Goal: Task Accomplishment & Management: Complete application form

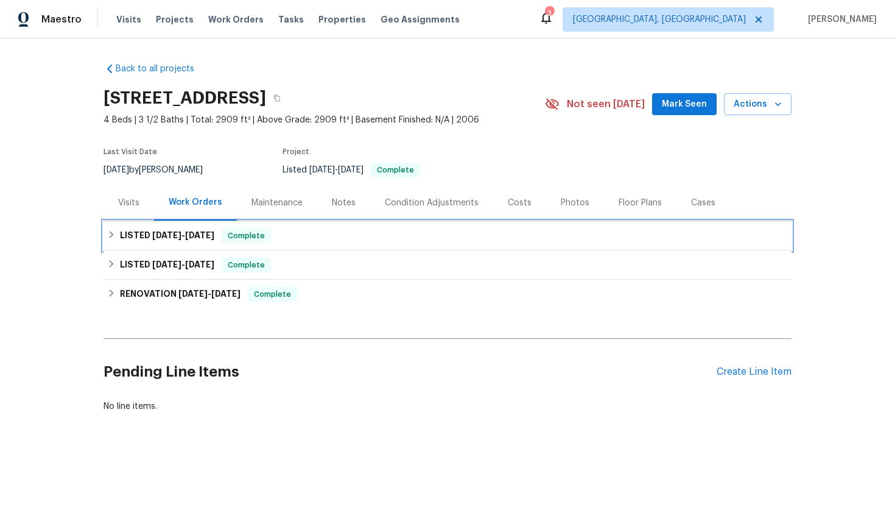
click at [451, 231] on div "LISTED [DATE] - [DATE] Complete" at bounding box center [447, 235] width 681 height 15
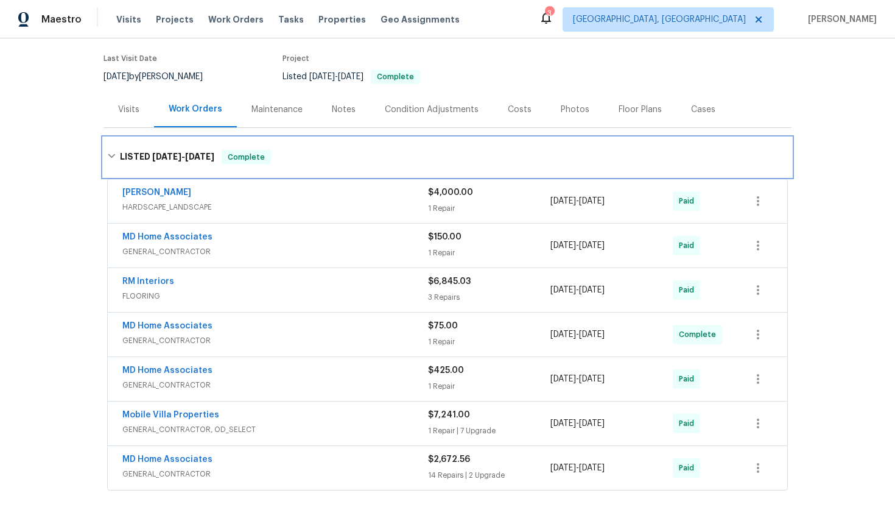
scroll to position [100, 0]
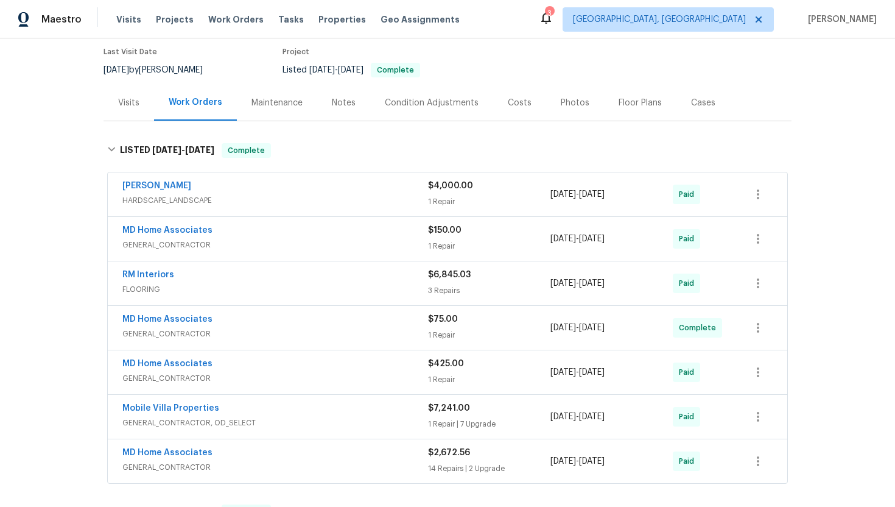
click at [323, 328] on span "GENERAL_CONTRACTOR" at bounding box center [275, 334] width 306 height 12
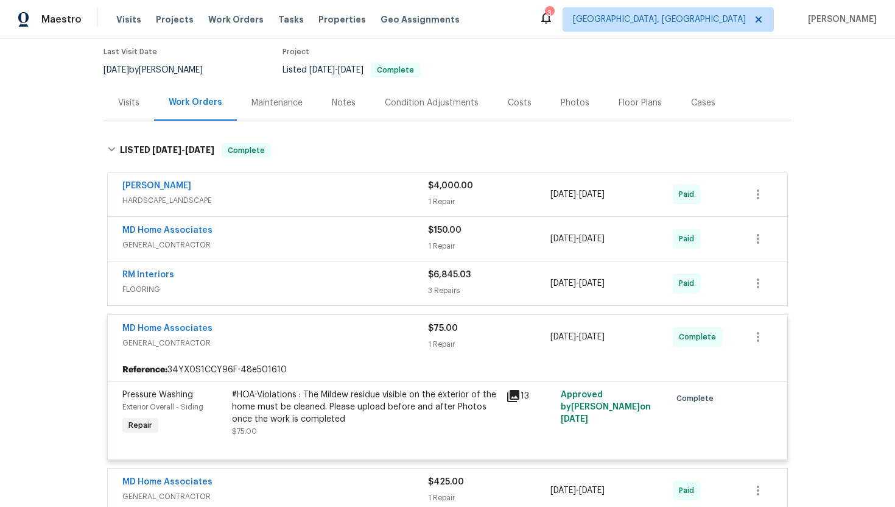
click at [321, 333] on div "MD Home Associates" at bounding box center [275, 329] width 306 height 15
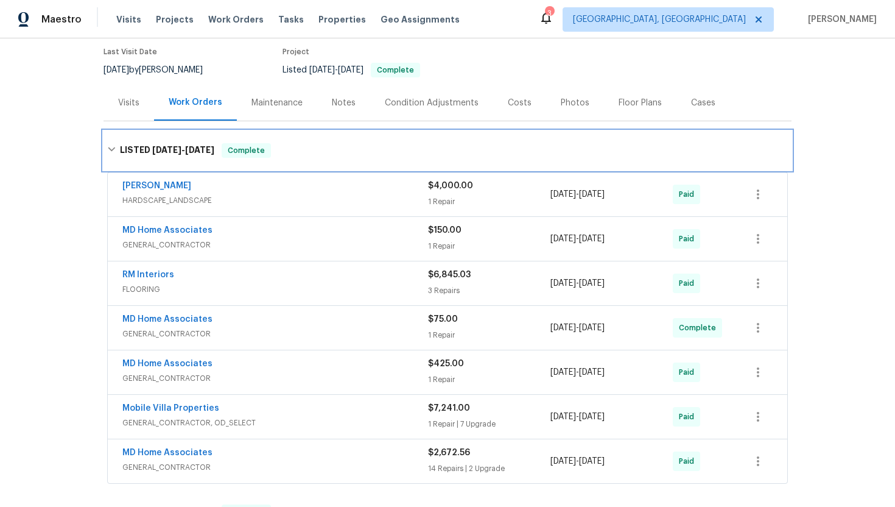
click at [120, 146] on h6 "LISTED 5/16/25 - 9/11/25" at bounding box center [167, 150] width 94 height 15
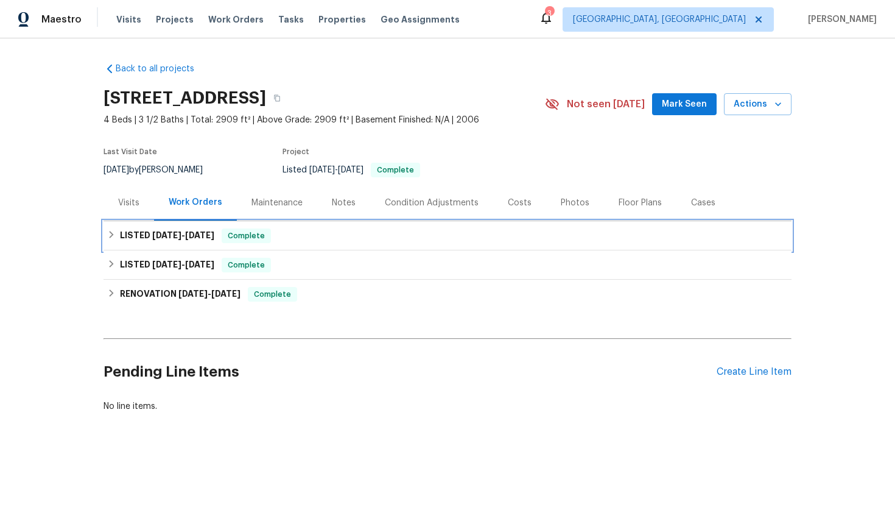
scroll to position [0, 0]
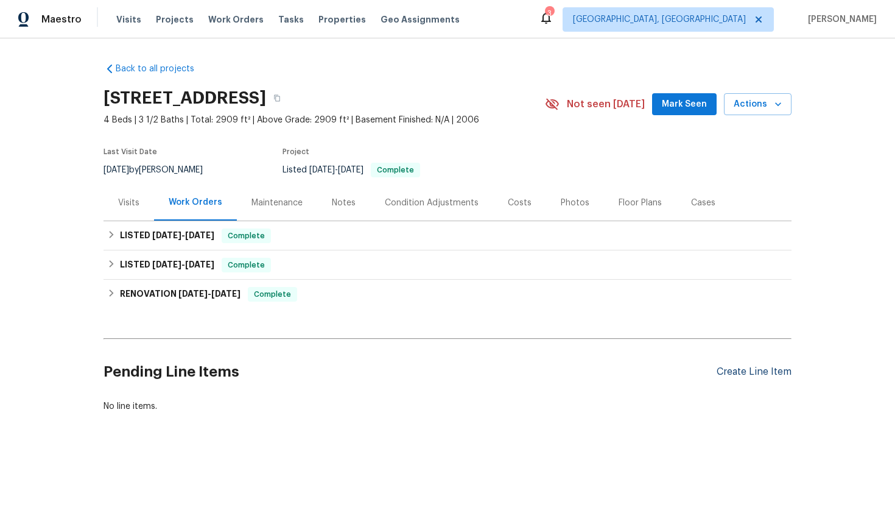
click at [768, 376] on div "Create Line Item" at bounding box center [754, 372] width 75 height 12
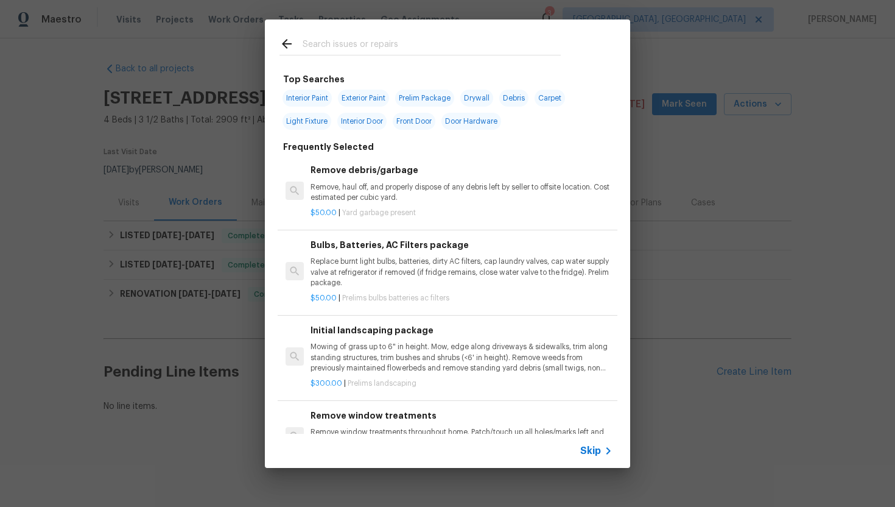
click at [600, 448] on span "Skip" at bounding box center [590, 450] width 21 height 12
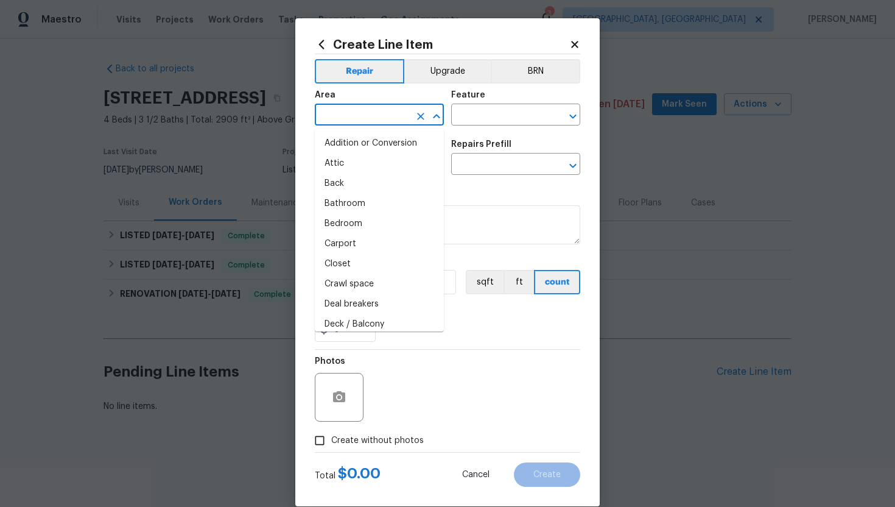
click at [388, 112] on input "text" at bounding box center [362, 116] width 95 height 19
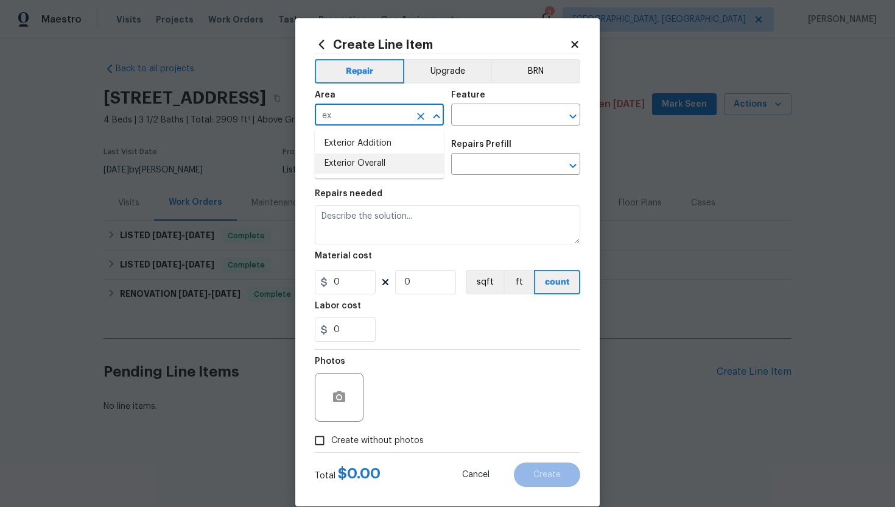
click at [367, 162] on li "Exterior Overall" at bounding box center [379, 163] width 129 height 20
type input "Exterior Overall"
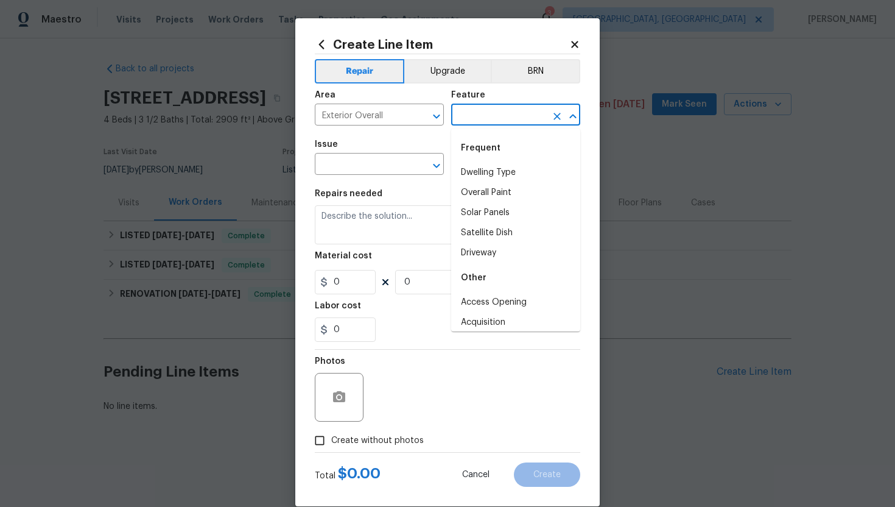
click at [495, 114] on input "text" at bounding box center [498, 116] width 95 height 19
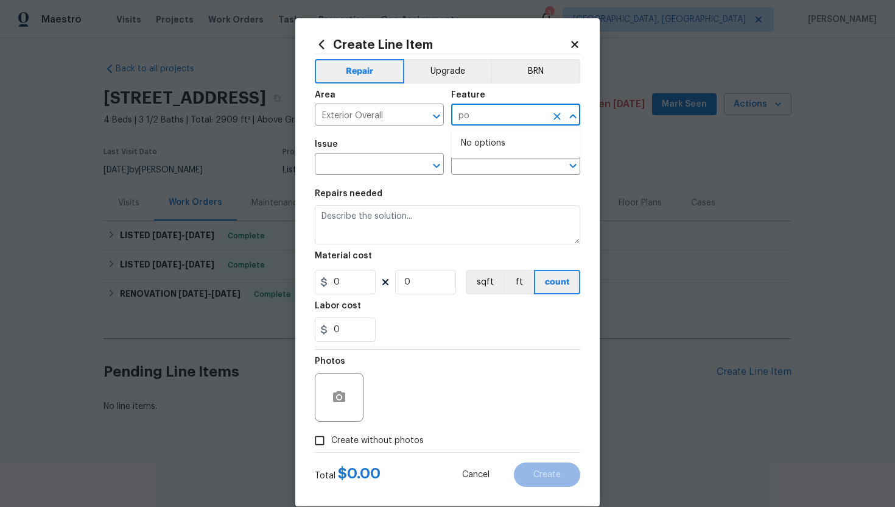
type input "p"
click at [485, 170] on li "Siding" at bounding box center [515, 173] width 129 height 20
type input "Siding"
click at [356, 167] on input "text" at bounding box center [362, 165] width 95 height 19
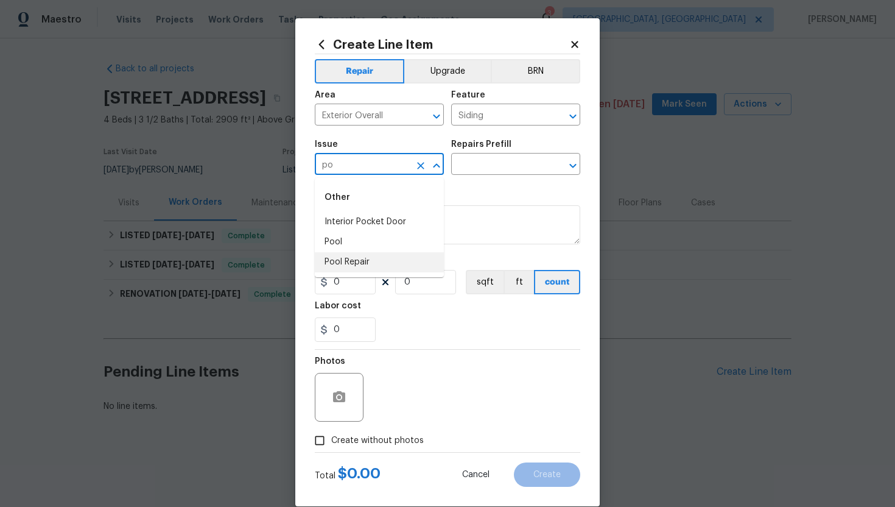
type input "p"
click at [374, 234] on ul "Other Siding" at bounding box center [379, 207] width 129 height 59
click at [381, 208] on div "Other" at bounding box center [379, 197] width 129 height 29
click at [381, 217] on li "Siding" at bounding box center [379, 222] width 129 height 20
type input "Siding"
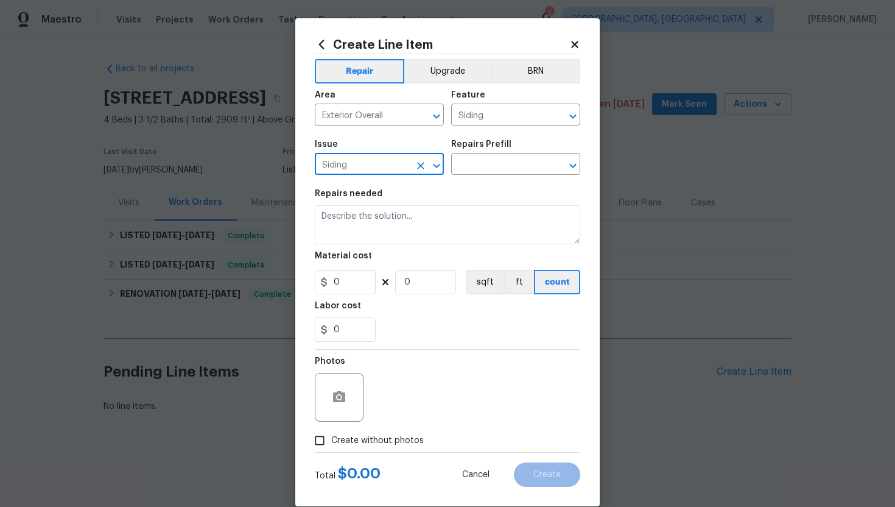
click at [489, 146] on h5 "Repairs Prefill" at bounding box center [481, 144] width 60 height 9
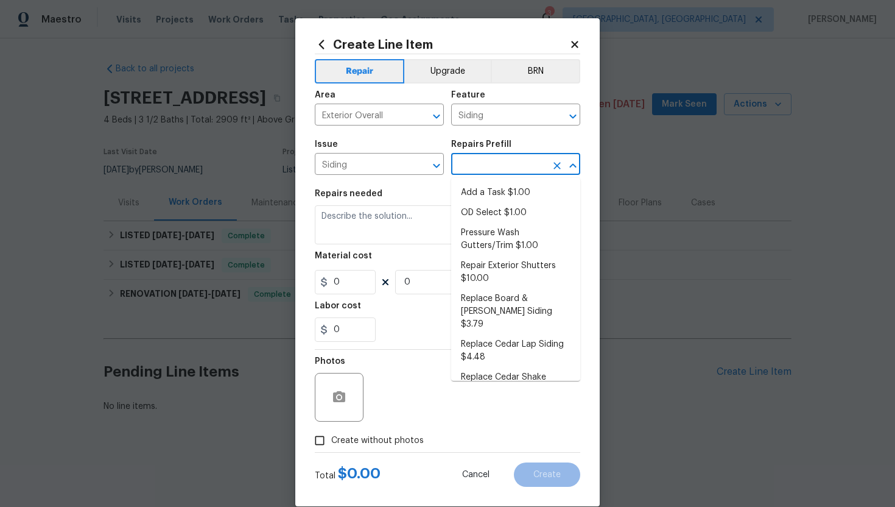
click at [485, 156] on input "text" at bounding box center [498, 165] width 95 height 19
click at [498, 196] on li "Add a Task $1.00" at bounding box center [515, 193] width 129 height 20
type input "Add a Task $1.00"
type textarea "HPM to detail"
type input "1"
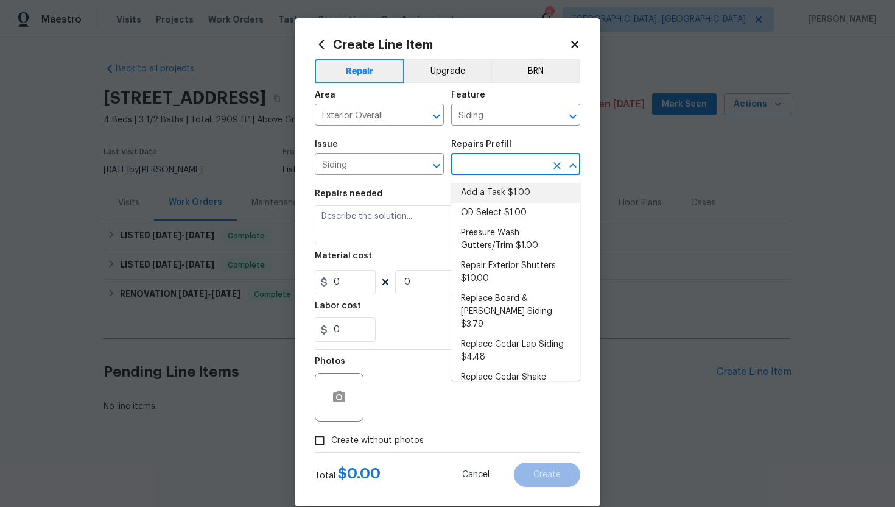
type input "1"
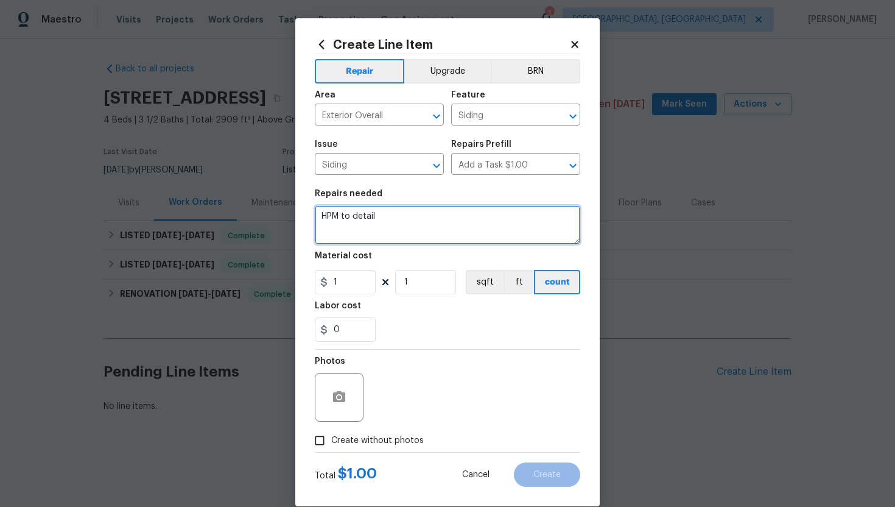
drag, startPoint x: 459, startPoint y: 228, endPoint x: 207, endPoint y: 224, distance: 252.1
click at [208, 224] on div "Create Line Item Repair Upgrade BRN Area Exterior Overall ​ Feature Siding ​ Is…" at bounding box center [447, 253] width 895 height 507
drag, startPoint x: 419, startPoint y: 233, endPoint x: 192, endPoint y: 160, distance: 238.7
click at [194, 160] on div "Create Line Item Repair Upgrade BRN Area Exterior Overall ​ Feature Siding ​ Is…" at bounding box center [447, 253] width 895 height 507
paste textarea "The mildew residue visible on the exterior of your home must be cleaned."
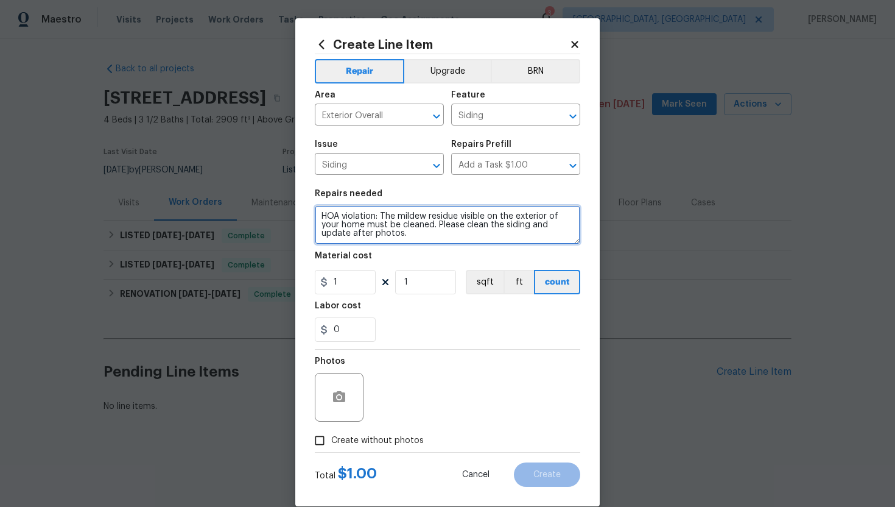
click at [529, 223] on textarea "HOA violation: The mildew residue visible on the exterior of your home must be …" at bounding box center [447, 224] width 265 height 39
type textarea "HOA violation: The mildew residue visible on the exterior of your home must be …"
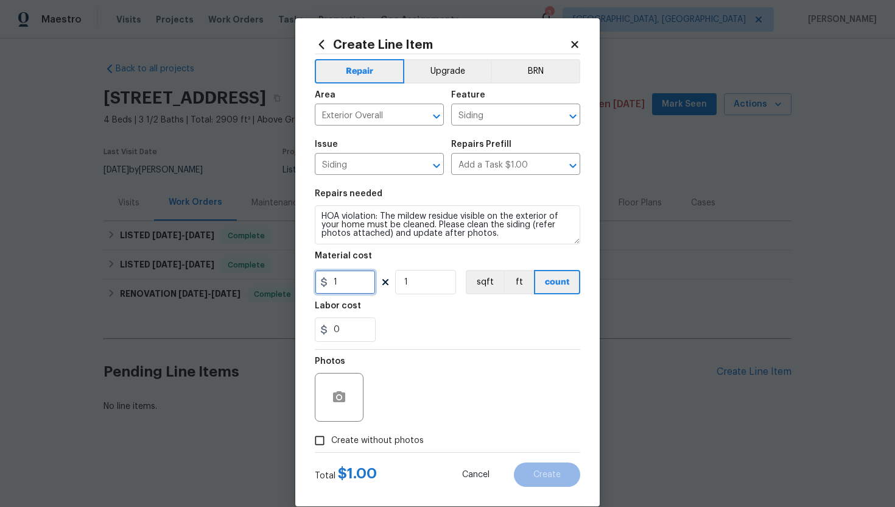
click at [357, 275] on input "1" at bounding box center [345, 282] width 61 height 24
type input "75"
click at [346, 401] on icon "button" at bounding box center [339, 397] width 15 height 15
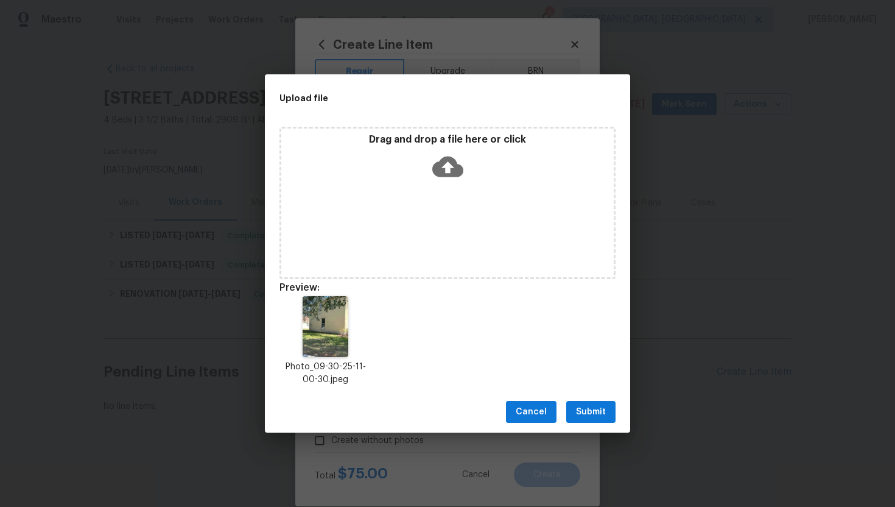
click at [586, 409] on span "Submit" at bounding box center [591, 411] width 30 height 15
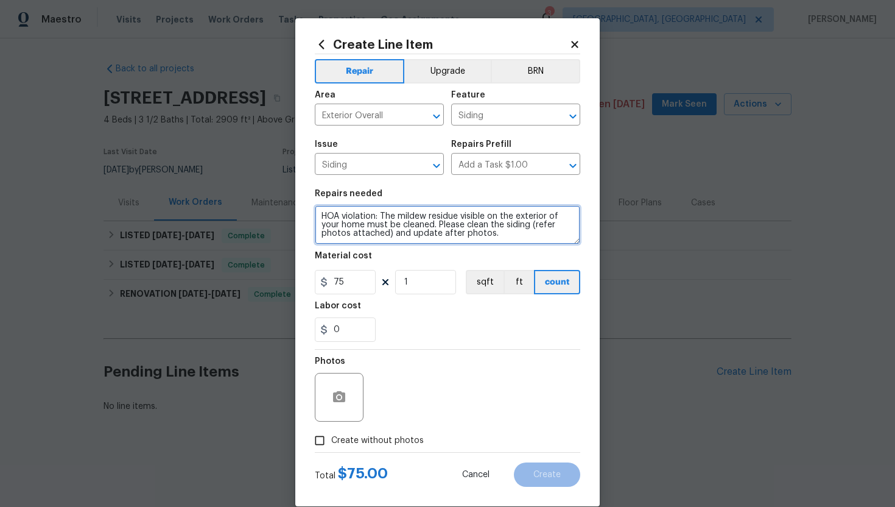
click at [349, 236] on textarea "HOA violation: The mildew residue visible on the exterior of your home must be …" at bounding box center [447, 224] width 265 height 39
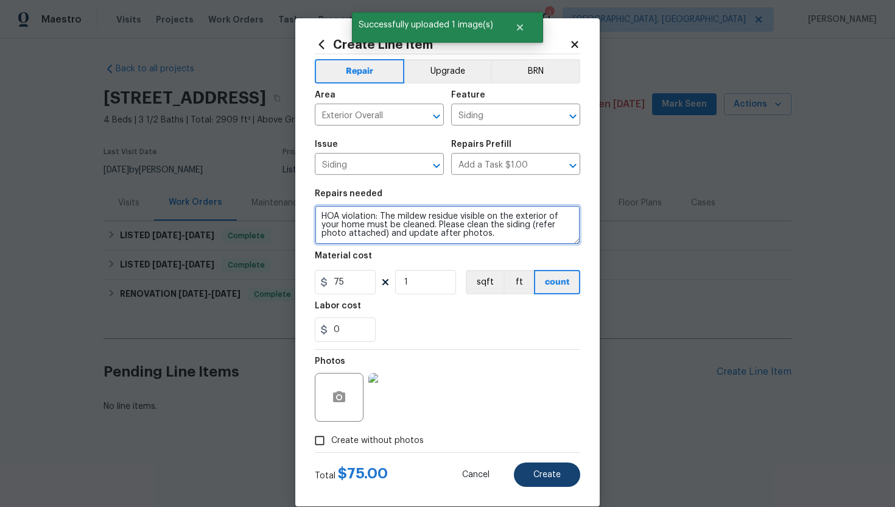
type textarea "HOA violation: The mildew residue visible on the exterior of your home must be …"
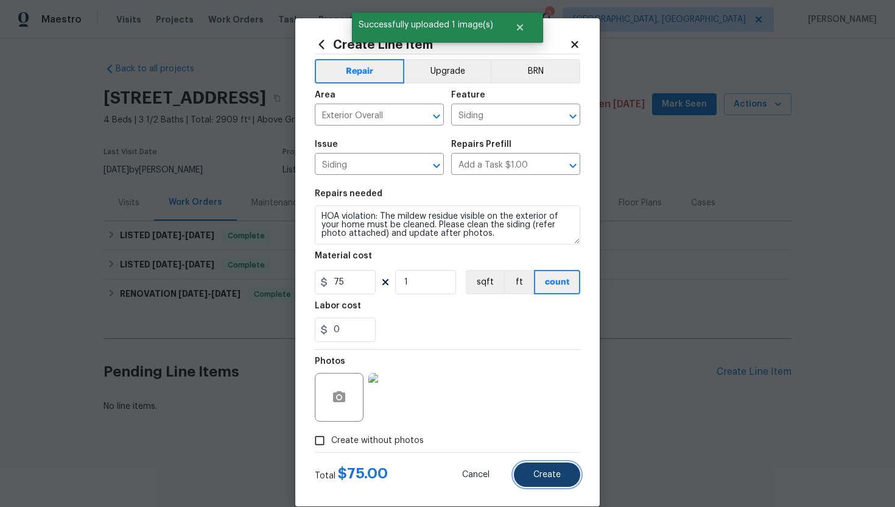
click at [563, 477] on button "Create" at bounding box center [547, 474] width 66 height 24
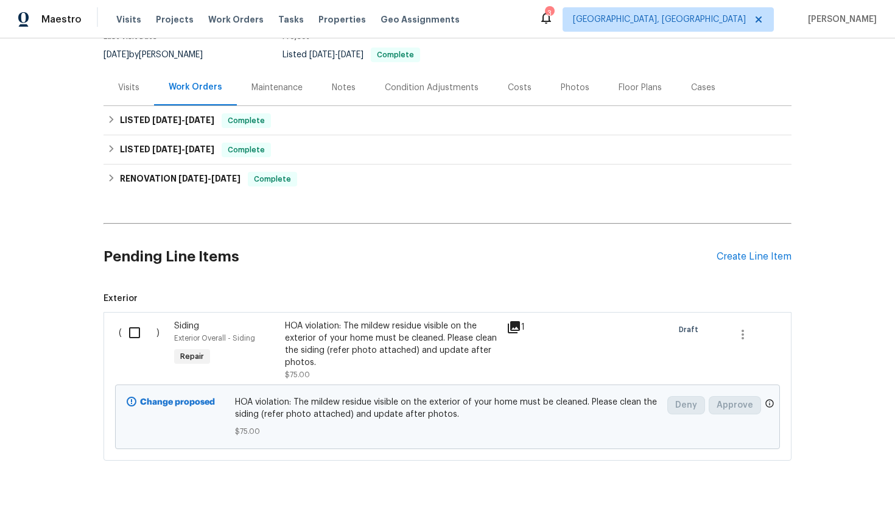
scroll to position [152, 0]
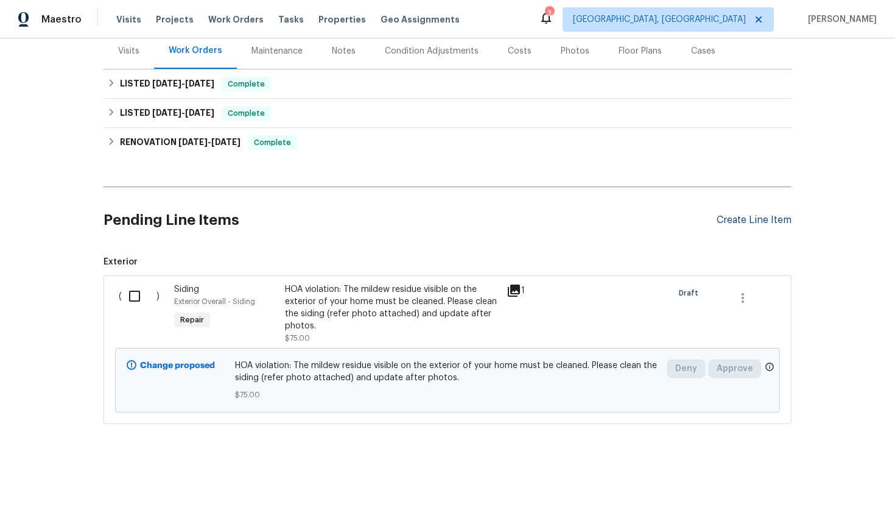
click at [751, 223] on div "Create Line Item" at bounding box center [754, 220] width 75 height 12
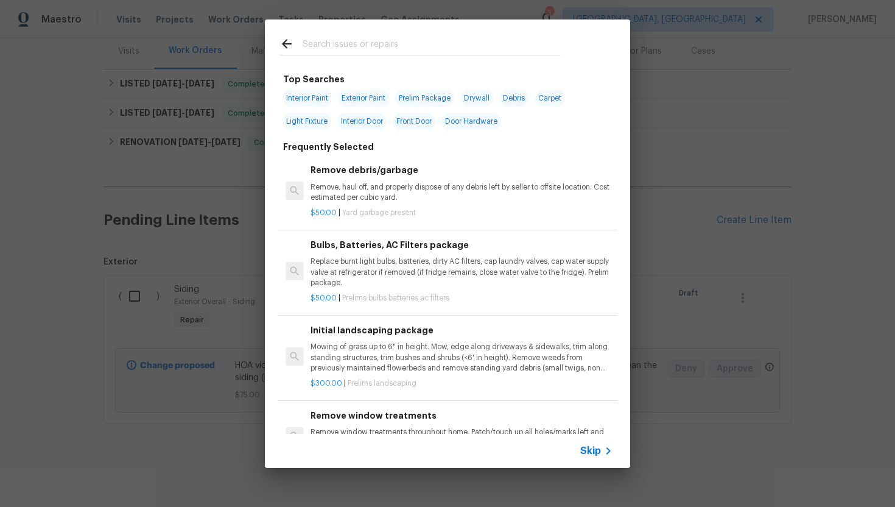
click at [591, 454] on span "Skip" at bounding box center [590, 450] width 21 height 12
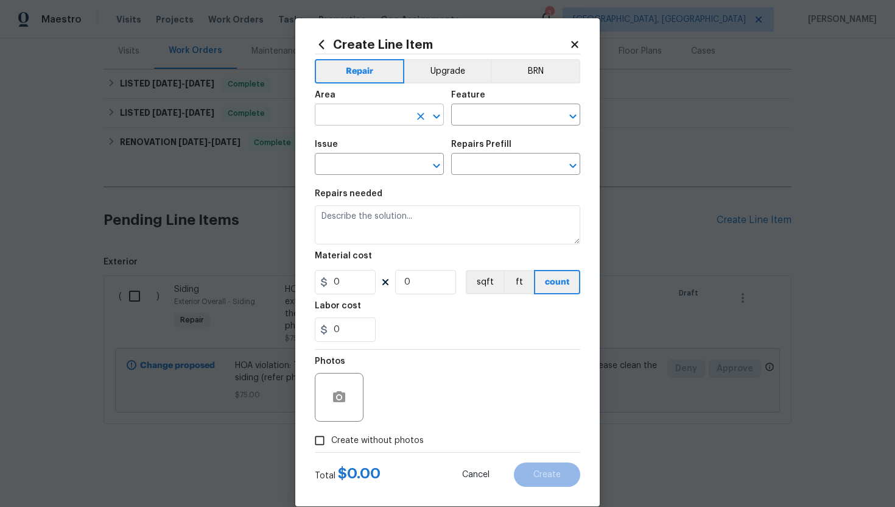
click at [354, 116] on input "text" at bounding box center [362, 116] width 95 height 19
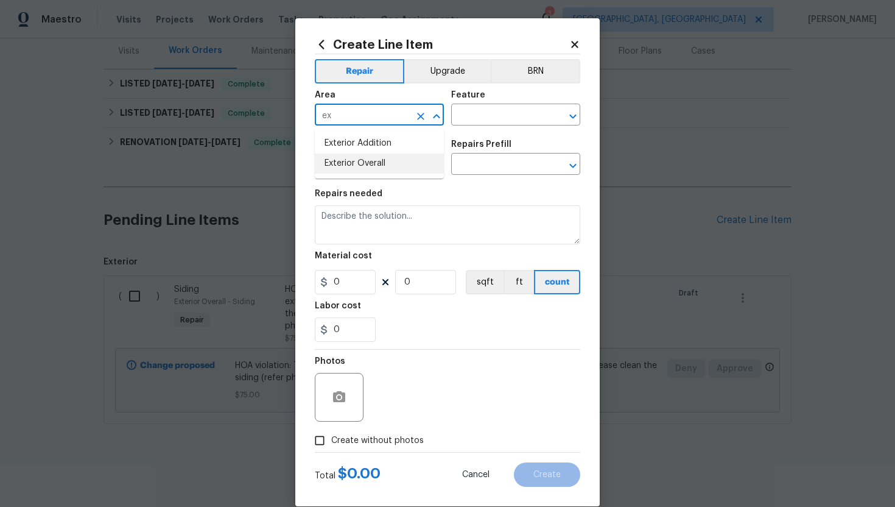
click at [359, 163] on li "Exterior Overall" at bounding box center [379, 163] width 129 height 20
type input "Exterior Overall"
click at [472, 111] on input "text" at bounding box center [498, 116] width 95 height 19
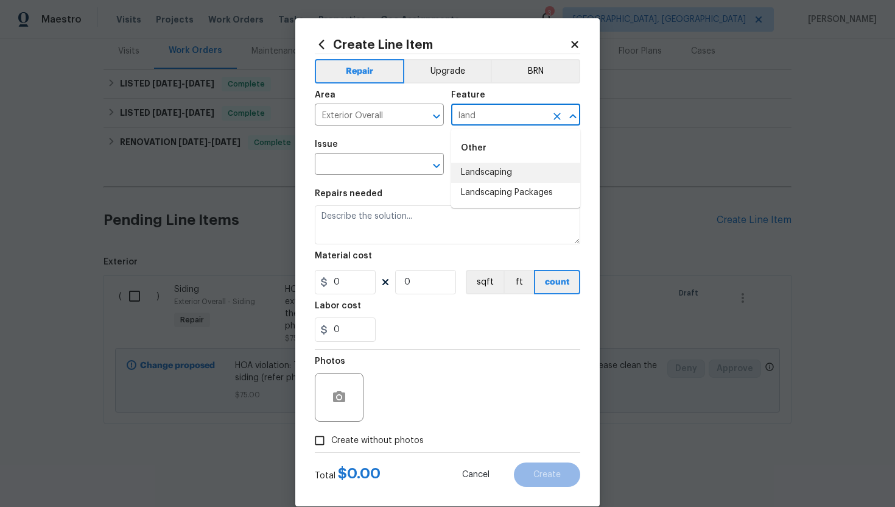
click at [480, 171] on li "Landscaping" at bounding box center [515, 173] width 129 height 20
type input "Landscaping"
click at [328, 167] on input "text" at bounding box center [362, 165] width 95 height 19
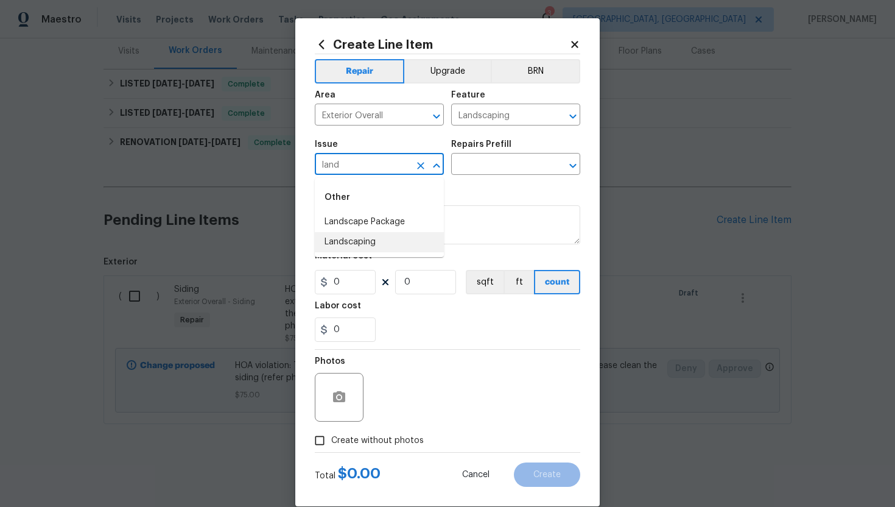
click at [333, 248] on li "Landscaping" at bounding box center [379, 242] width 129 height 20
type input "Landscaping"
click at [486, 169] on input "text" at bounding box center [498, 165] width 95 height 19
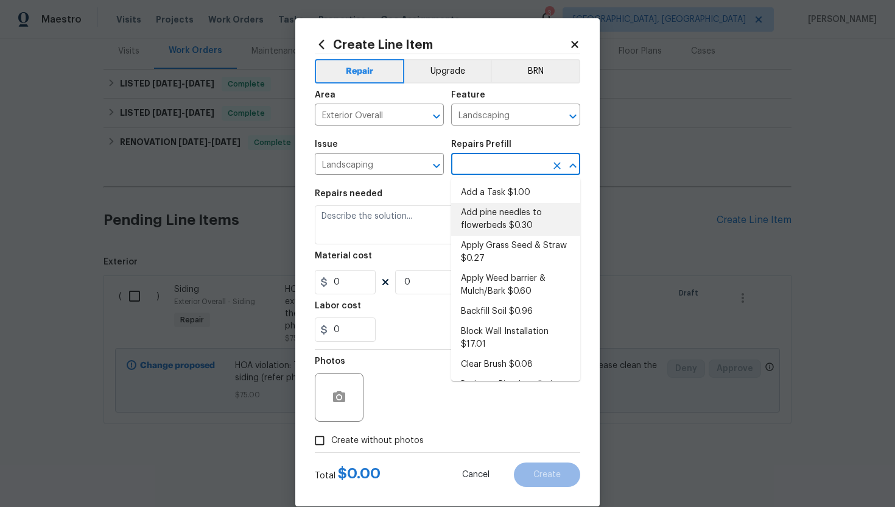
click at [479, 208] on li "Add pine needles to flowerbeds $0.30" at bounding box center [515, 219] width 129 height 33
type input "Add pine needles to flowerbeds $0.30"
type textarea "Remove/spray weeds from bed, add new pine straw to designated flower beds, and …"
type input "0.3"
type input "1"
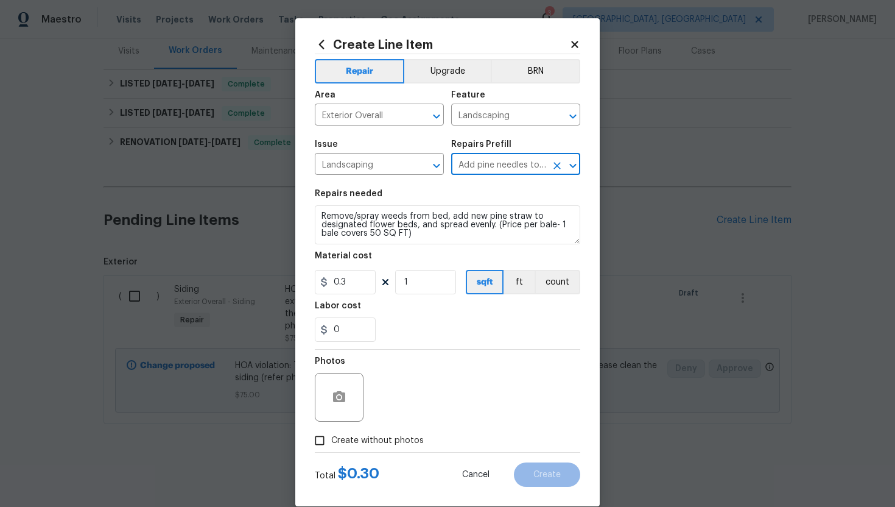
click at [489, 169] on input "Add pine needles to flowerbeds $0.30" at bounding box center [498, 165] width 95 height 19
click at [557, 166] on icon "Clear" at bounding box center [556, 165] width 7 height 7
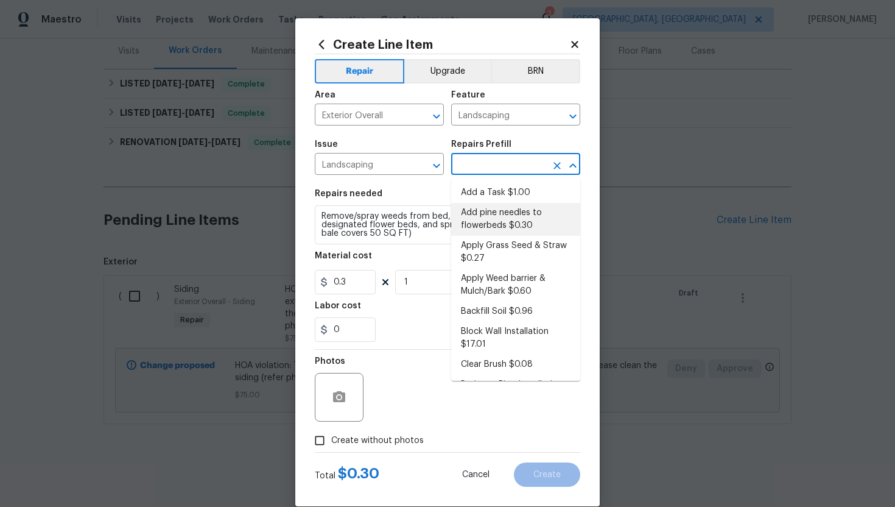
click at [514, 169] on input "text" at bounding box center [498, 165] width 95 height 19
click at [496, 193] on li "Add a Task $1.00" at bounding box center [515, 193] width 129 height 20
type input "Add a Task $1.00"
type textarea "HPM to detail"
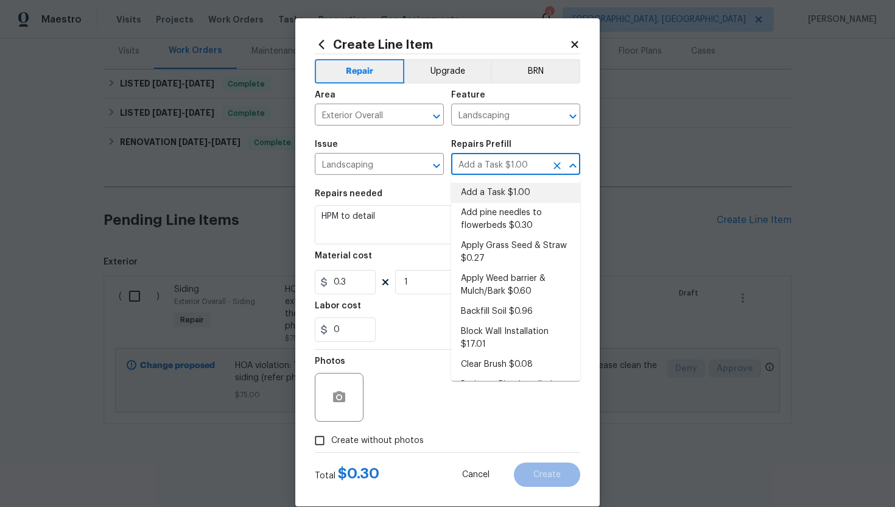
type input "1"
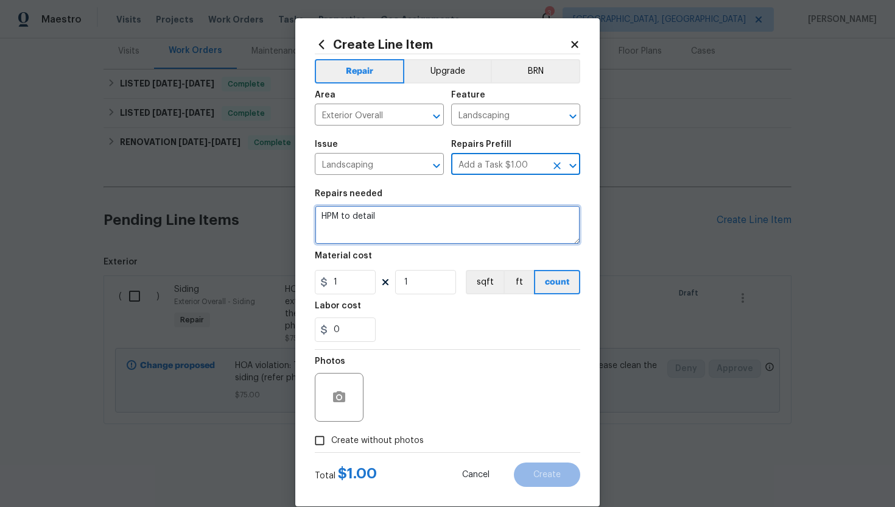
drag, startPoint x: 442, startPoint y: 234, endPoint x: 290, endPoint y: 180, distance: 161.6
click at [290, 180] on div "Create Line Item Repair Upgrade BRN Area Exterior Overall ​ Feature Landscaping…" at bounding box center [447, 253] width 895 height 507
paste textarea "water and or treat lawn to promote healthy growth."
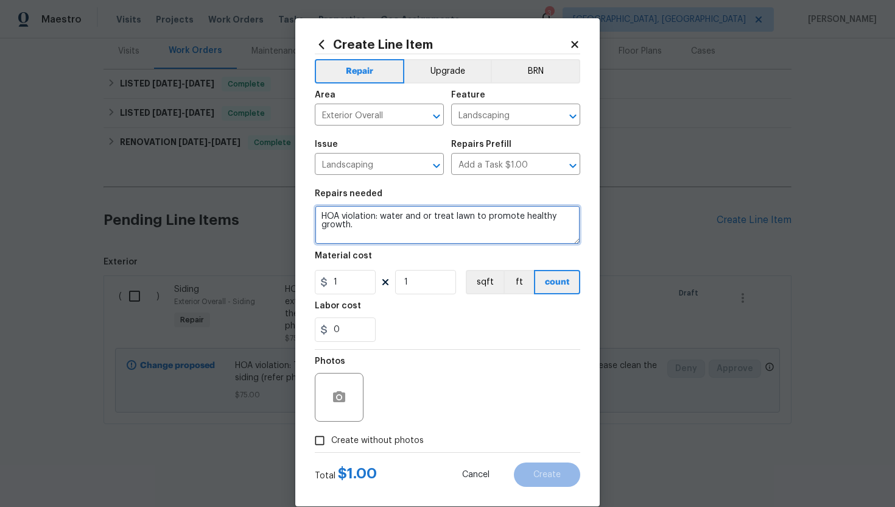
click at [386, 216] on textarea "HOA violation: water and or treat lawn to promote healthy growth." at bounding box center [447, 224] width 265 height 39
click at [371, 227] on textarea "HOA violation: Water and or treat lawn to promote healthy growth." at bounding box center [447, 224] width 265 height 39
type textarea "HOA violation: Water and or treat lawn to promote healthy growth. Please set th…"
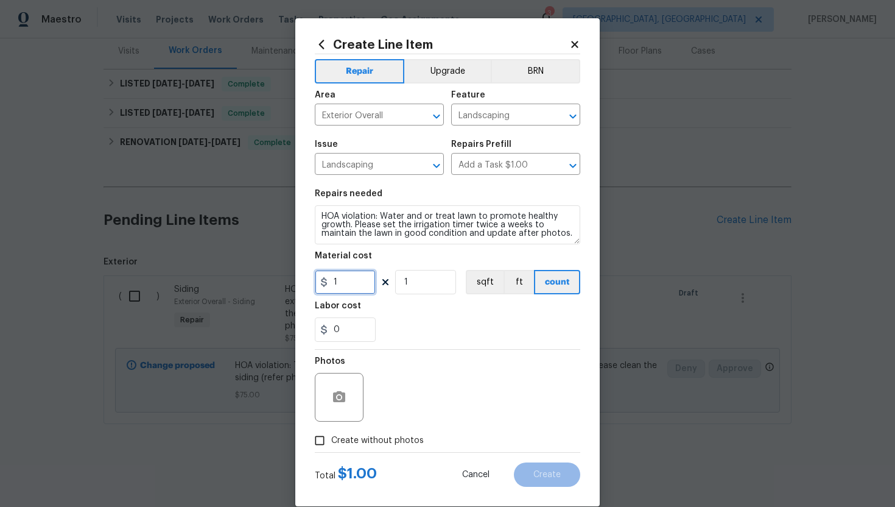
drag, startPoint x: 367, startPoint y: 278, endPoint x: 295, endPoint y: 269, distance: 72.3
click at [295, 269] on div "Create Line Item Repair Upgrade BRN Area Exterior Overall ​ Feature Landscaping…" at bounding box center [447, 262] width 304 height 488
type input "75"
click at [354, 403] on div at bounding box center [339, 397] width 49 height 49
click at [334, 397] on icon "button" at bounding box center [339, 396] width 12 height 11
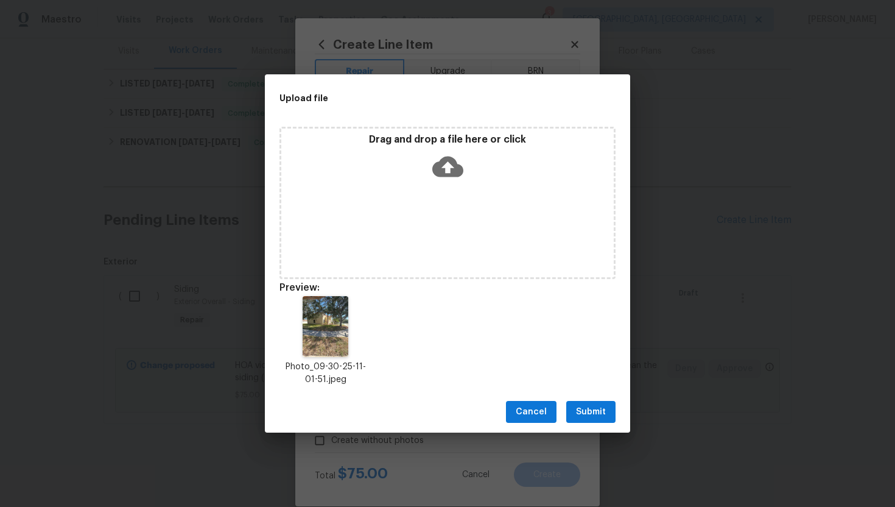
click at [583, 418] on span "Submit" at bounding box center [591, 411] width 30 height 15
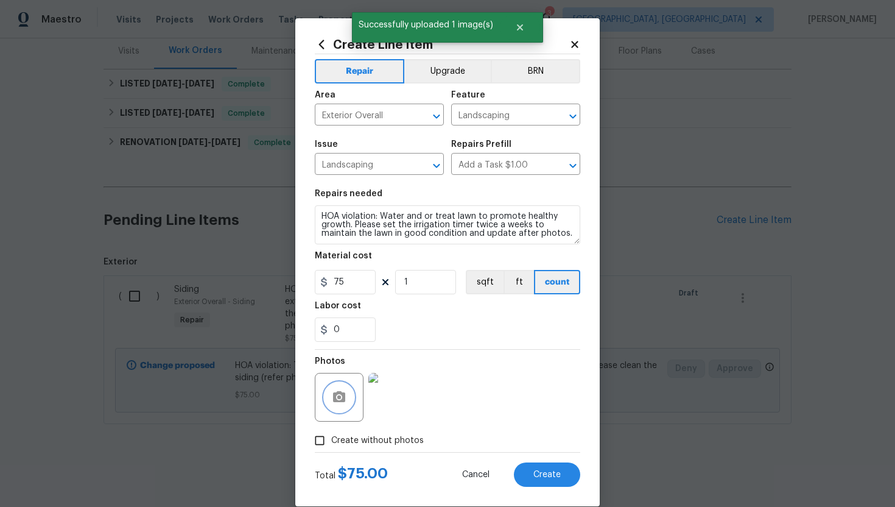
scroll to position [18, 0]
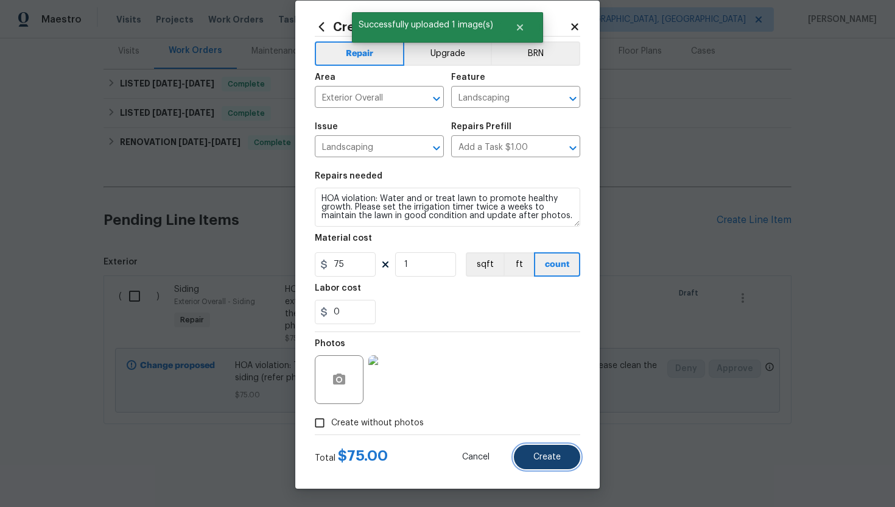
click at [563, 448] on button "Create" at bounding box center [547, 456] width 66 height 24
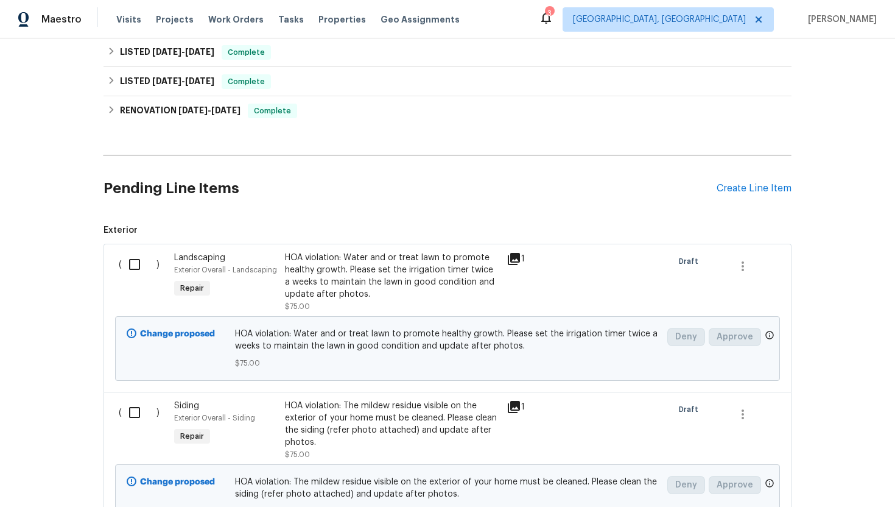
scroll to position [300, 0]
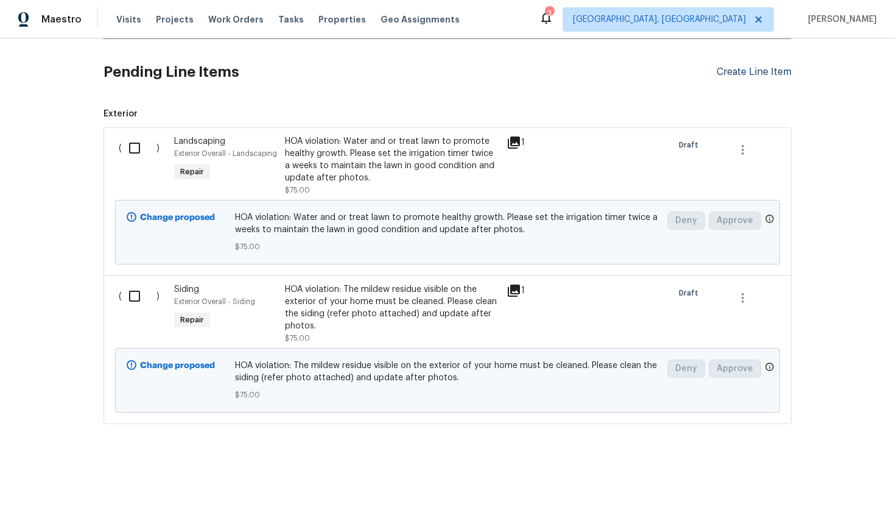
click at [757, 72] on div "Create Line Item" at bounding box center [754, 72] width 75 height 12
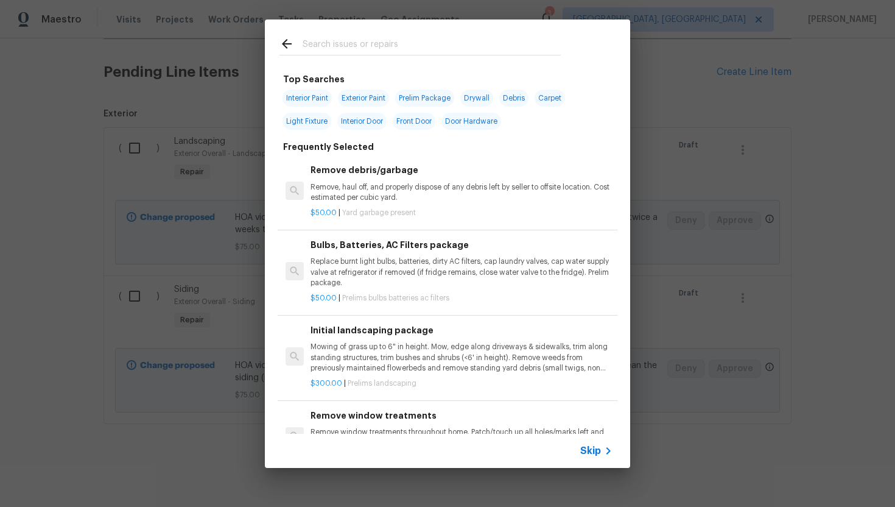
click at [592, 455] on span "Skip" at bounding box center [590, 450] width 21 height 12
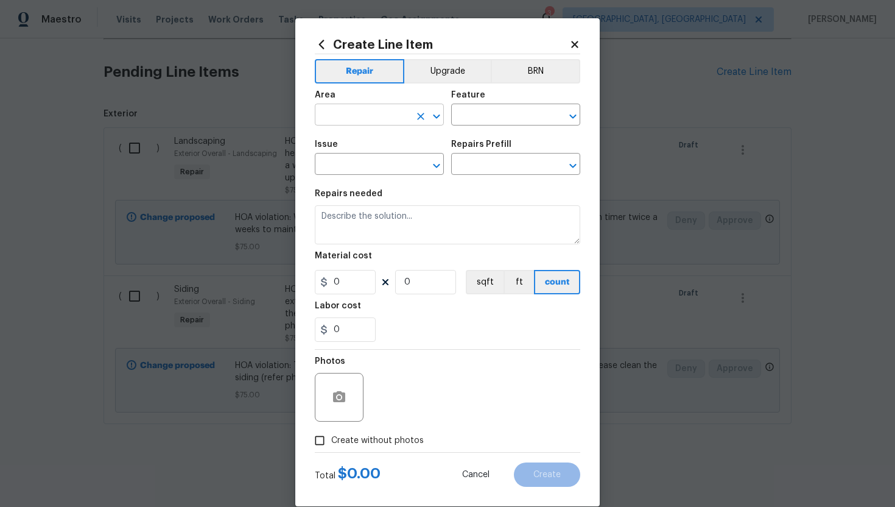
click at [332, 110] on input "text" at bounding box center [362, 116] width 95 height 19
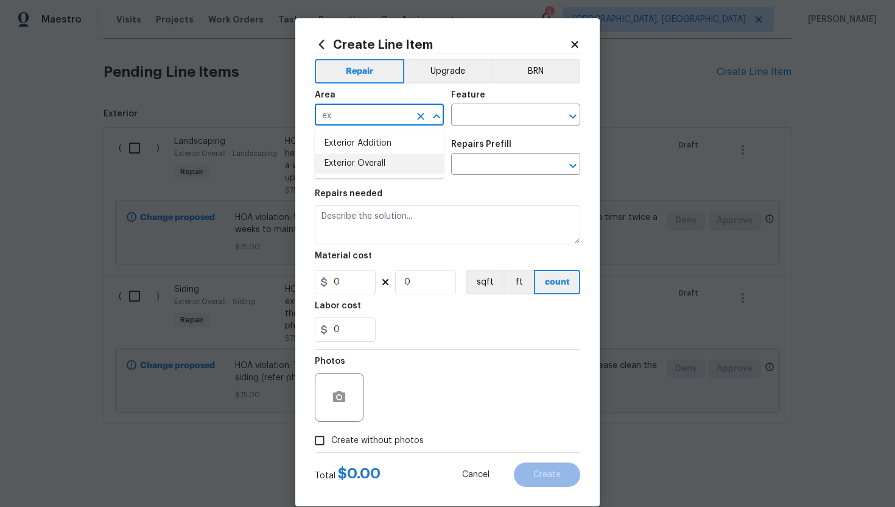
click at [337, 159] on li "Exterior Overall" at bounding box center [379, 163] width 129 height 20
type input "Exterior Overall"
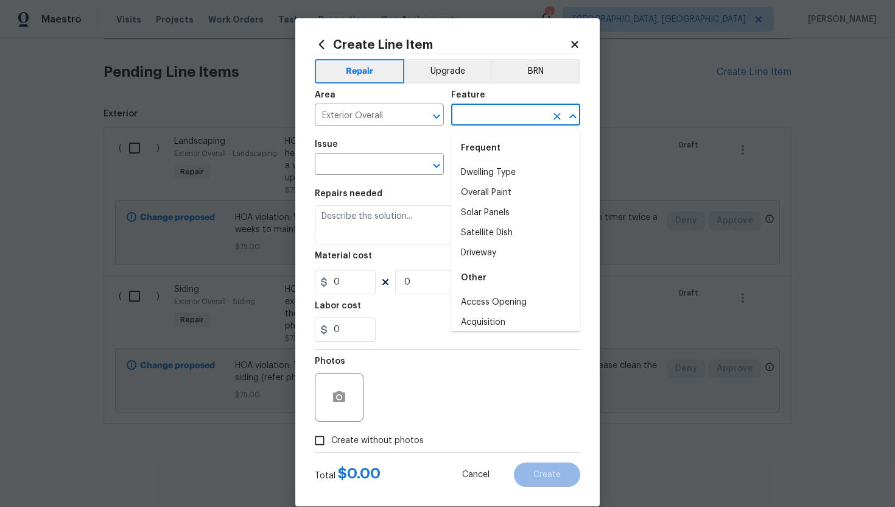
click at [480, 112] on input "text" at bounding box center [498, 116] width 95 height 19
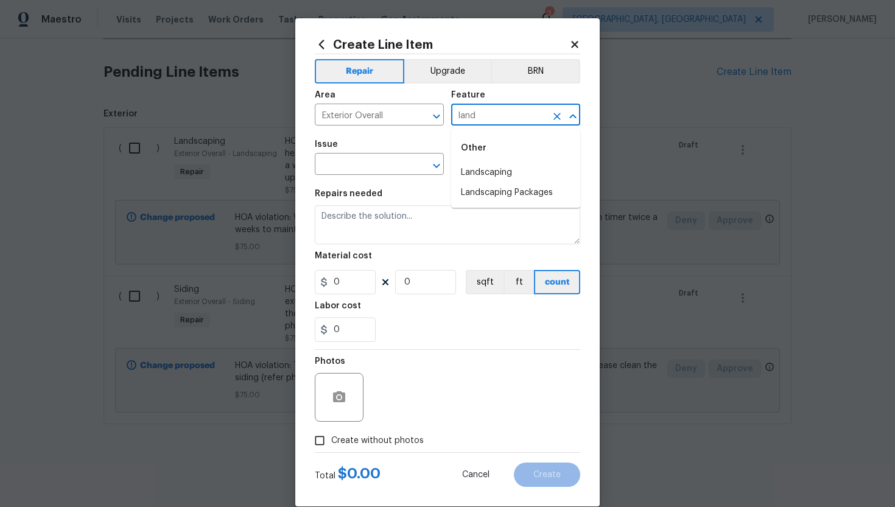
click at [482, 168] on li "Landscaping" at bounding box center [515, 173] width 129 height 20
type input "Landscaping"
click at [348, 161] on input "text" at bounding box center [362, 165] width 95 height 19
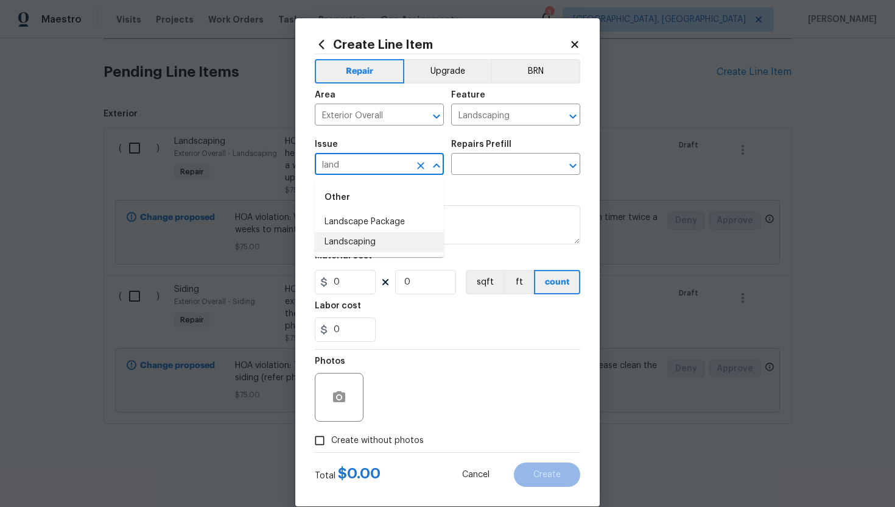
click at [362, 240] on li "Landscaping" at bounding box center [379, 242] width 129 height 20
type input "Landscaping"
click at [495, 155] on div "Repairs Prefill" at bounding box center [515, 148] width 129 height 16
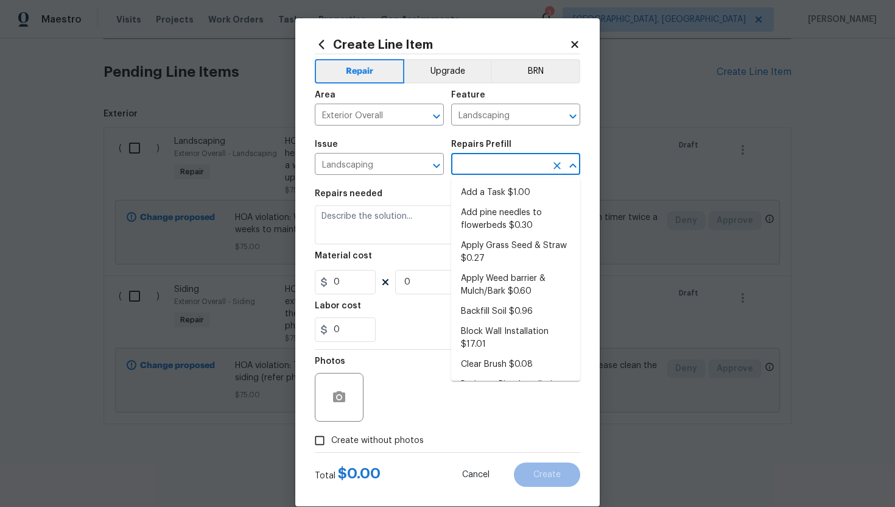
click at [492, 168] on input "text" at bounding box center [498, 165] width 95 height 19
click at [483, 194] on li "Add a Task $1.00" at bounding box center [515, 193] width 129 height 20
type input "Add a Task $1.00"
type textarea "HPM to detail"
type input "1"
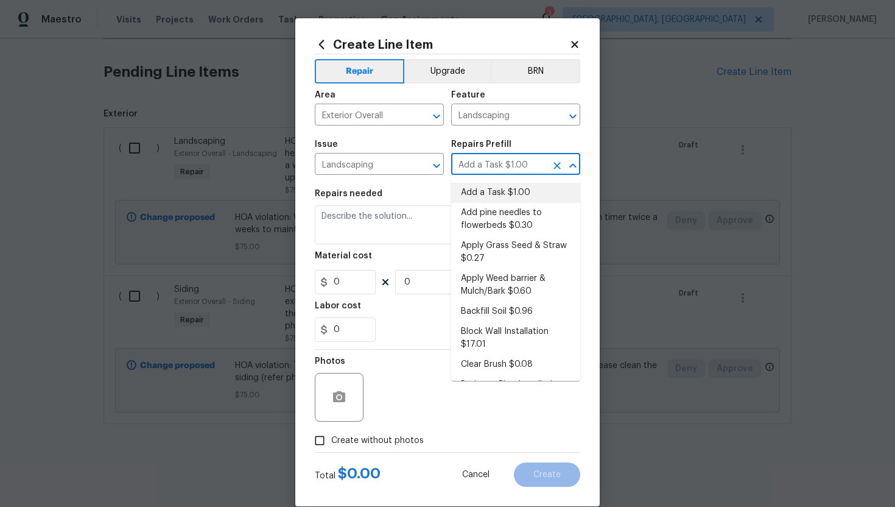
type input "1"
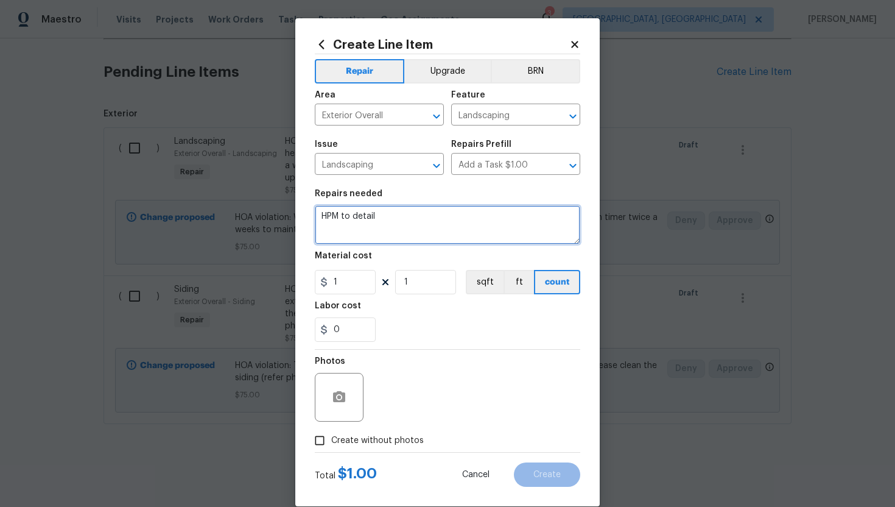
drag, startPoint x: 446, startPoint y: 218, endPoint x: 211, endPoint y: 209, distance: 235.2
click at [214, 211] on div "Create Line Item Repair Upgrade BRN Area Exterior Overall ​ Feature Landscaping…" at bounding box center [447, 253] width 895 height 507
paste textarea "Please trim perimeter tree limbs hanging over sidewalk and or street."
type textarea "HOA violation: Please trim perimeter tree limbs hanging over sidewalk and or st…"
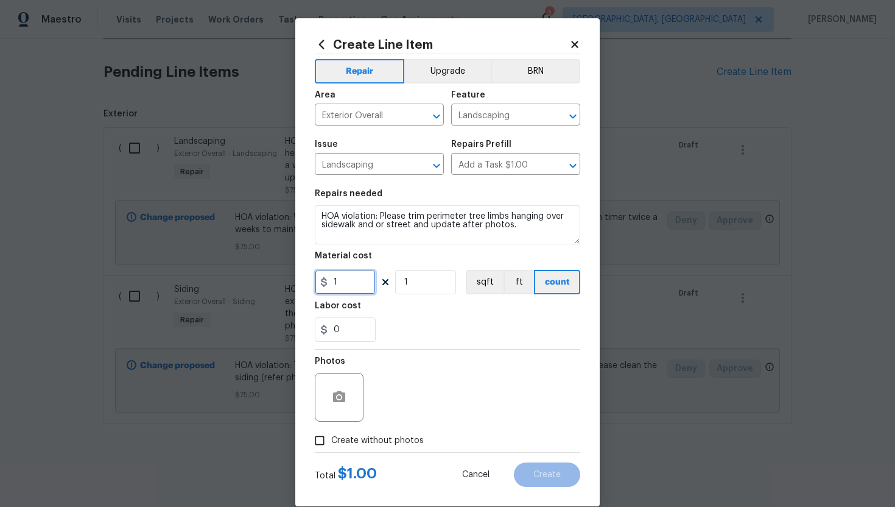
click at [364, 281] on input "1" at bounding box center [345, 282] width 61 height 24
type input "75"
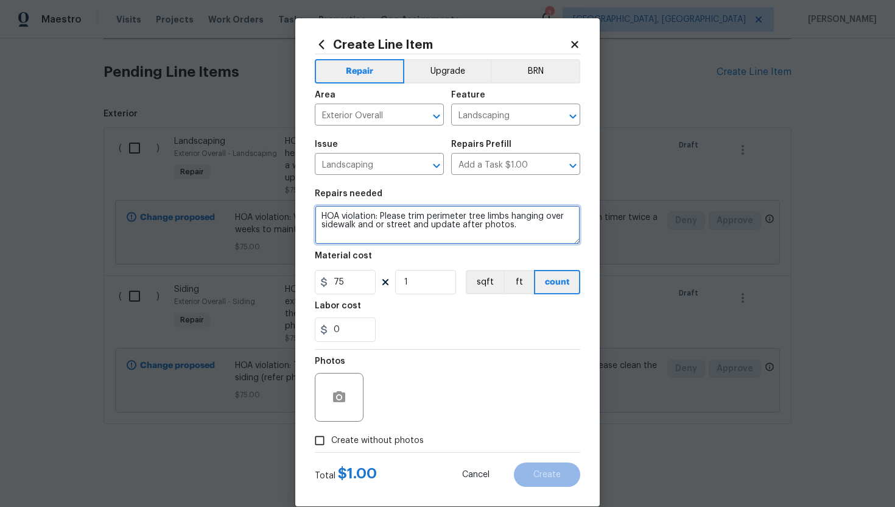
click at [548, 229] on textarea "HOA violation: Please trim perimeter tree limbs hanging over sidewalk and or st…" at bounding box center [447, 224] width 265 height 39
type textarea "HOA violation: Please trim perimeter tree limbs hanging over sidewalk and or st…"
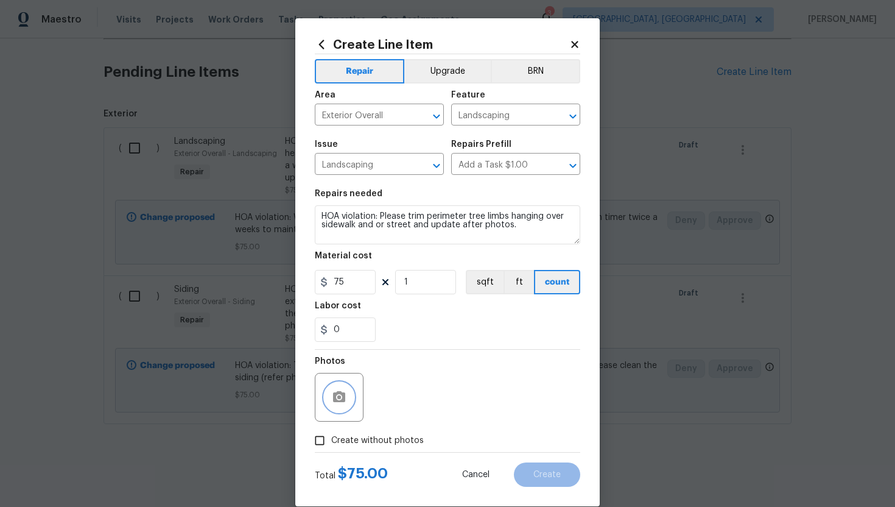
click at [342, 395] on icon "button" at bounding box center [339, 396] width 12 height 11
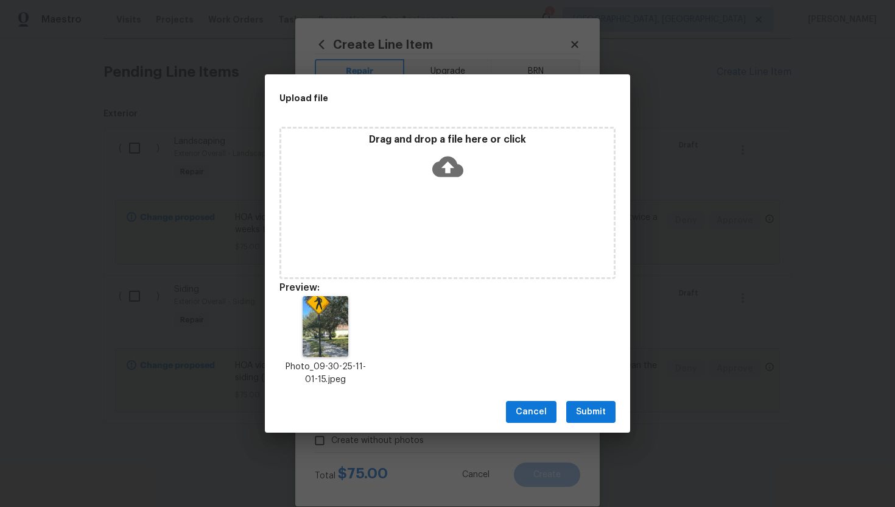
click at [581, 416] on span "Submit" at bounding box center [591, 411] width 30 height 15
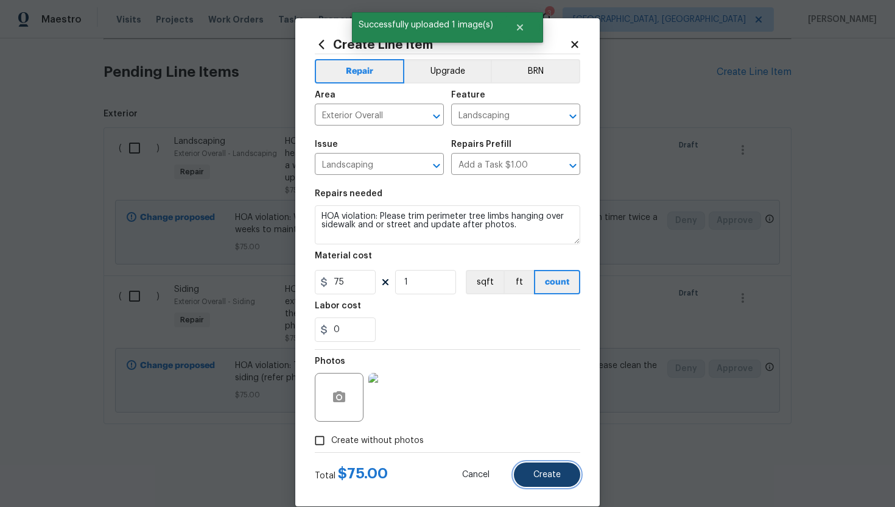
click at [552, 478] on span "Create" at bounding box center [546, 474] width 27 height 9
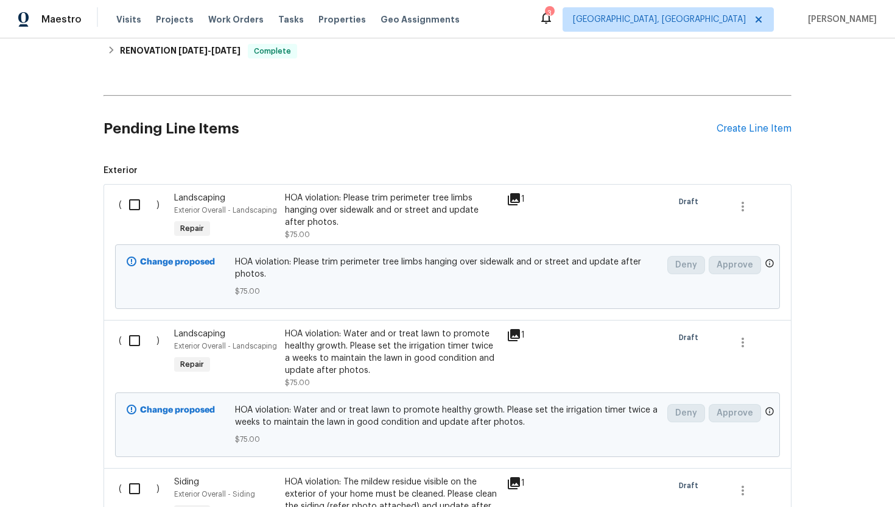
scroll to position [0, 0]
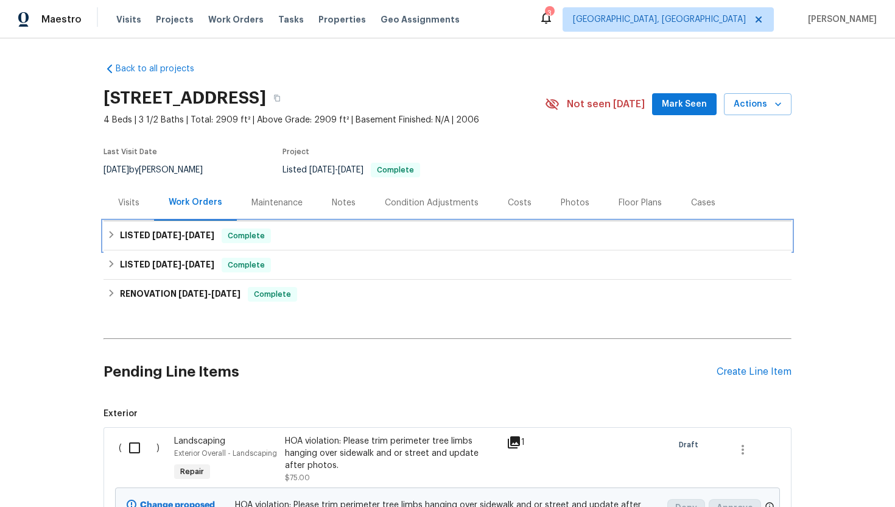
click at [303, 228] on div "LISTED [DATE] - [DATE] Complete" at bounding box center [447, 235] width 681 height 15
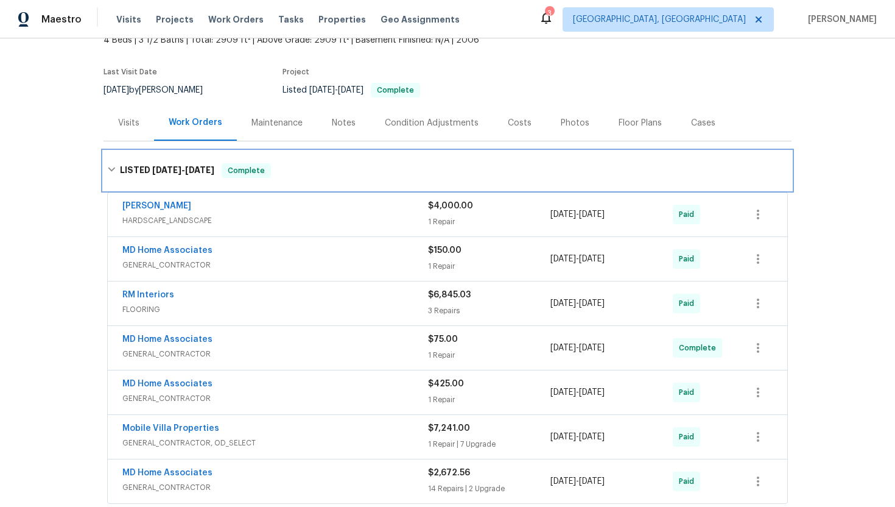
scroll to position [81, 0]
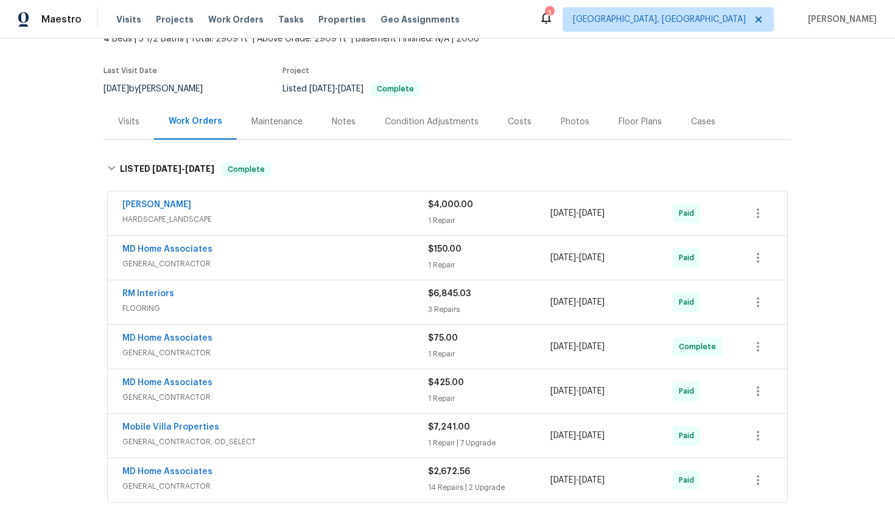
click at [269, 358] on span "GENERAL_CONTRACTOR" at bounding box center [275, 352] width 306 height 12
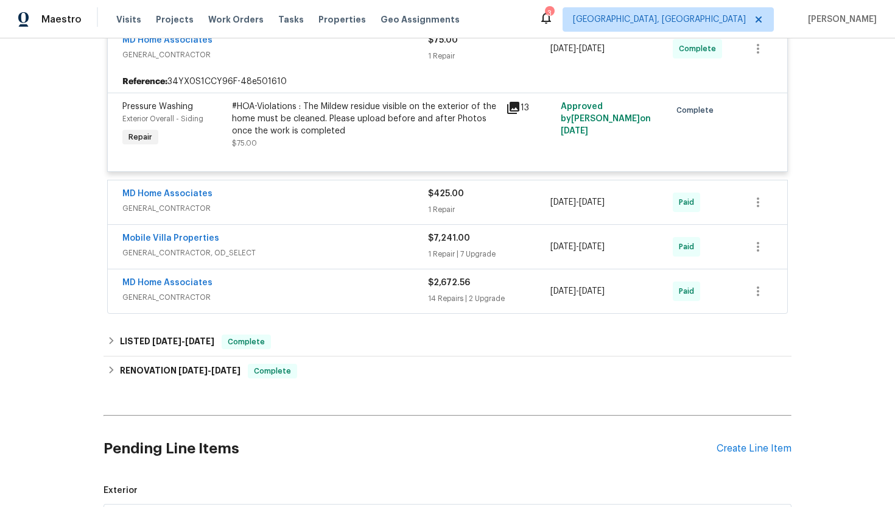
scroll to position [412, 0]
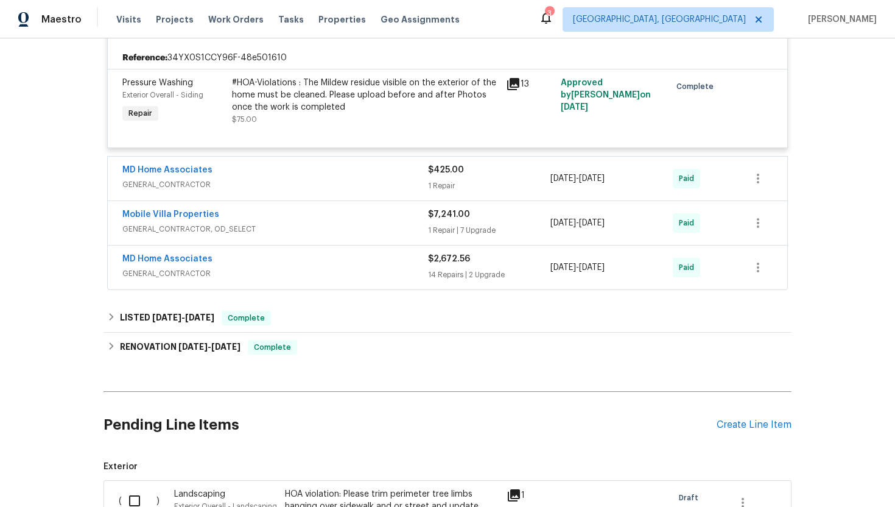
click at [289, 177] on div "MD Home Associates" at bounding box center [275, 171] width 306 height 15
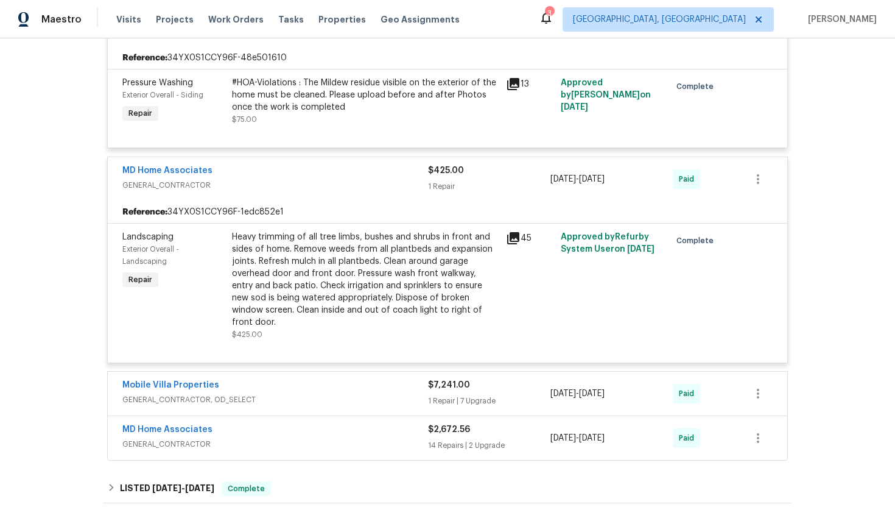
click at [289, 177] on div "MD Home Associates" at bounding box center [275, 171] width 306 height 15
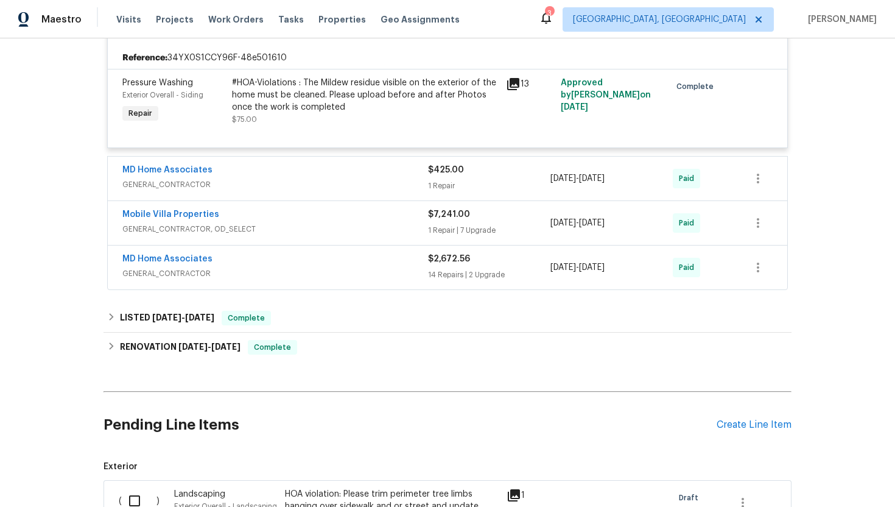
click at [294, 222] on div "Mobile Villa Properties" at bounding box center [275, 215] width 306 height 15
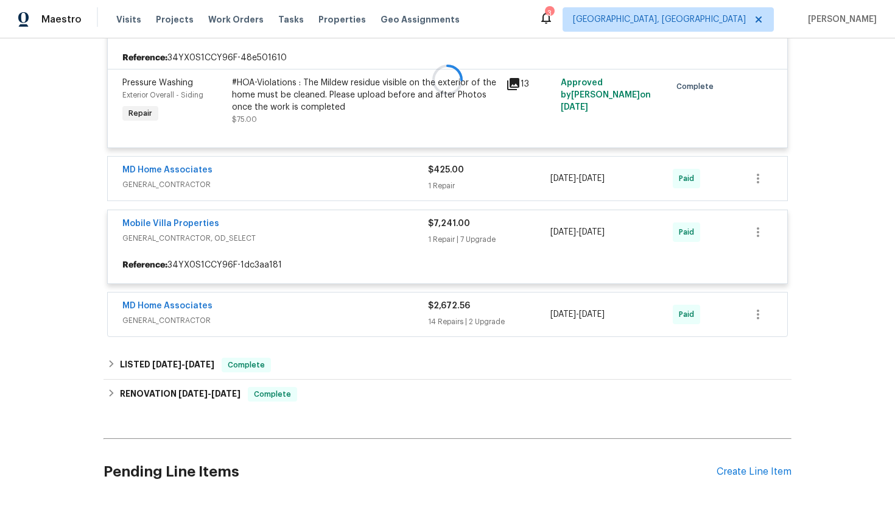
click at [299, 225] on div at bounding box center [447, 79] width 688 height 521
click at [323, 226] on div at bounding box center [447, 79] width 688 height 521
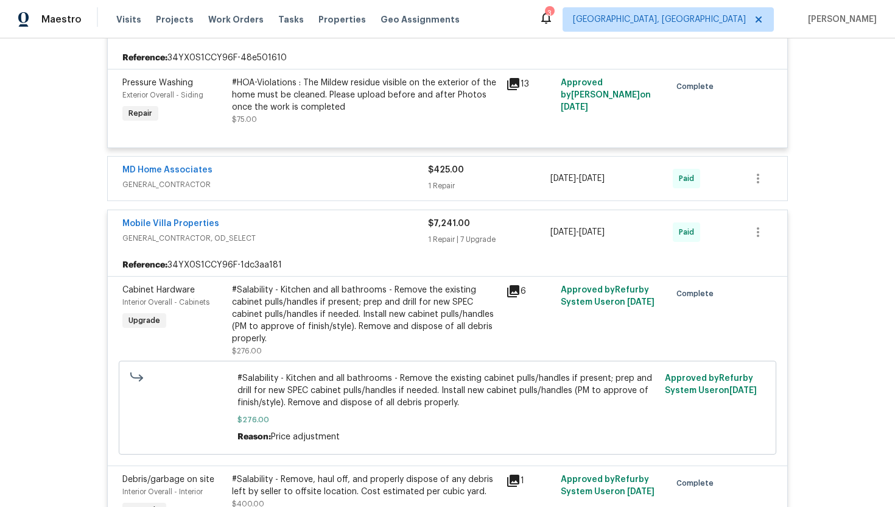
click at [306, 236] on span "GENERAL_CONTRACTOR, OD_SELECT" at bounding box center [275, 238] width 306 height 12
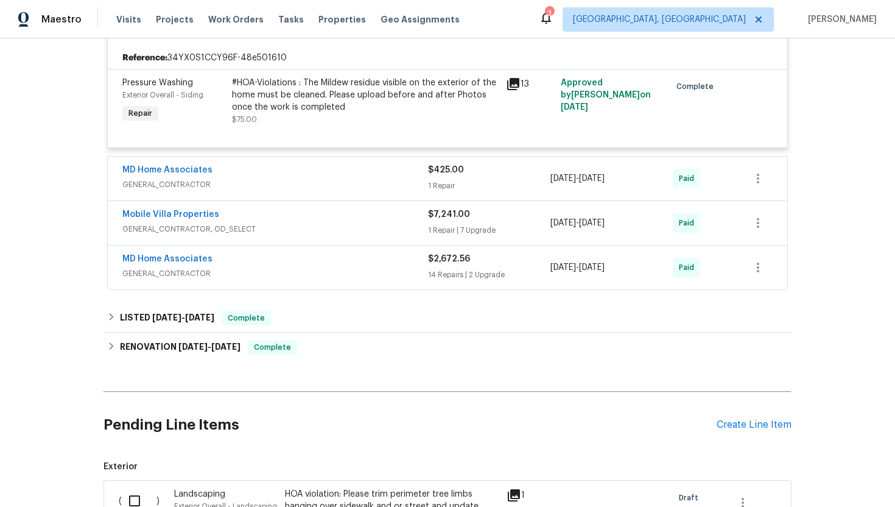
click at [282, 287] on div "MD Home Associates GENERAL_CONTRACTOR $2,672.56 14 Repairs | 2 Upgrade 8/27/202…" at bounding box center [447, 267] width 679 height 44
click at [299, 271] on span "GENERAL_CONTRACTOR" at bounding box center [275, 273] width 306 height 12
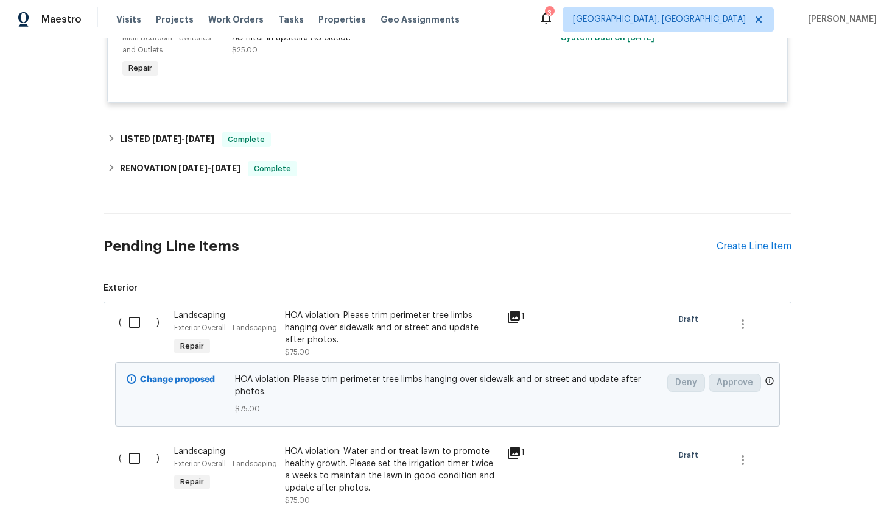
scroll to position [2596, 0]
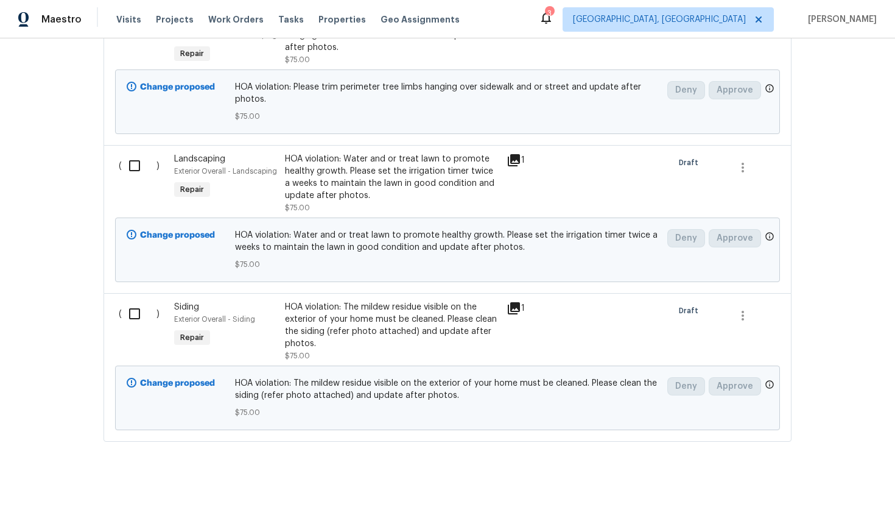
click at [141, 153] on input "checkbox" at bounding box center [139, 166] width 35 height 26
checkbox input "true"
click at [136, 301] on input "checkbox" at bounding box center [139, 314] width 35 height 26
checkbox input "true"
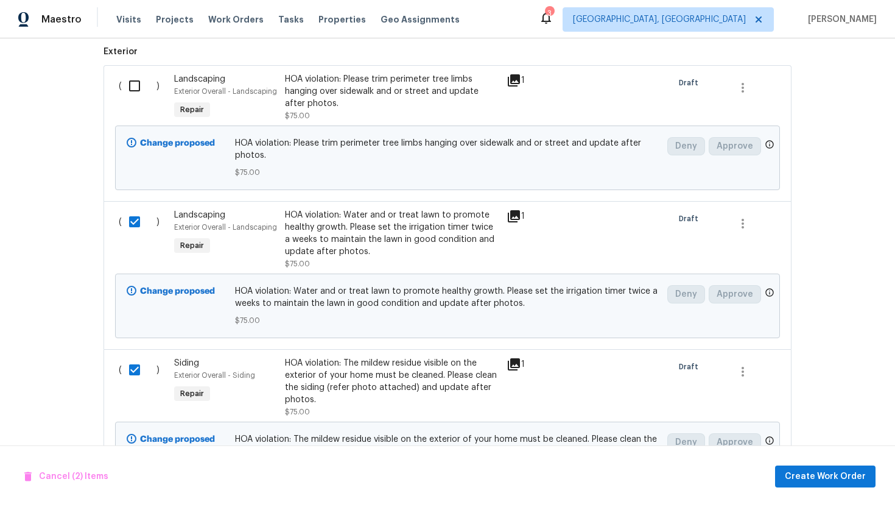
scroll to position [2500, 0]
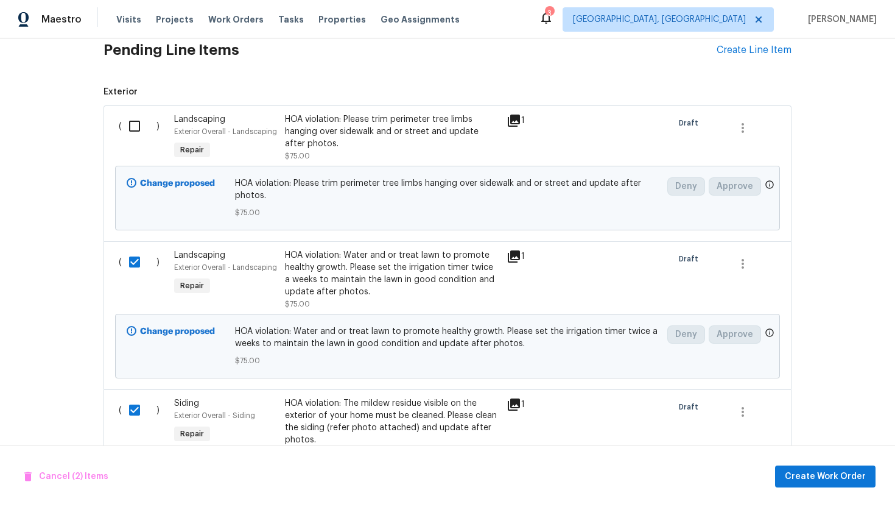
click at [133, 113] on input "checkbox" at bounding box center [139, 126] width 35 height 26
click at [822, 477] on span "Create Work Order" at bounding box center [825, 476] width 81 height 15
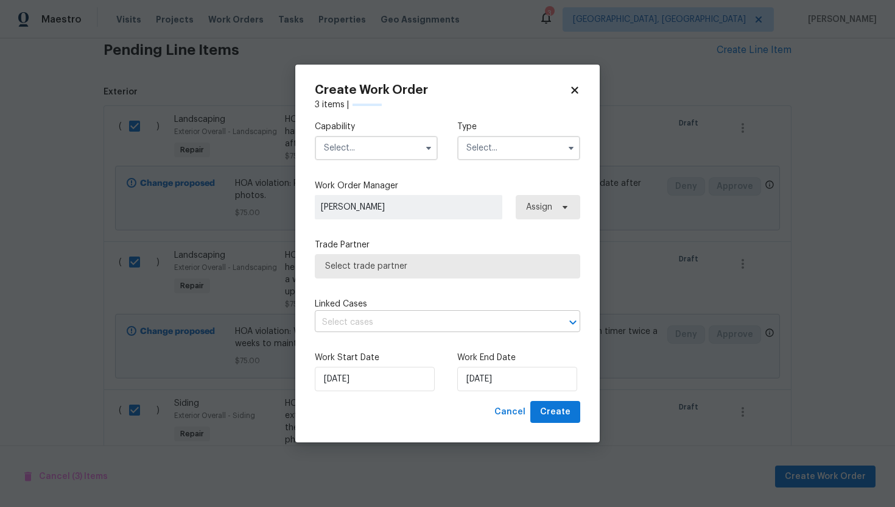
checkbox input "false"
click at [352, 142] on input "text" at bounding box center [376, 148] width 123 height 24
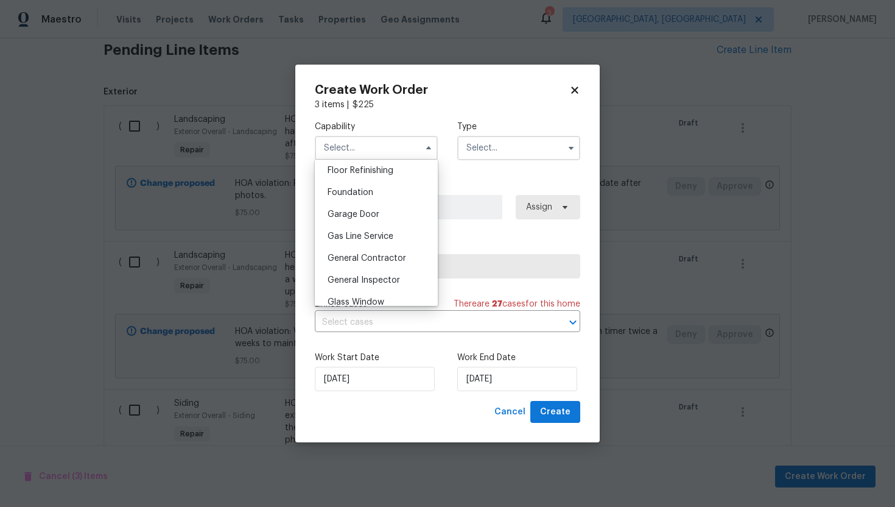
scroll to position [511, 0]
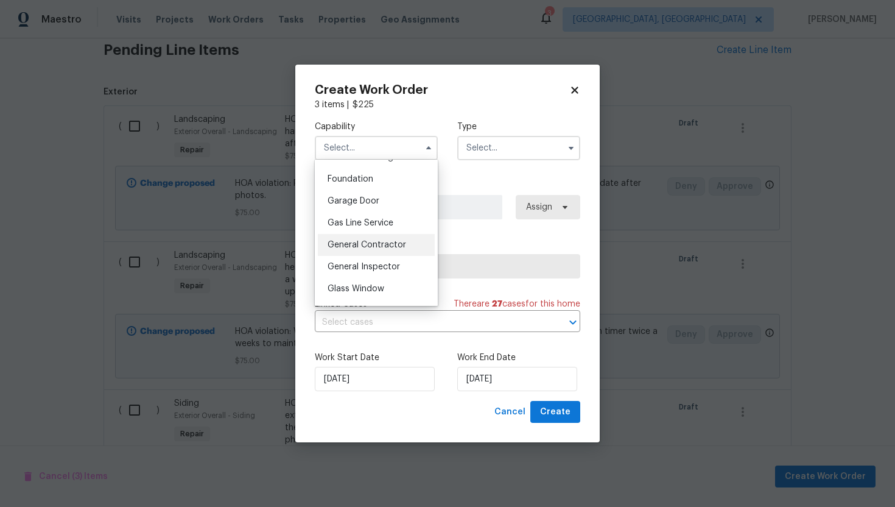
click at [343, 242] on span "General Contractor" at bounding box center [367, 244] width 79 height 9
type input "General Contractor"
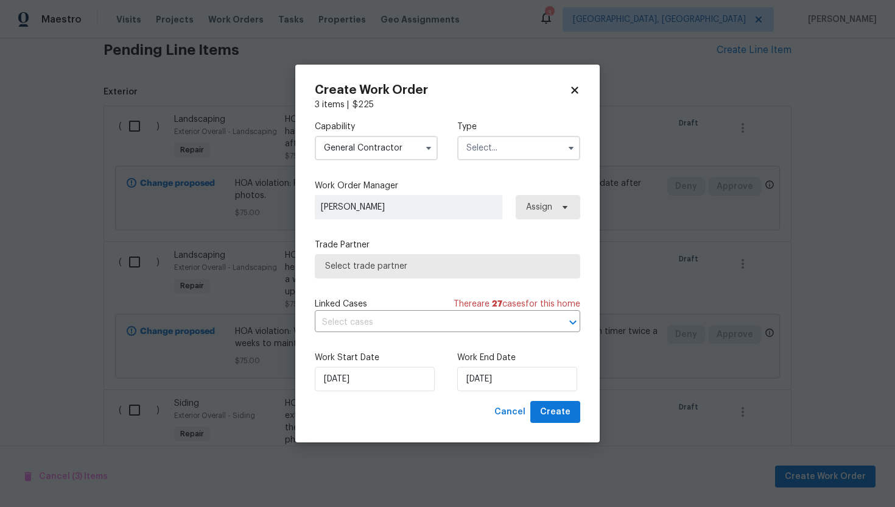
click at [524, 160] on div "Capability General Contractor Type" at bounding box center [447, 140] width 265 height 59
click at [524, 146] on input "text" at bounding box center [518, 148] width 123 height 24
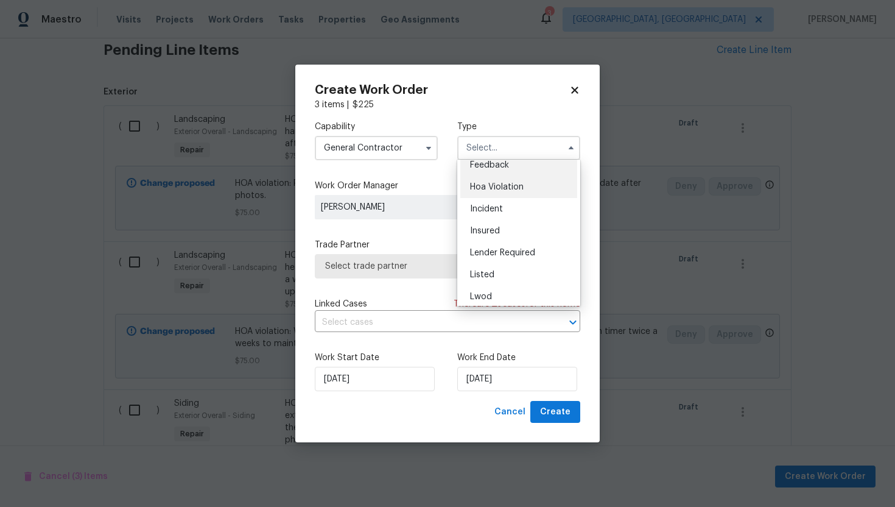
scroll to position [0, 0]
click at [499, 201] on div "Hoa Violation" at bounding box center [518, 195] width 117 height 22
type input "Hoa Violation"
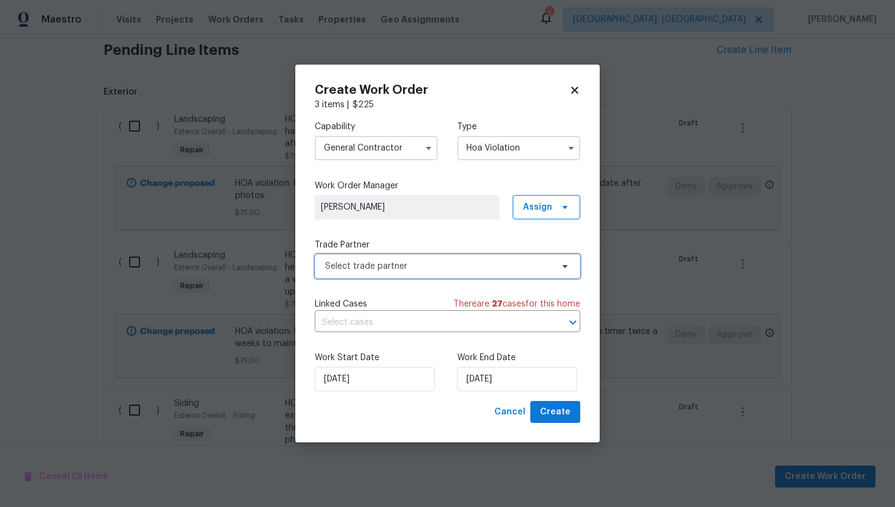
click at [424, 275] on span "Select trade partner" at bounding box center [447, 266] width 265 height 24
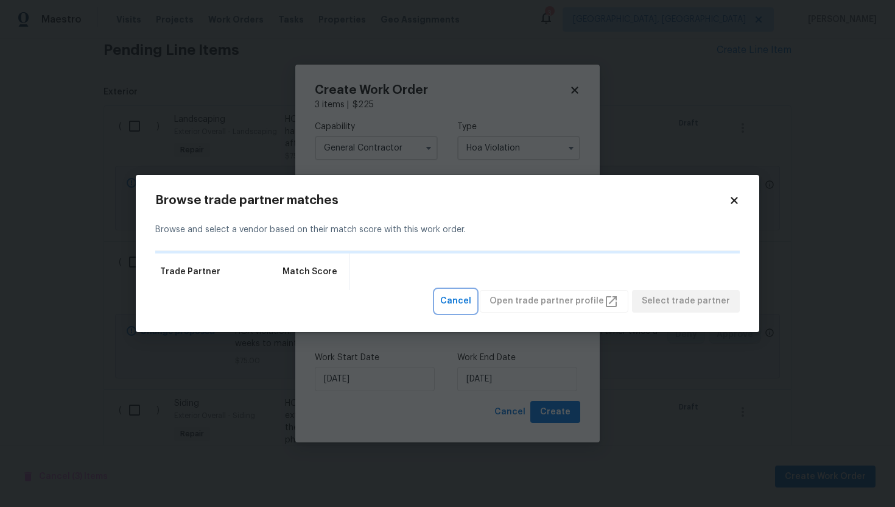
click at [463, 307] on span "Cancel" at bounding box center [455, 300] width 31 height 15
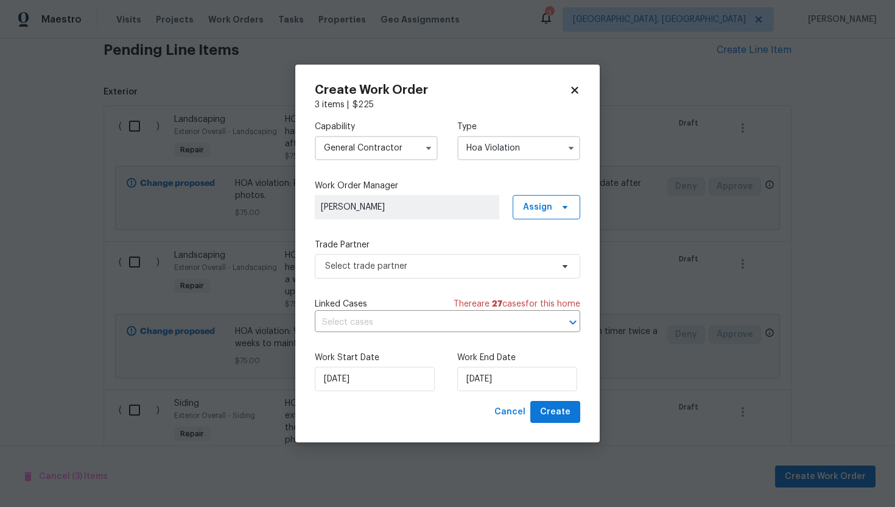
click at [424, 304] on div "Linked Cases There are 27 case s for this home" at bounding box center [447, 304] width 265 height 12
click at [421, 322] on input "text" at bounding box center [430, 322] width 231 height 19
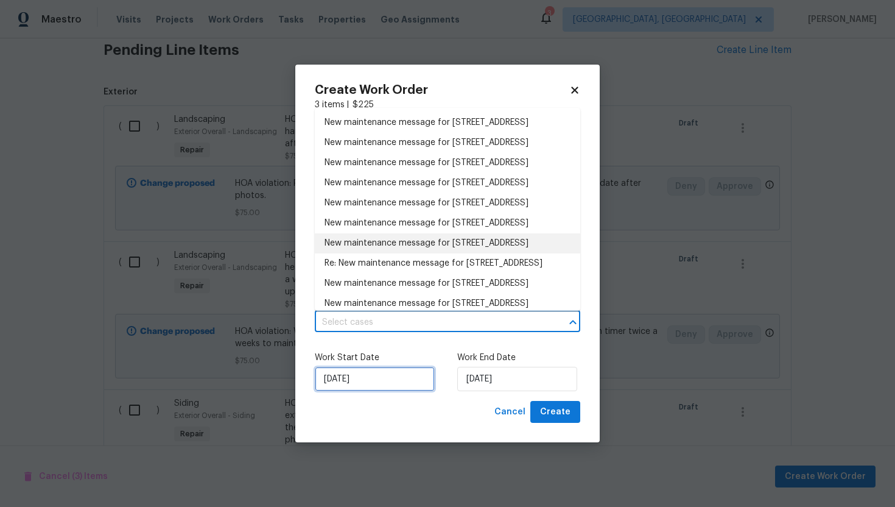
click at [385, 374] on input "01/10/2025" at bounding box center [375, 379] width 120 height 24
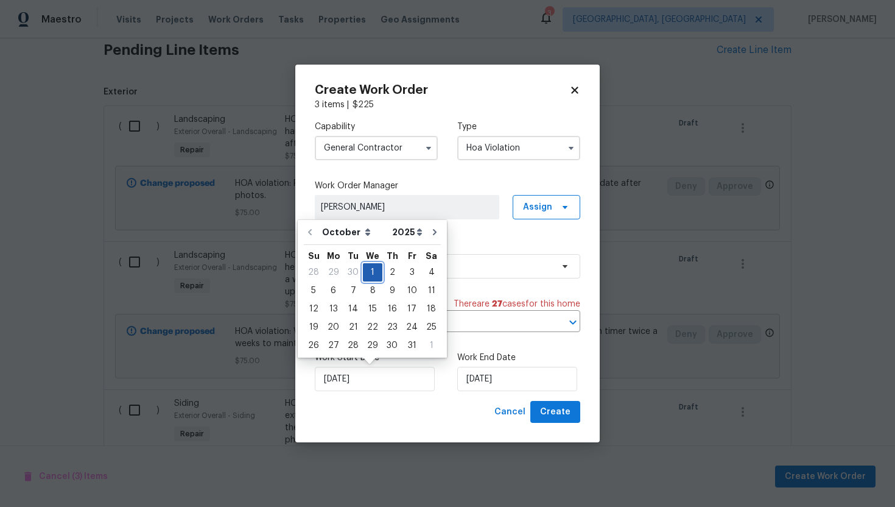
click at [371, 268] on div "1" at bounding box center [372, 272] width 19 height 17
click at [516, 381] on input "01/10/2025" at bounding box center [517, 379] width 120 height 24
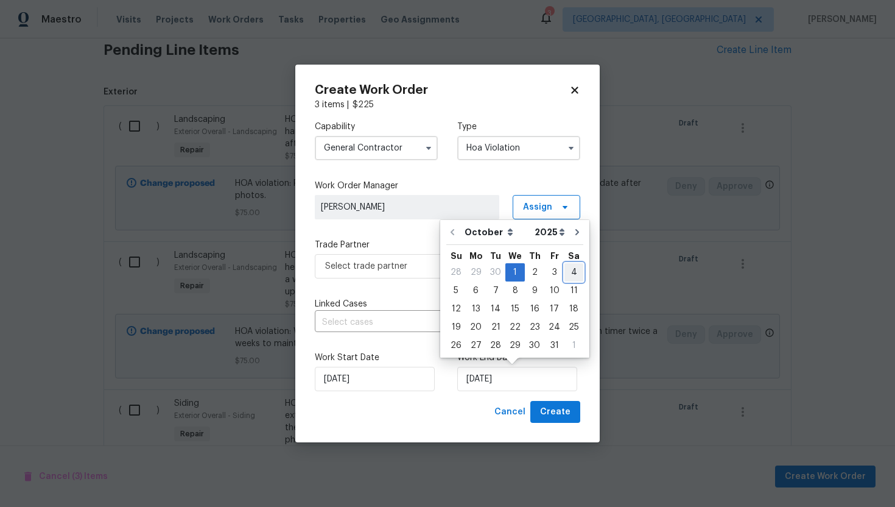
click at [564, 269] on div "4" at bounding box center [573, 272] width 19 height 17
type input "04/10/2025"
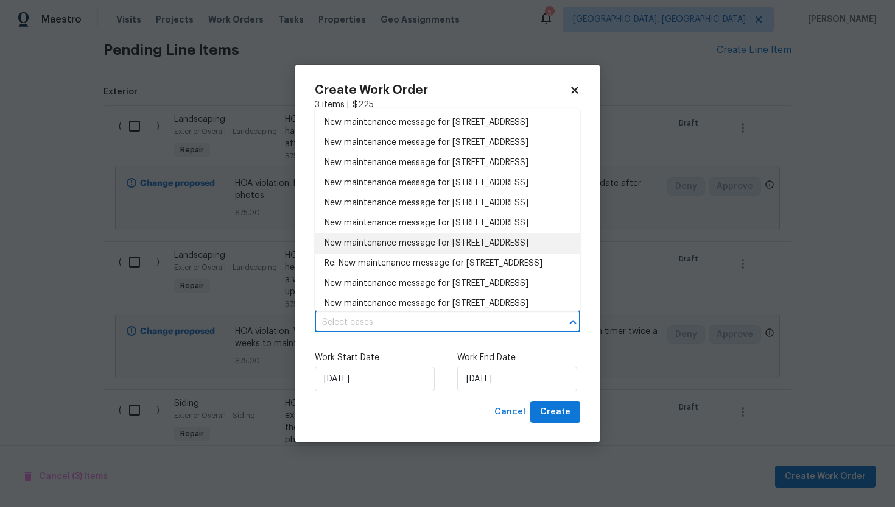
click at [419, 330] on input "text" at bounding box center [430, 322] width 231 height 19
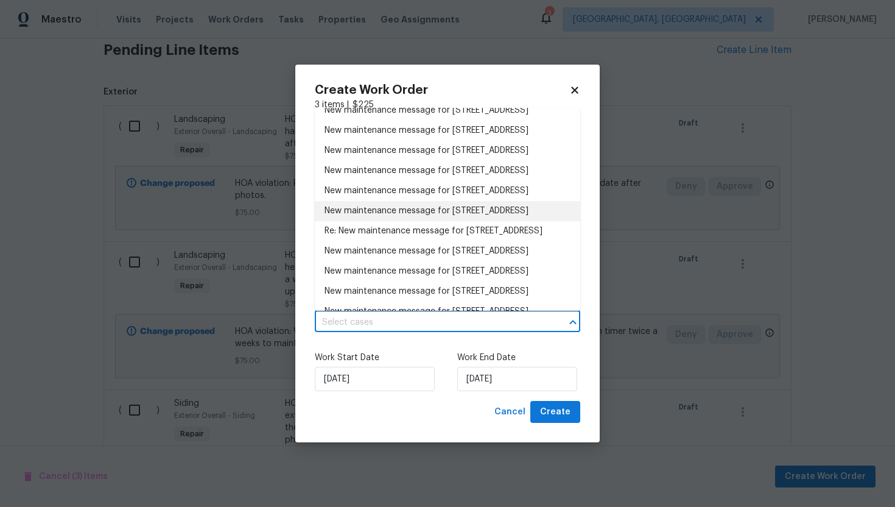
click at [405, 346] on div "Work Start Date 01/10/2025 Work End Date 04/10/2025" at bounding box center [447, 371] width 265 height 59
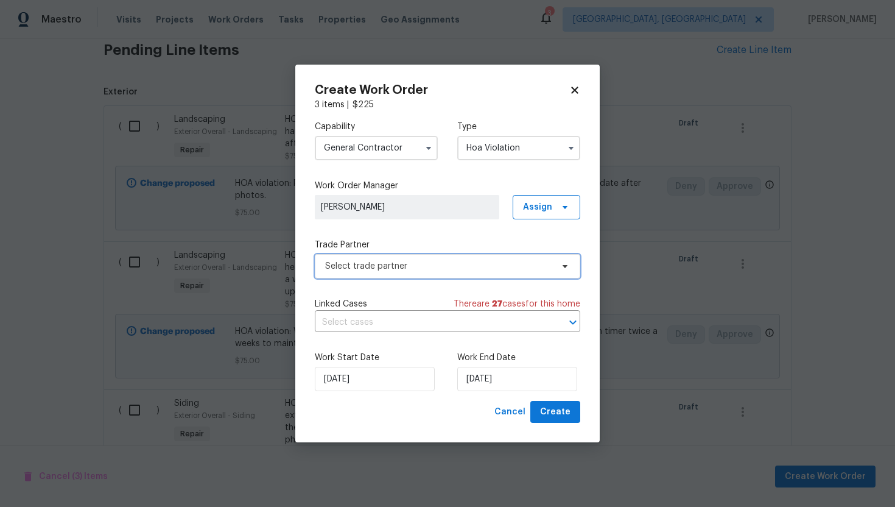
click at [416, 263] on span "Select trade partner" at bounding box center [438, 266] width 227 height 12
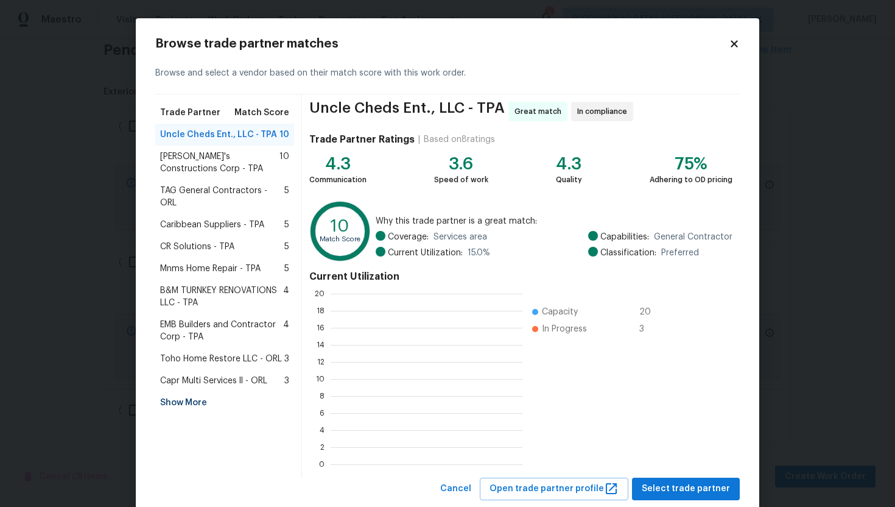
scroll to position [170, 192]
click at [205, 391] on div "Show More" at bounding box center [224, 402] width 139 height 22
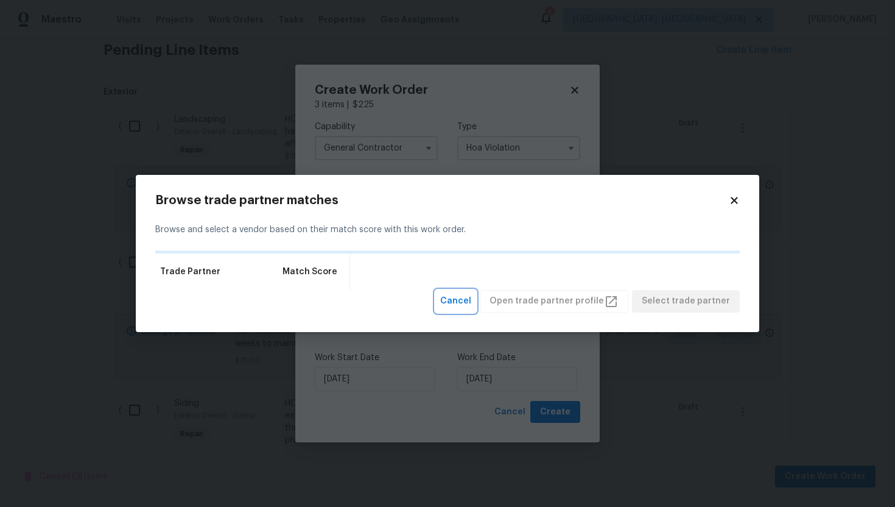
click at [471, 296] on span "Cancel" at bounding box center [455, 300] width 31 height 15
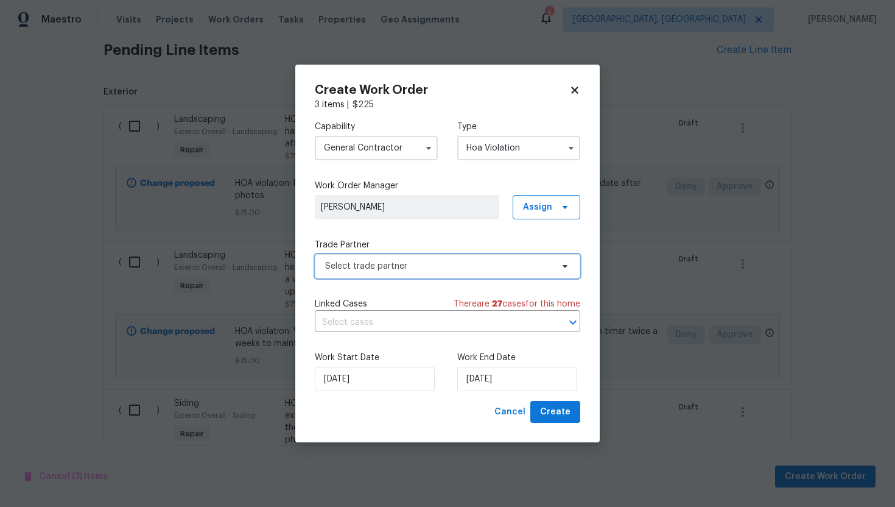
click at [451, 273] on span "Select trade partner" at bounding box center [447, 266] width 265 height 24
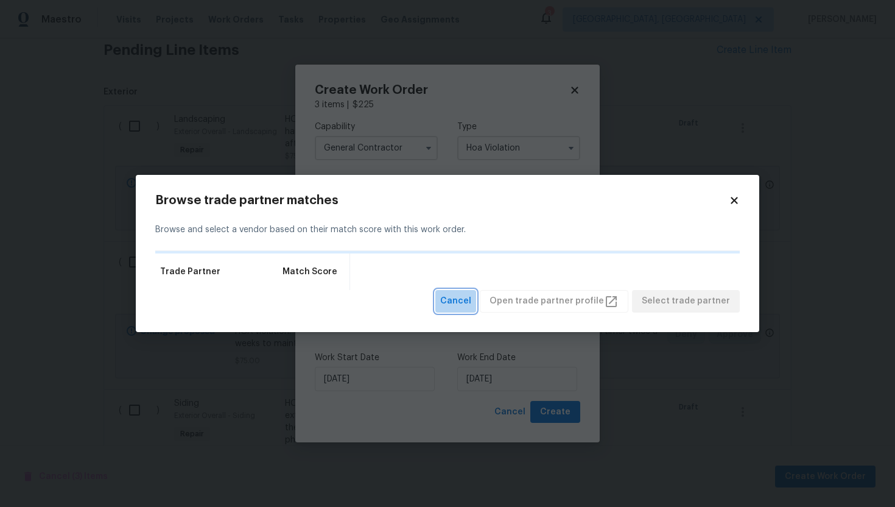
click at [471, 306] on span "Cancel" at bounding box center [455, 300] width 31 height 15
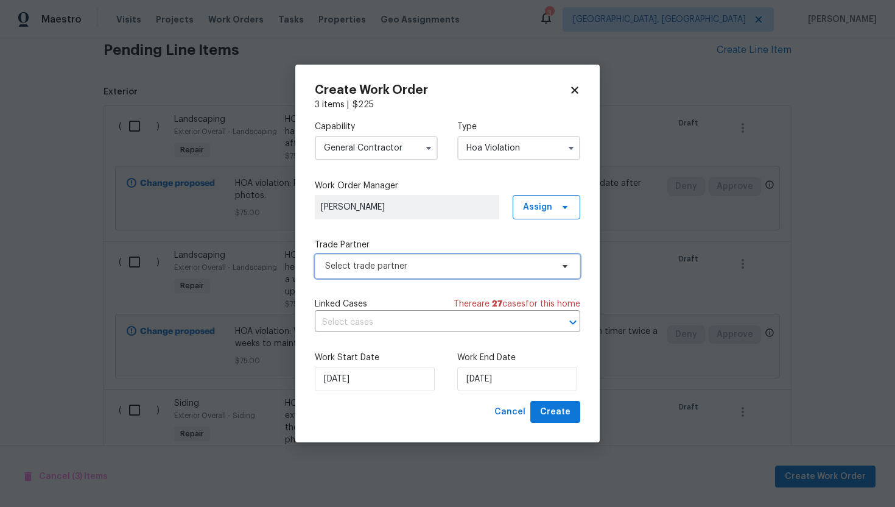
click at [368, 271] on span "Select trade partner" at bounding box center [438, 266] width 227 height 12
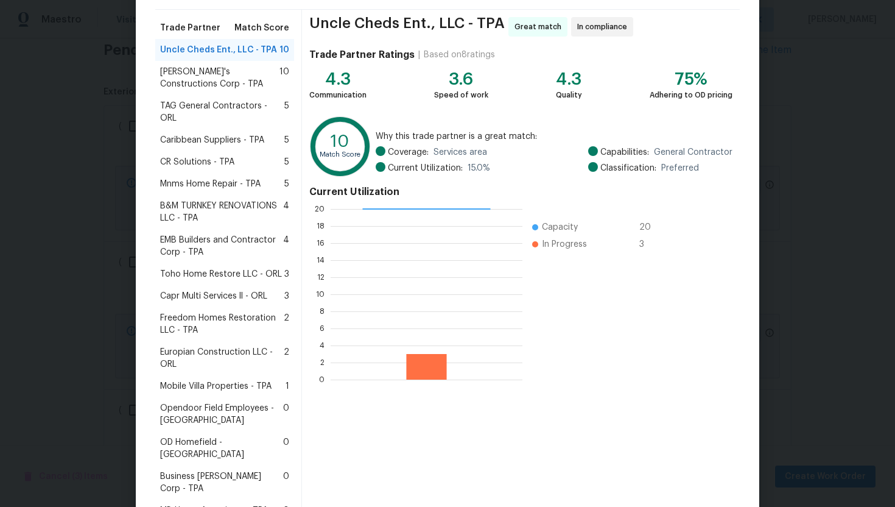
scroll to position [86, 0]
click at [234, 79] on span "Enrique's Constructions Corp - TPA" at bounding box center [219, 77] width 119 height 24
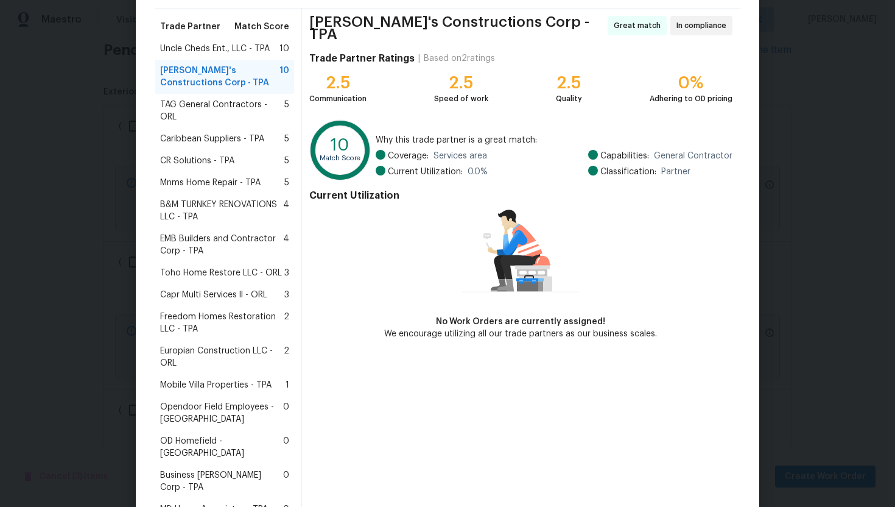
click at [234, 55] on div "Uncle Cheds Ent., LLC - TPA 10" at bounding box center [224, 49] width 139 height 22
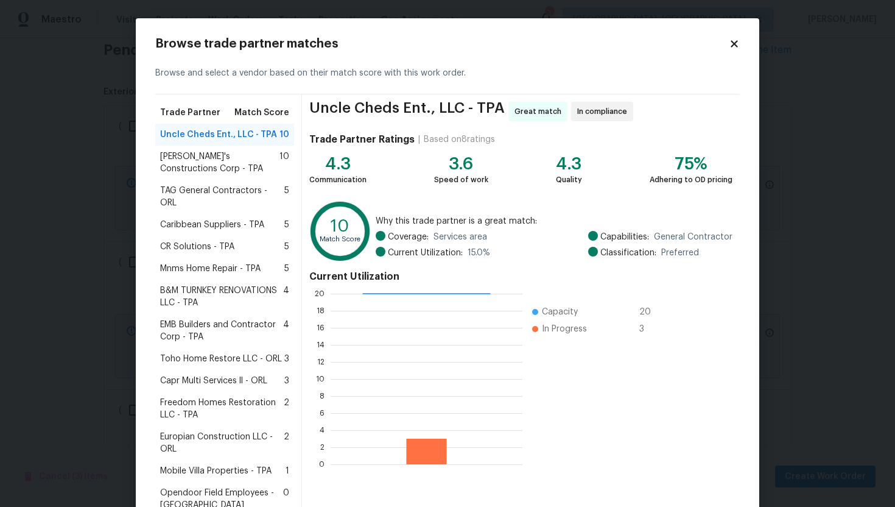
scroll to position [186, 0]
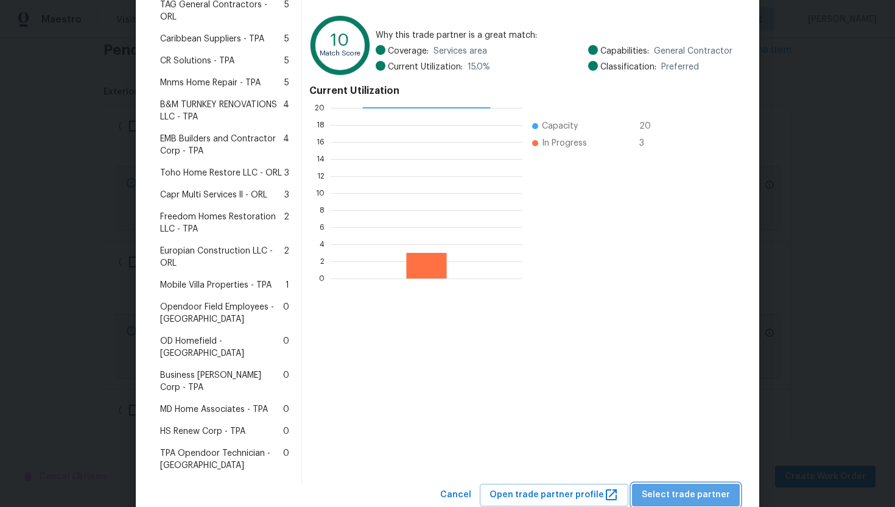
click at [718, 487] on span "Select trade partner" at bounding box center [686, 494] width 88 height 15
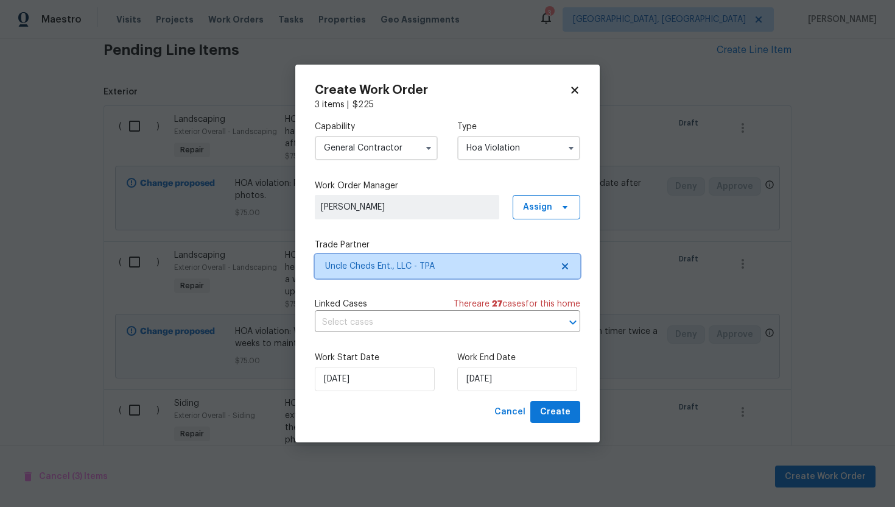
scroll to position [0, 0]
click at [553, 421] on button "Create" at bounding box center [555, 412] width 50 height 23
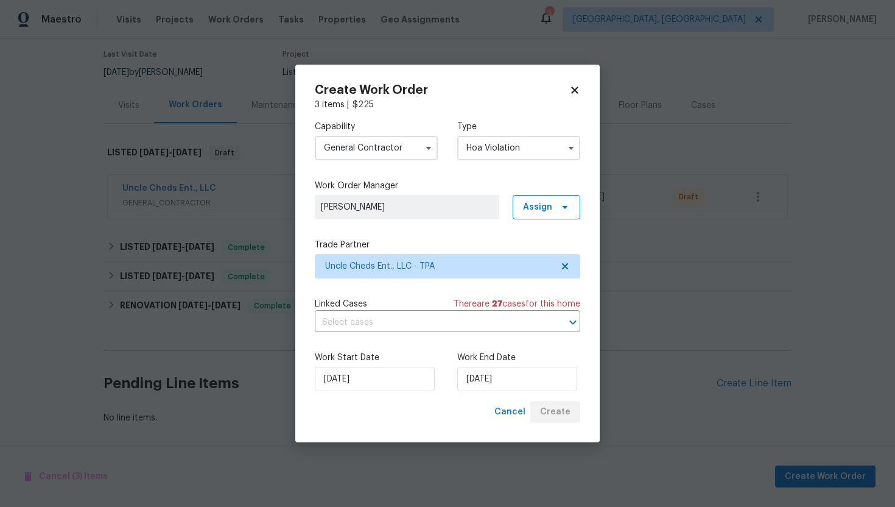
scroll to position [97, 0]
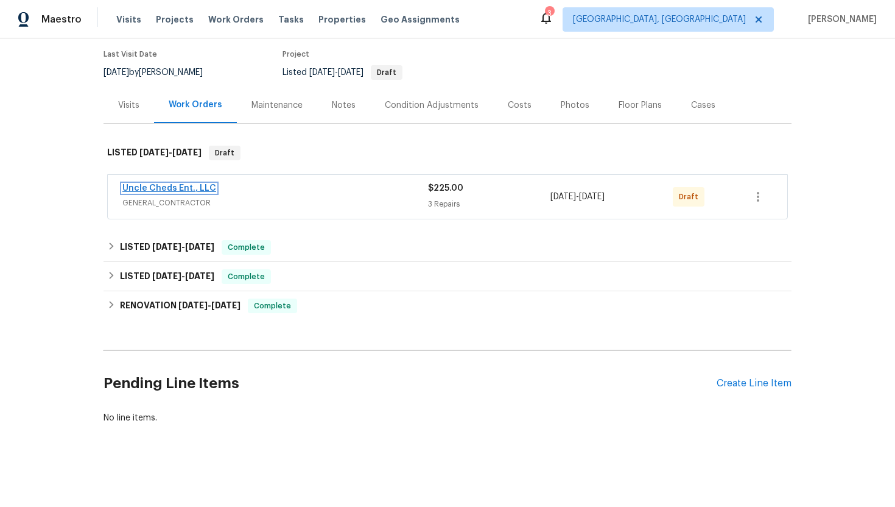
click at [198, 184] on link "Uncle Cheds Ent., LLC" at bounding box center [169, 188] width 94 height 9
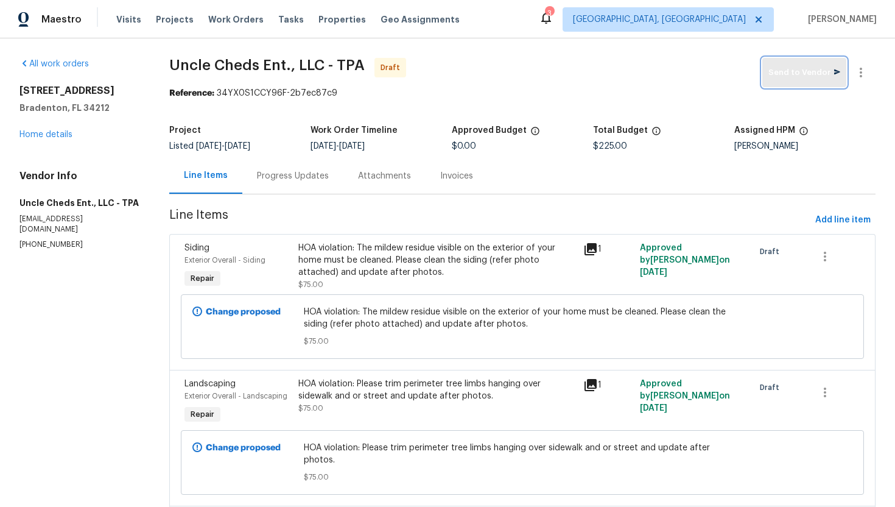
click at [824, 75] on span "Send to Vendor" at bounding box center [804, 73] width 72 height 14
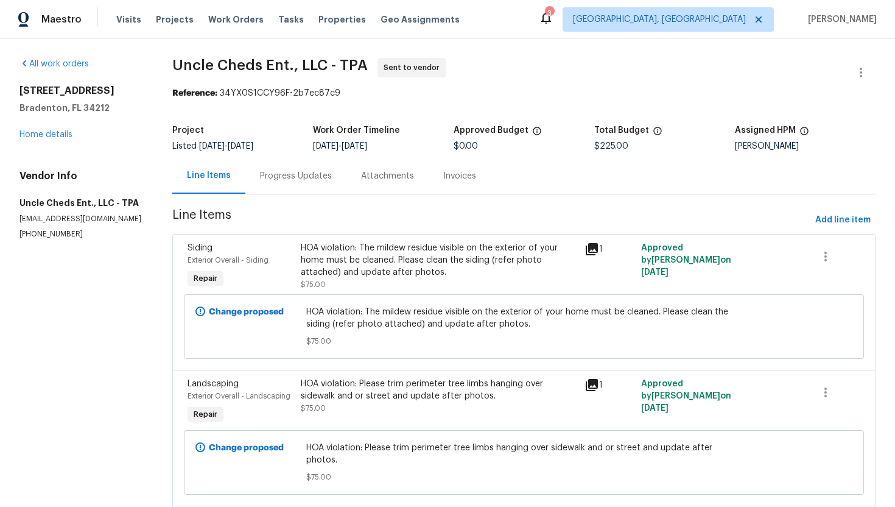
click at [286, 176] on div "Progress Updates" at bounding box center [296, 176] width 72 height 12
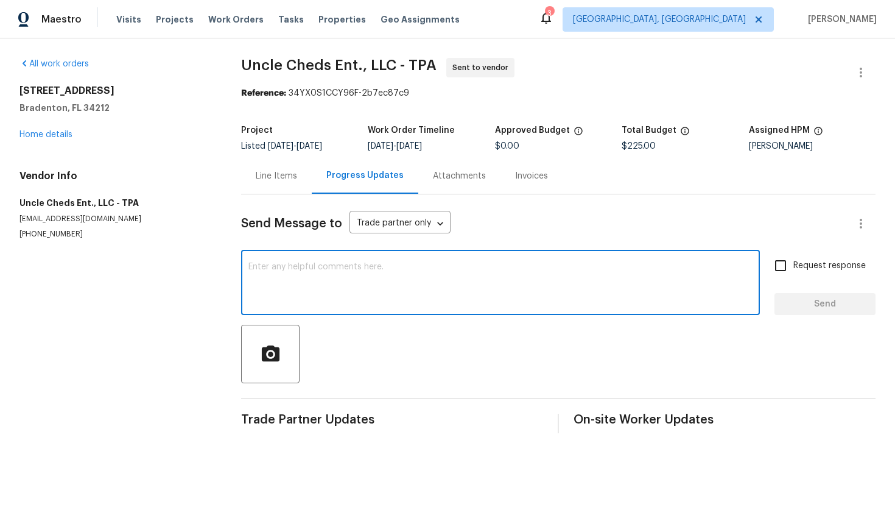
click at [299, 265] on textarea at bounding box center [500, 283] width 504 height 43
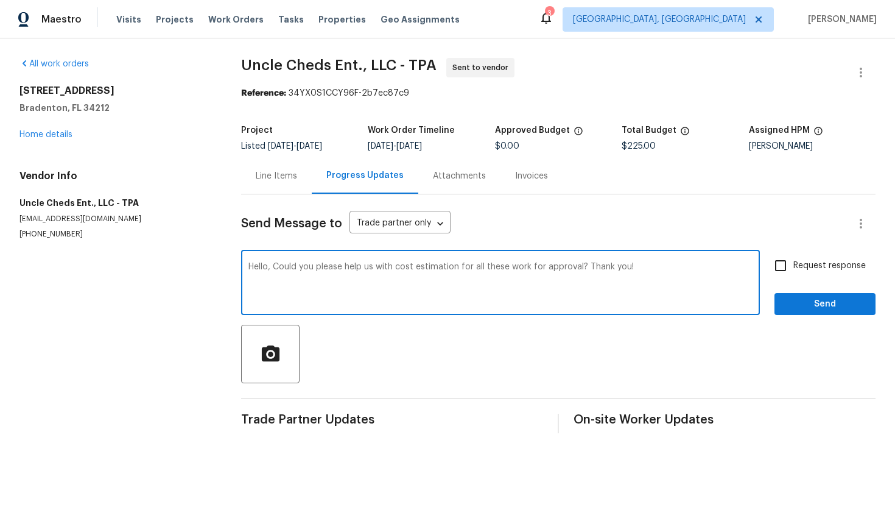
type textarea "Hello, Could you please help us with cost estimation for all these work for app…"
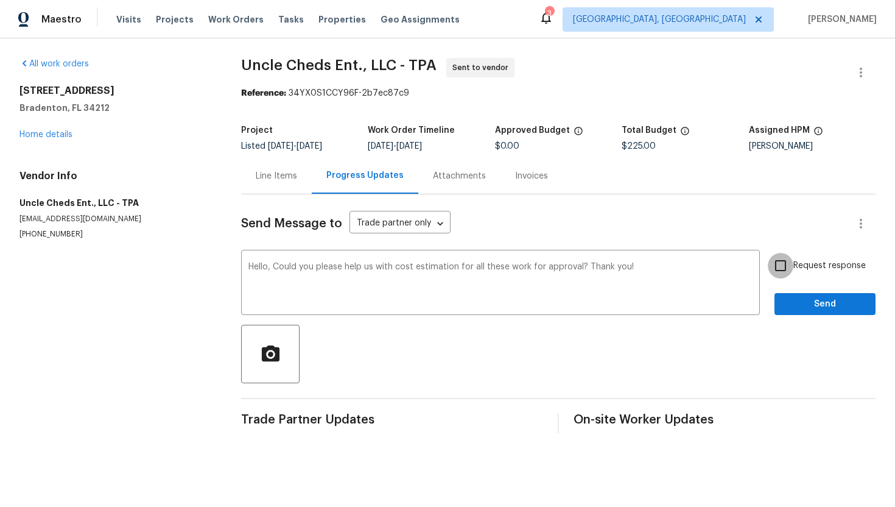
click at [782, 268] on input "Request response" at bounding box center [781, 266] width 26 height 26
checkbox input "true"
click at [796, 299] on span "Send" at bounding box center [825, 303] width 82 height 15
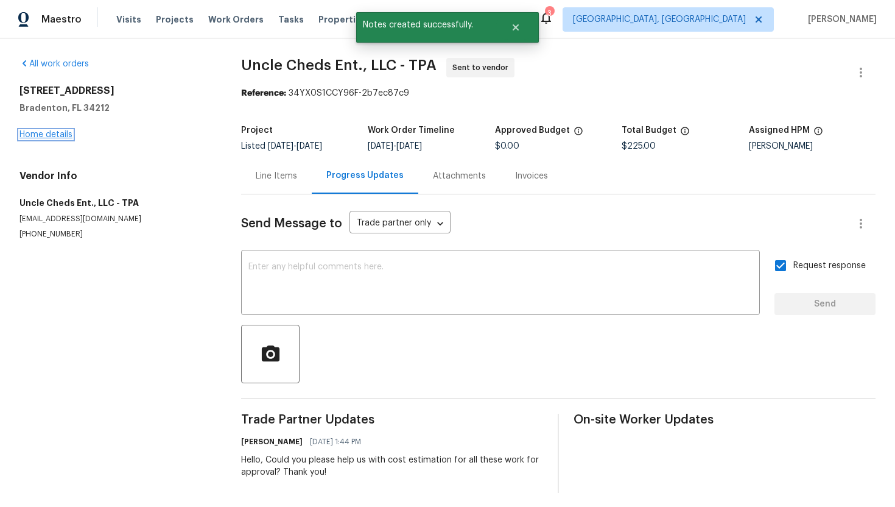
click at [56, 136] on link "Home details" at bounding box center [45, 134] width 53 height 9
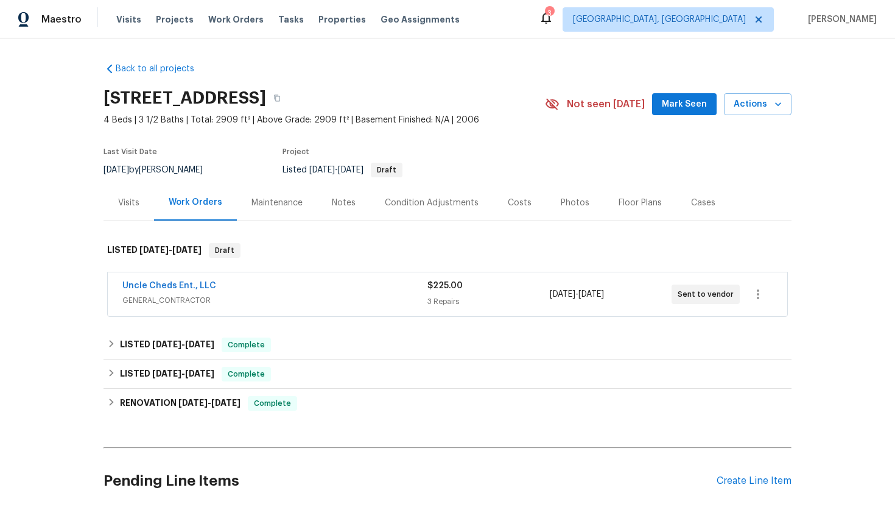
click at [181, 281] on span "Uncle Cheds Ent., LLC" at bounding box center [169, 285] width 94 height 12
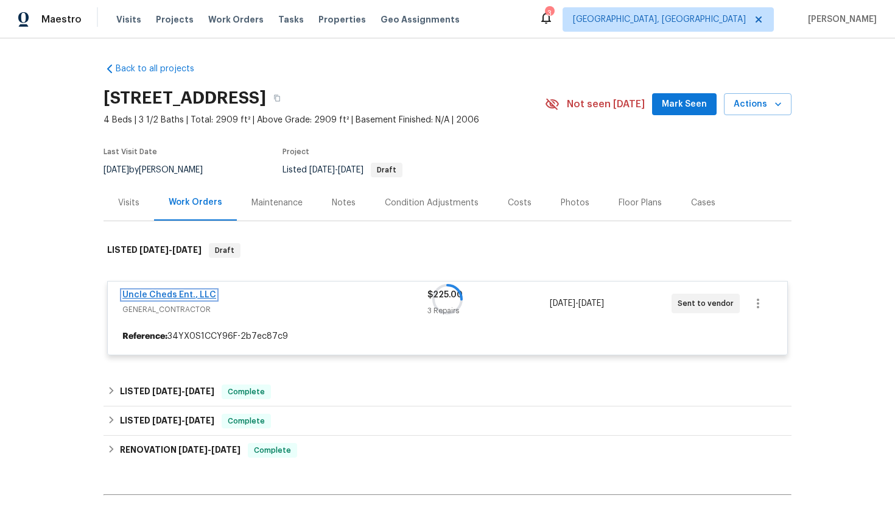
click at [194, 292] on link "Uncle Cheds Ent., LLC" at bounding box center [169, 294] width 94 height 9
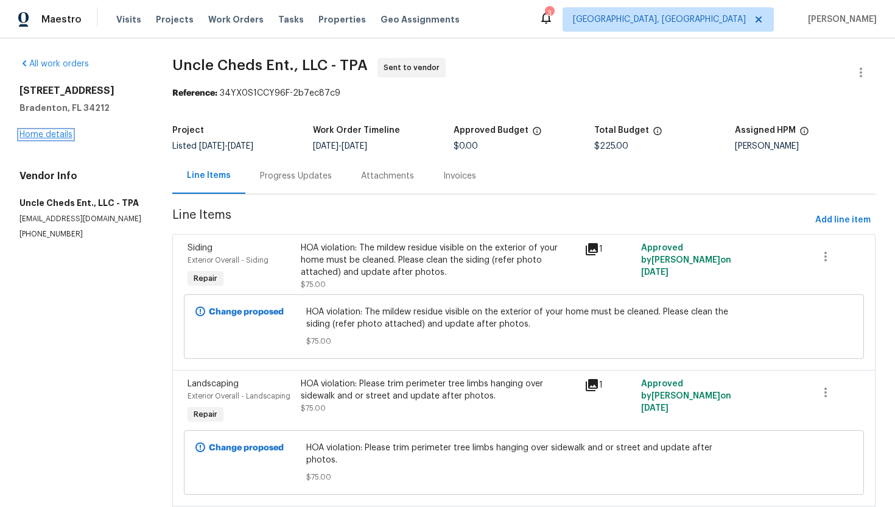
click at [58, 134] on link "Home details" at bounding box center [45, 134] width 53 height 9
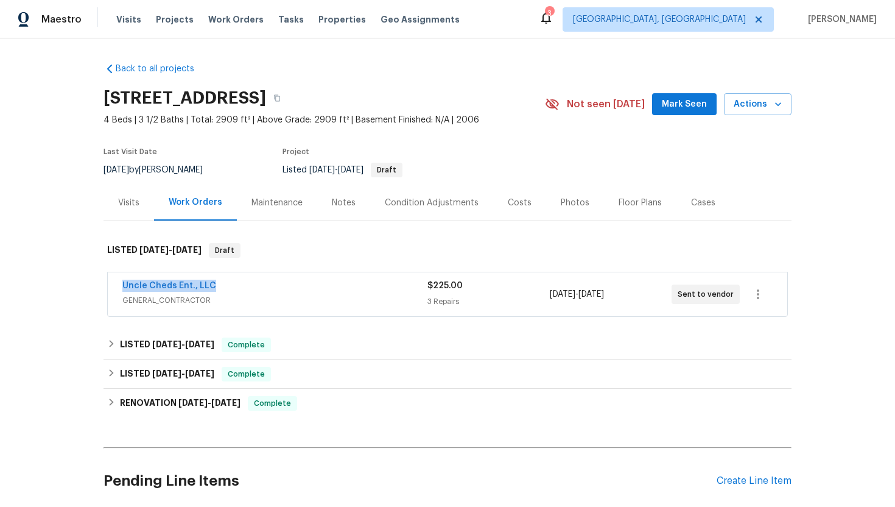
drag, startPoint x: 225, startPoint y: 283, endPoint x: 113, endPoint y: 281, distance: 111.4
click at [113, 281] on div "Uncle Cheds Ent., LLC GENERAL_CONTRACTOR $225.00 3 Repairs 10/1/2025 - 10/4/202…" at bounding box center [447, 294] width 679 height 44
copy link "Uncle Cheds Ent., LLC"
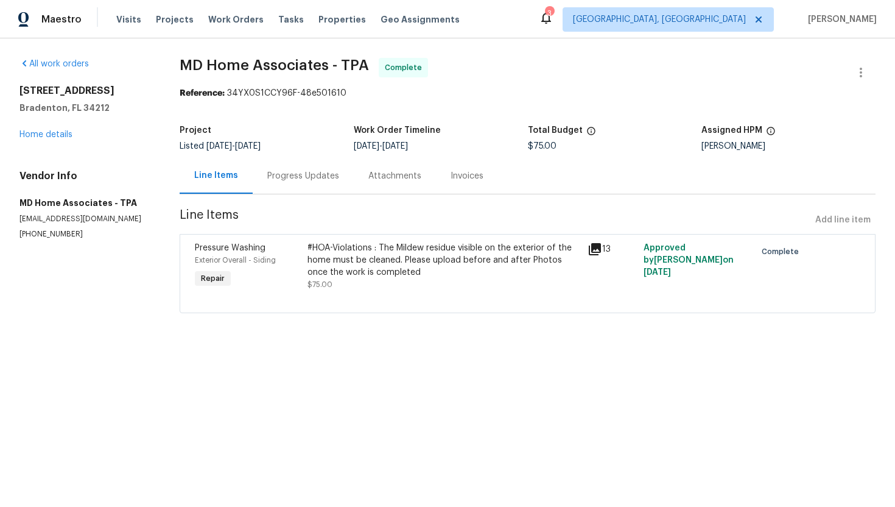
click at [374, 264] on div "#HOA-Violations : The Mildew residue visible on the exterior of the home must b…" at bounding box center [443, 260] width 273 height 37
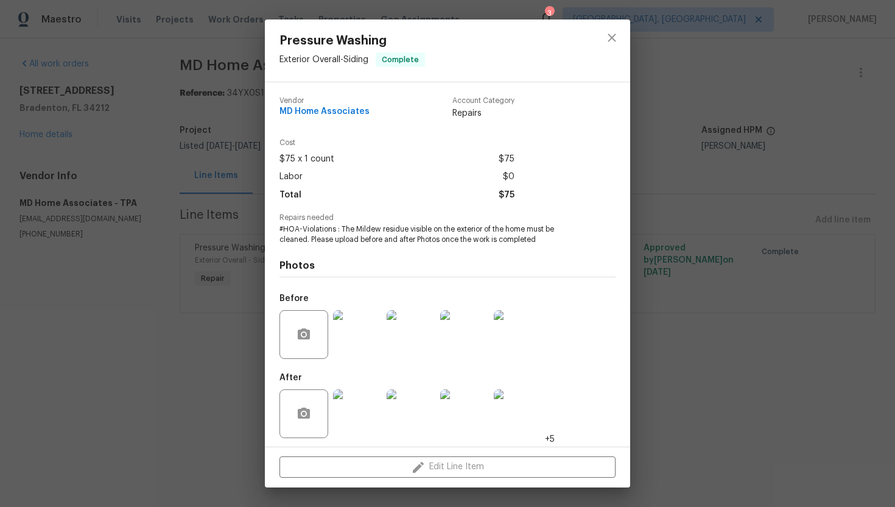
click at [355, 337] on img at bounding box center [357, 334] width 49 height 49
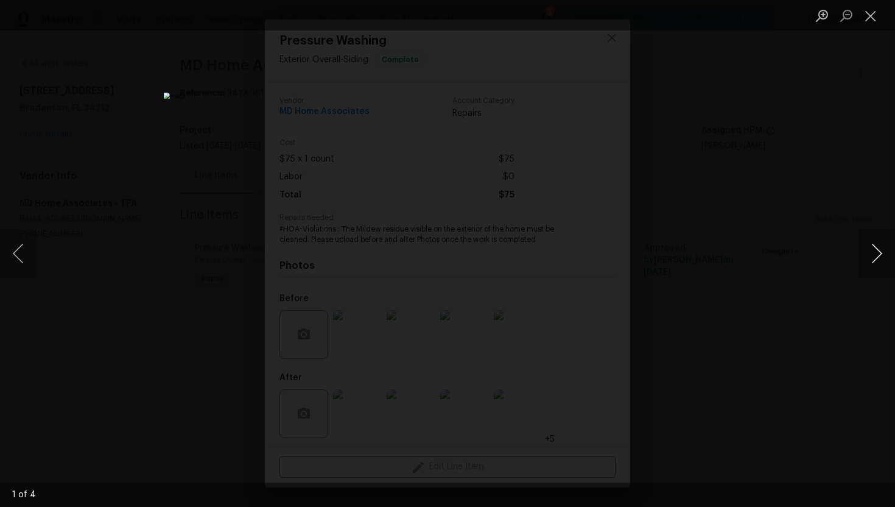
click at [875, 251] on button "Next image" at bounding box center [876, 253] width 37 height 49
click at [876, 251] on button "Next image" at bounding box center [876, 253] width 37 height 49
click at [867, 16] on button "Close lightbox" at bounding box center [870, 15] width 24 height 21
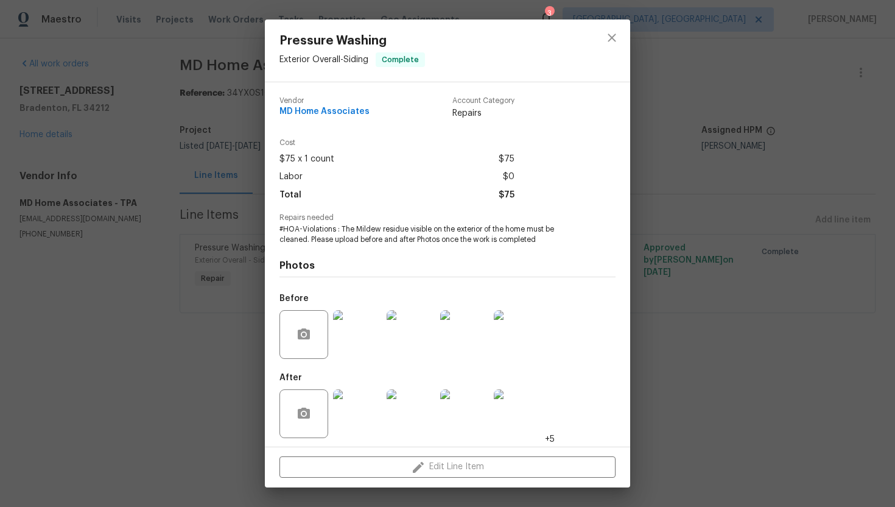
click at [791, 191] on div "Pressure Washing Exterior Overall - Siding Complete Vendor MD Home Associates A…" at bounding box center [447, 253] width 895 height 507
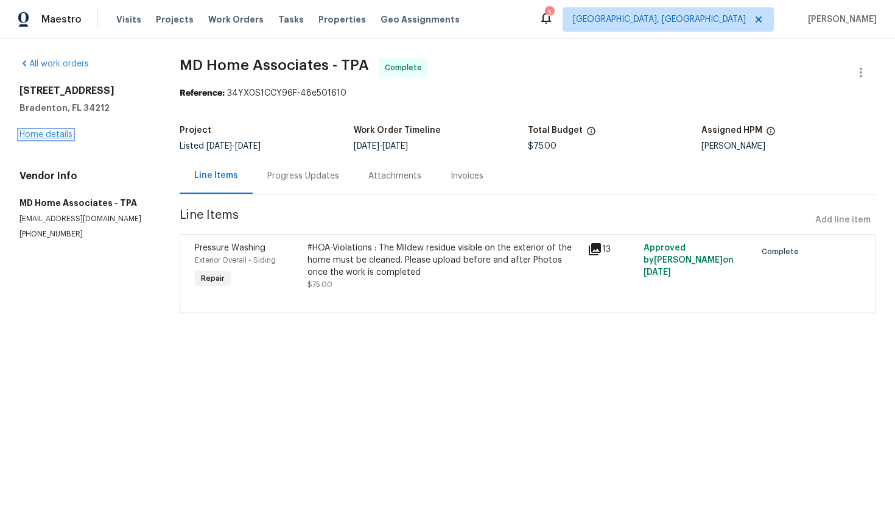
click at [65, 135] on link "Home details" at bounding box center [45, 134] width 53 height 9
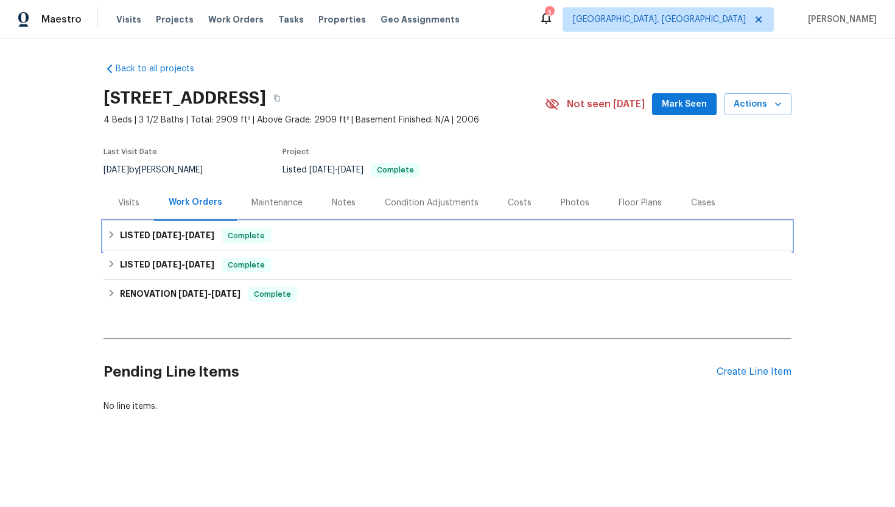
click at [361, 241] on div "LISTED [DATE] - [DATE] Complete" at bounding box center [447, 235] width 681 height 15
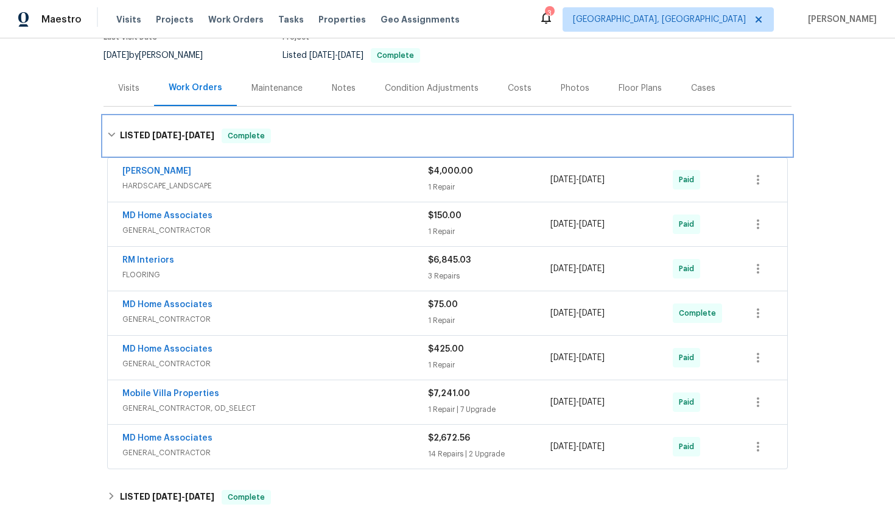
scroll to position [172, 0]
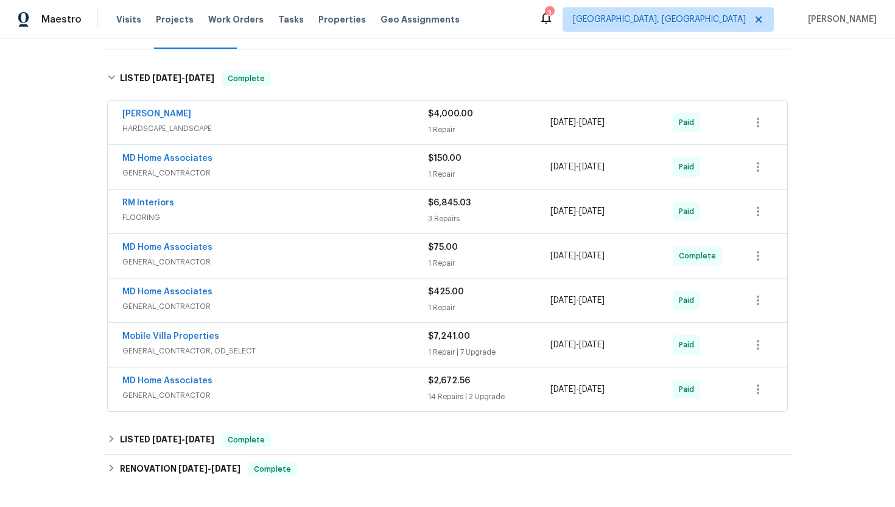
click at [309, 381] on div "MD Home Associates" at bounding box center [275, 381] width 306 height 15
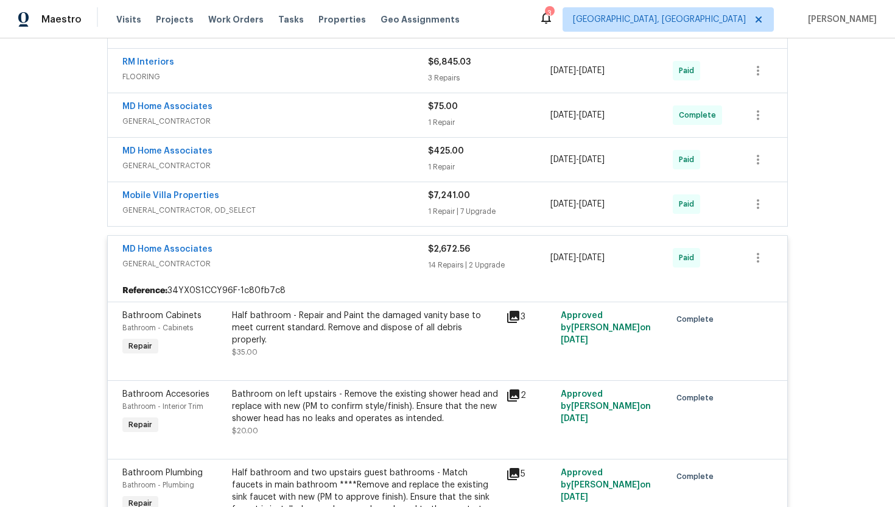
scroll to position [322, 0]
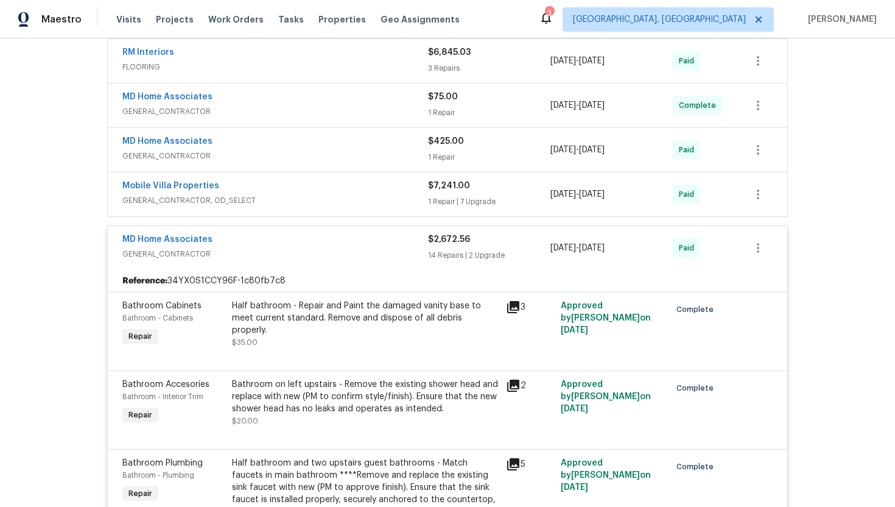
click at [283, 238] on div "MD Home Associates" at bounding box center [275, 240] width 306 height 15
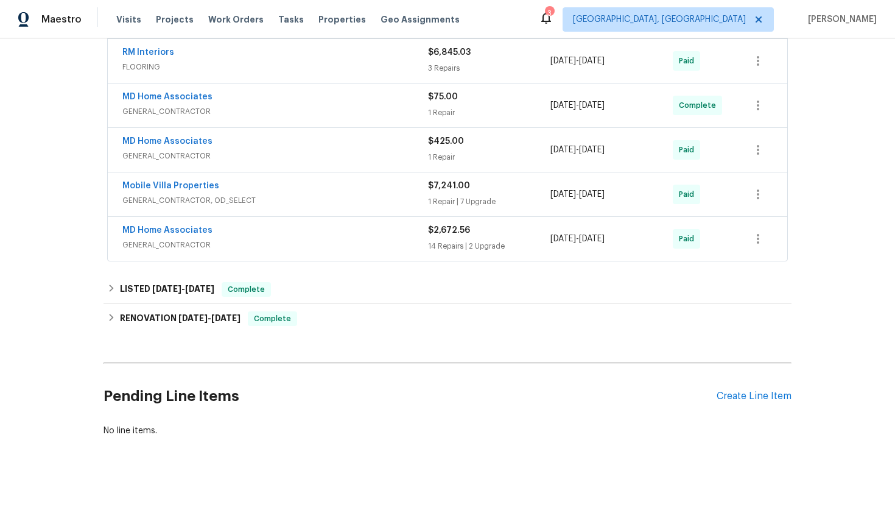
click at [284, 195] on span "GENERAL_CONTRACTOR, OD_SELECT" at bounding box center [275, 200] width 306 height 12
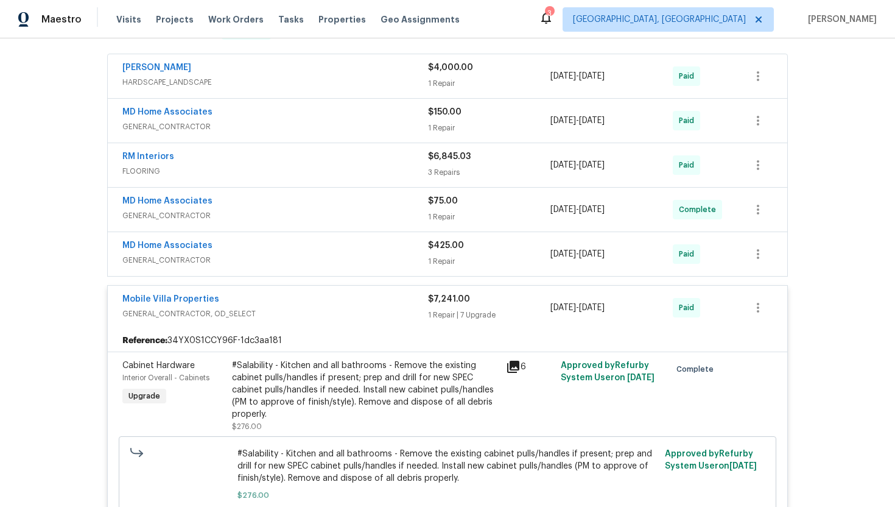
scroll to position [174, 0]
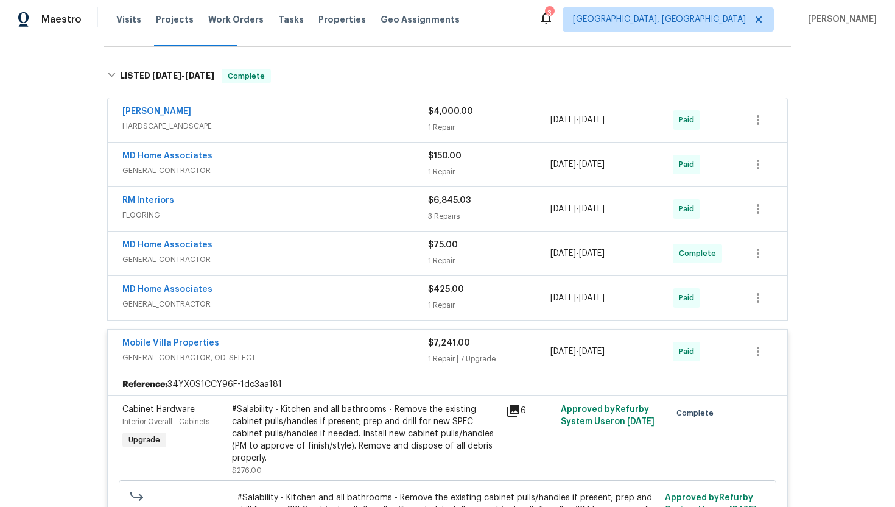
click at [250, 345] on div "Mobile Villa Properties" at bounding box center [275, 344] width 306 height 15
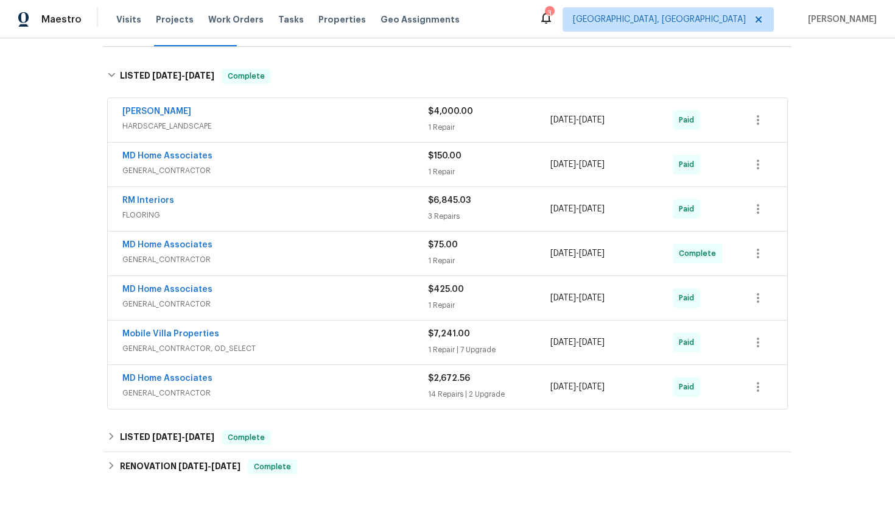
click at [254, 300] on span "GENERAL_CONTRACTOR" at bounding box center [275, 304] width 306 height 12
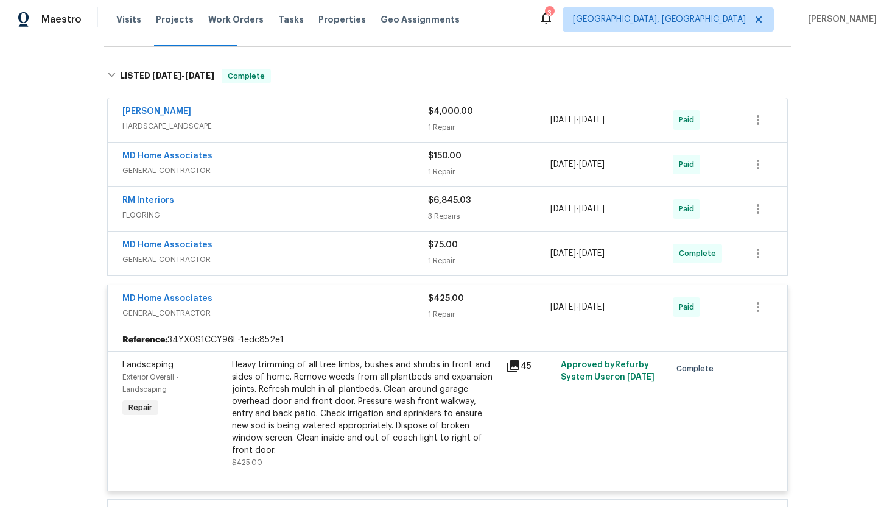
click at [337, 367] on div "Heavy trimming of all tree limbs, bushes and shrubs in front and sides of home.…" at bounding box center [365, 407] width 267 height 97
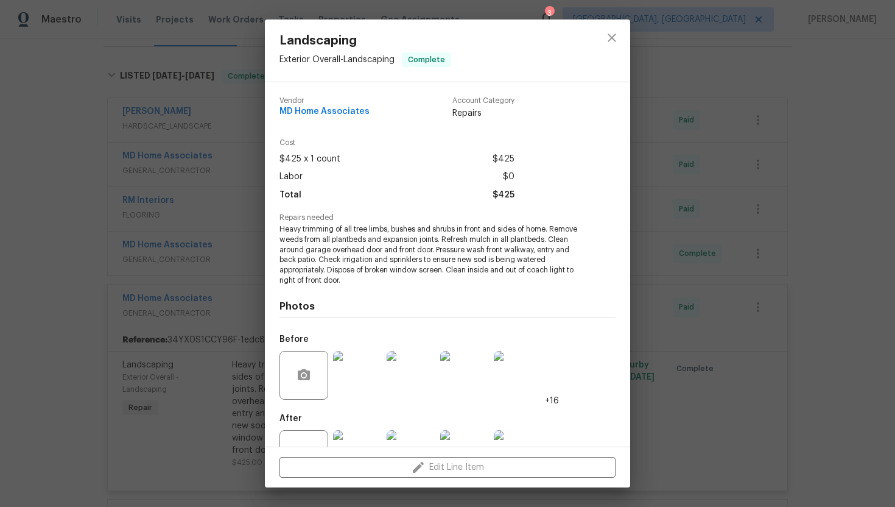
scroll to position [44, 0]
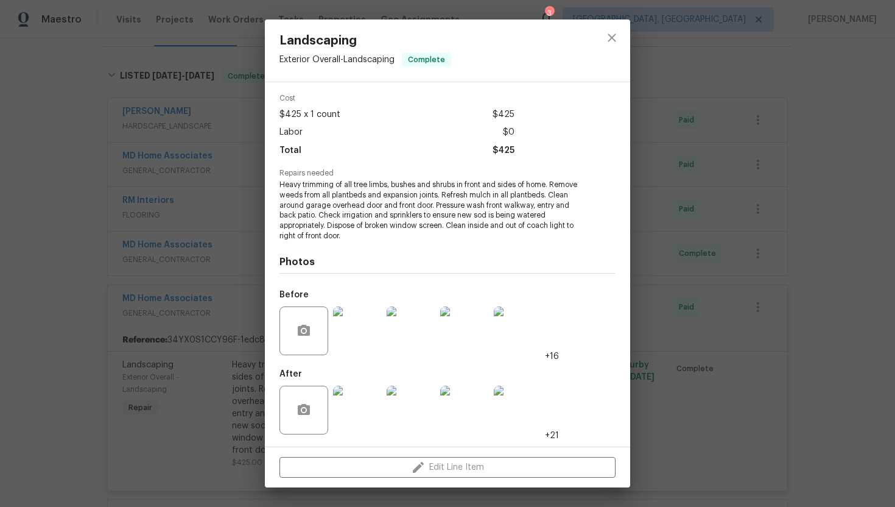
click at [247, 405] on div "Landscaping Exterior Overall - Landscaping Complete Vendor MD Home Associates A…" at bounding box center [447, 253] width 895 height 507
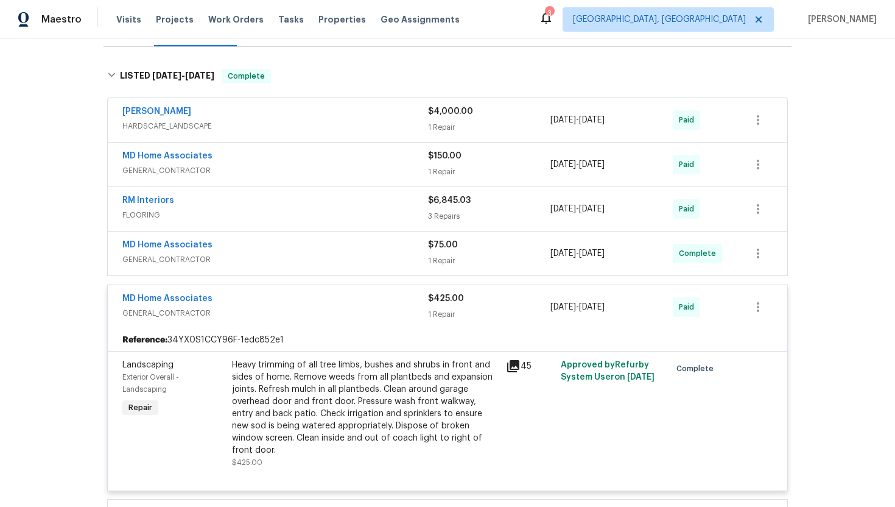
click at [251, 242] on div "MD Home Associates" at bounding box center [275, 246] width 306 height 15
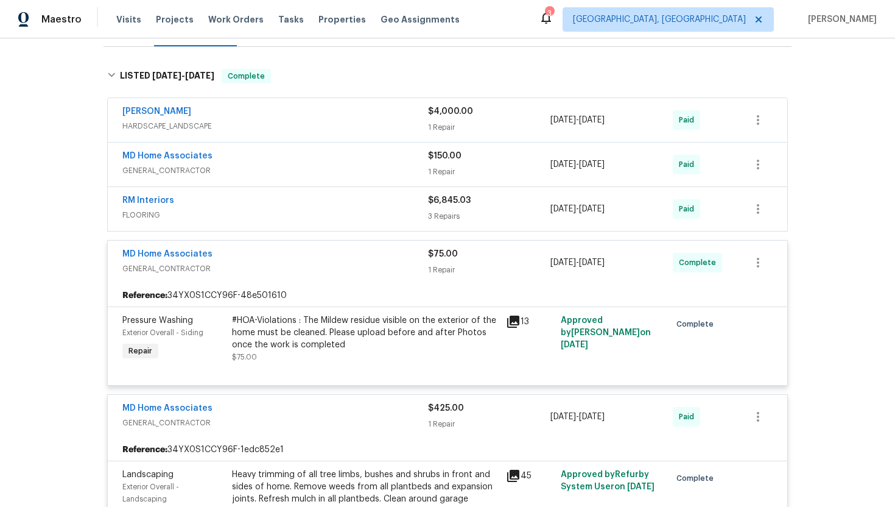
click at [267, 200] on div "RM Interiors" at bounding box center [275, 201] width 306 height 15
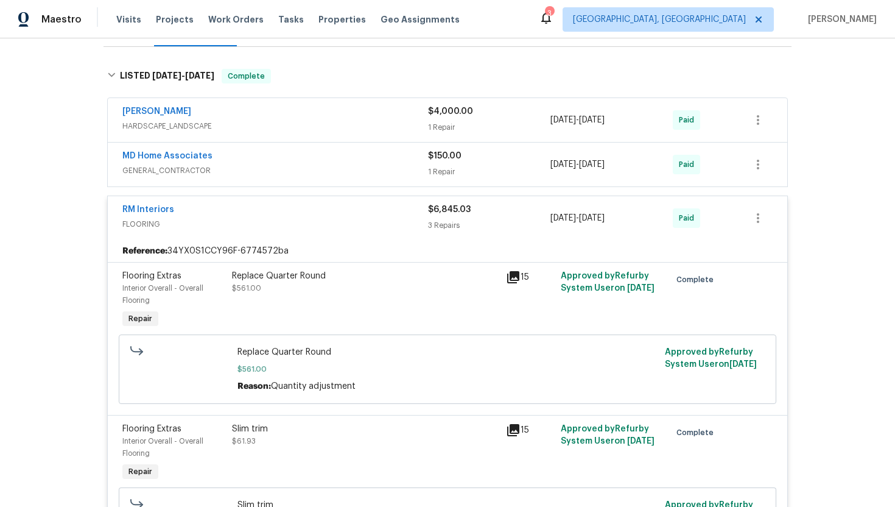
click at [258, 202] on div "RM Interiors FLOORING $6,845.03 3 Repairs 8/27/2025 - 8/30/2025 Paid" at bounding box center [447, 218] width 679 height 44
click at [205, 207] on div "RM Interiors" at bounding box center [275, 210] width 306 height 15
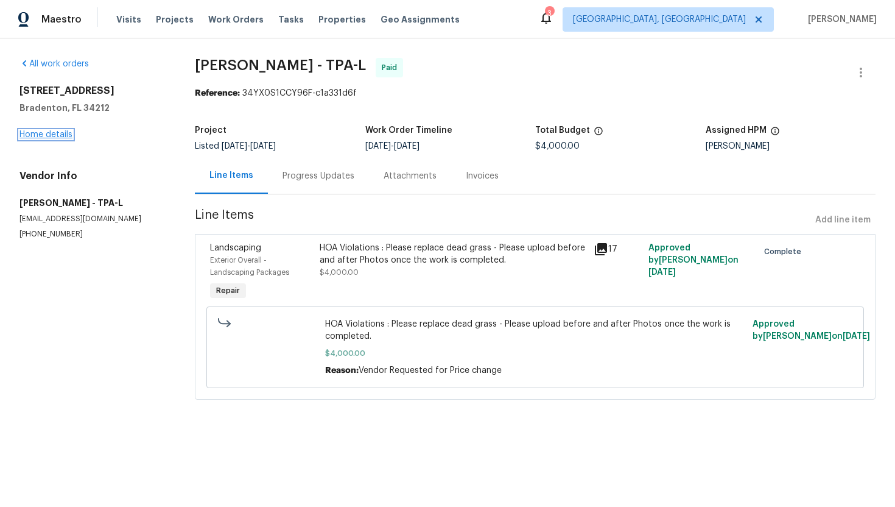
click at [67, 136] on link "Home details" at bounding box center [45, 134] width 53 height 9
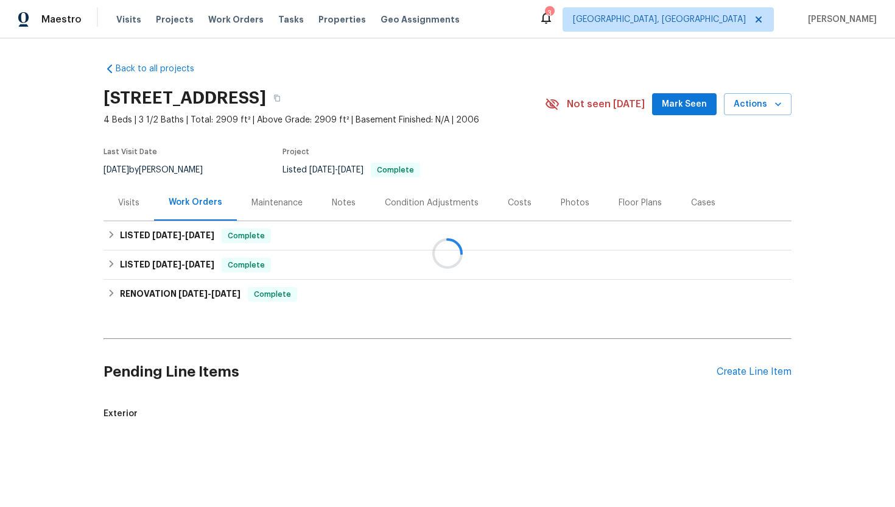
click at [315, 230] on div at bounding box center [447, 253] width 895 height 507
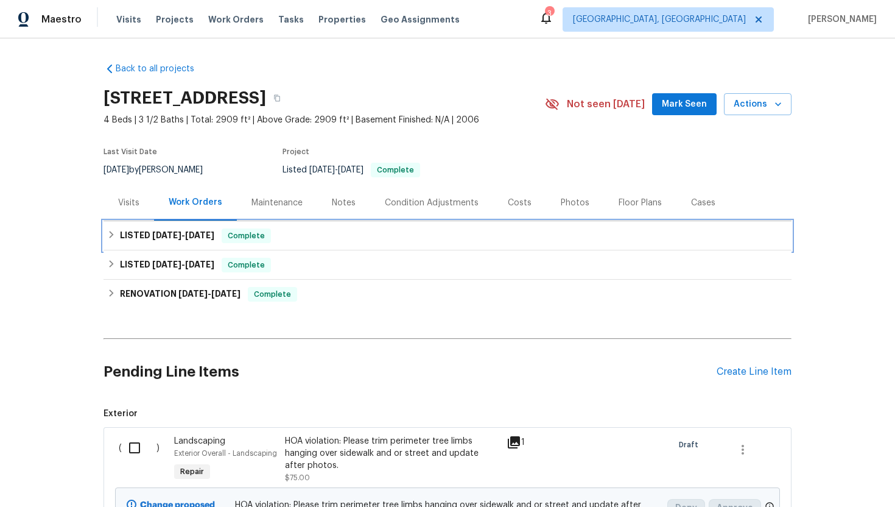
click at [332, 242] on div "LISTED [DATE] - [DATE] Complete" at bounding box center [447, 235] width 681 height 15
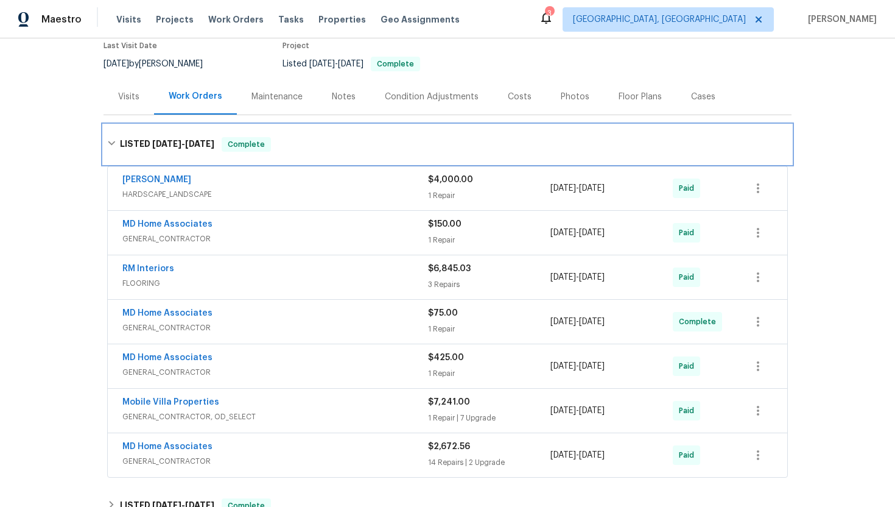
scroll to position [124, 0]
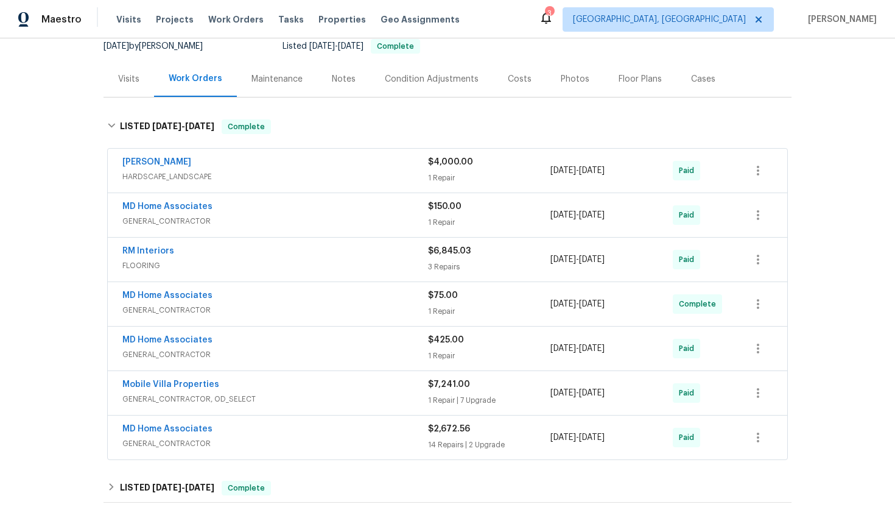
click at [256, 334] on div "MD Home Associates" at bounding box center [275, 341] width 306 height 15
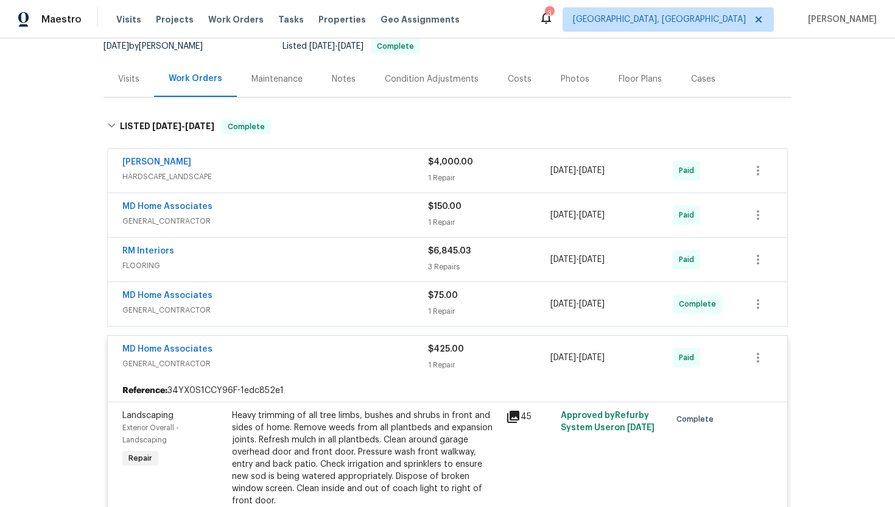
click at [253, 347] on div "MD Home Associates" at bounding box center [275, 350] width 306 height 15
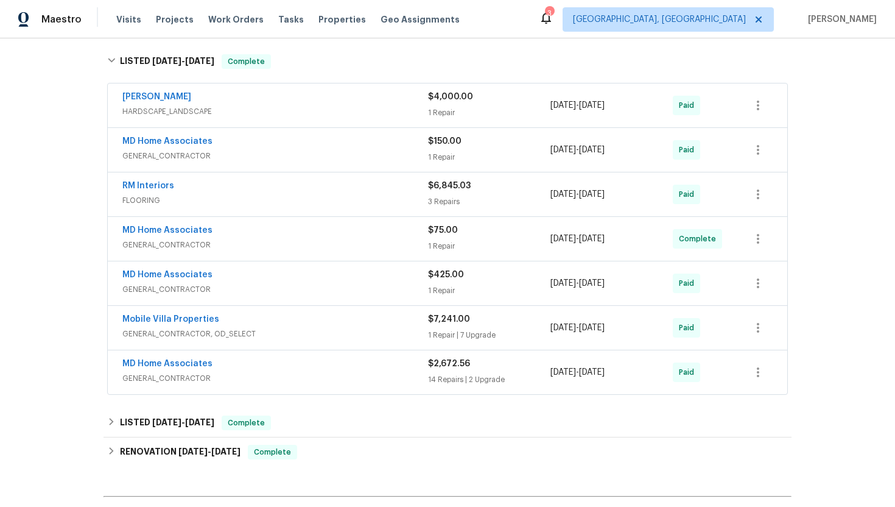
scroll to position [210, 0]
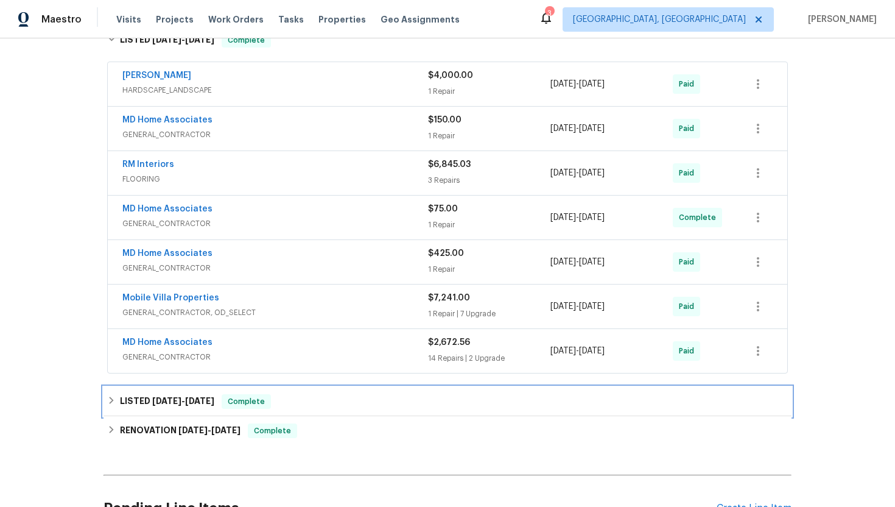
click at [333, 398] on div "LISTED 4/11/25 - 4/16/25 Complete" at bounding box center [447, 401] width 681 height 15
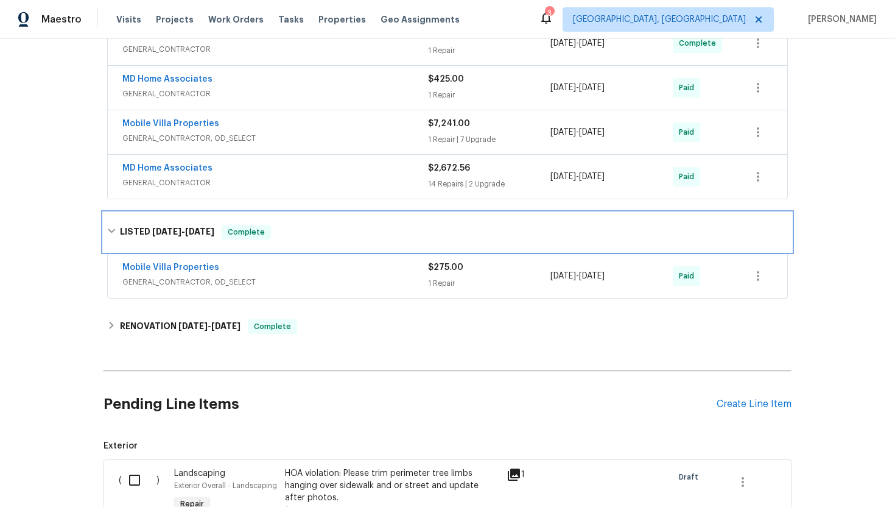
scroll to position [398, 0]
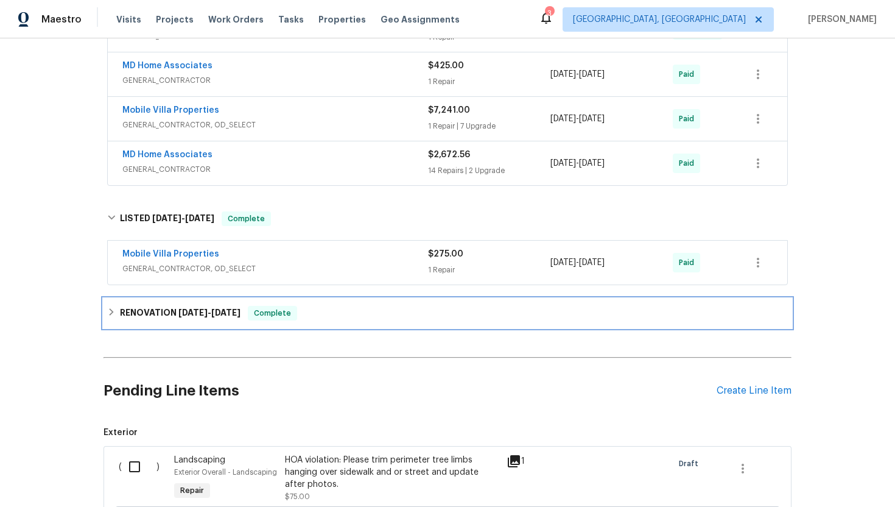
click at [382, 319] on div "RENOVATION 1/27/25 - 2/7/25 Complete" at bounding box center [447, 313] width 681 height 15
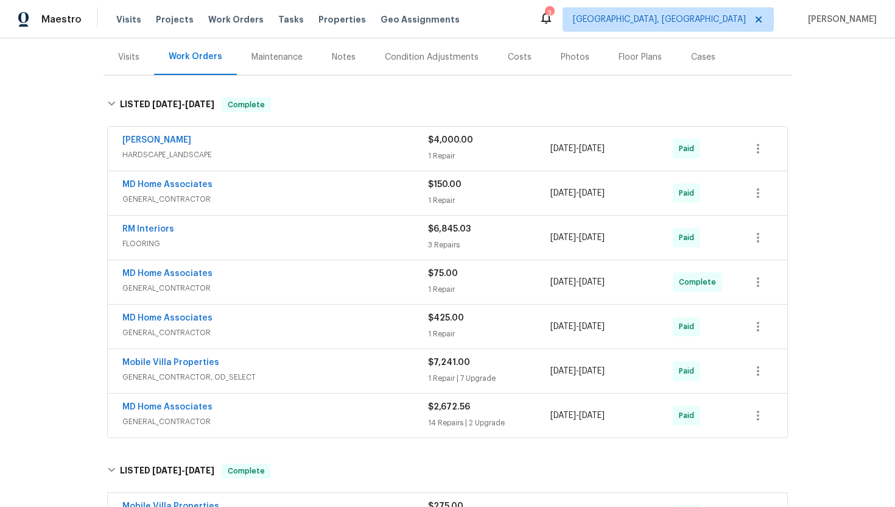
scroll to position [146, 0]
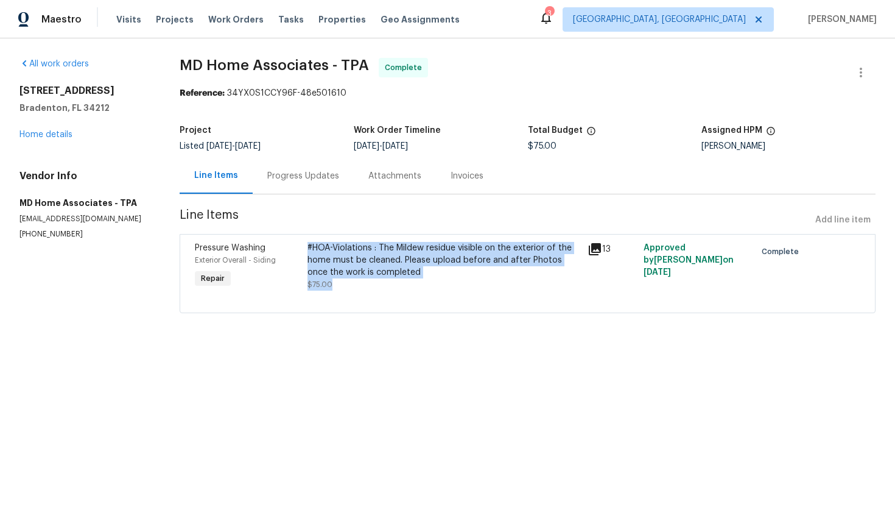
drag, startPoint x: 393, startPoint y: 240, endPoint x: 468, endPoint y: 286, distance: 87.2
click at [468, 286] on div "#HOA-Violations : The Mildew residue visible on the exterior of the home must b…" at bounding box center [444, 266] width 280 height 56
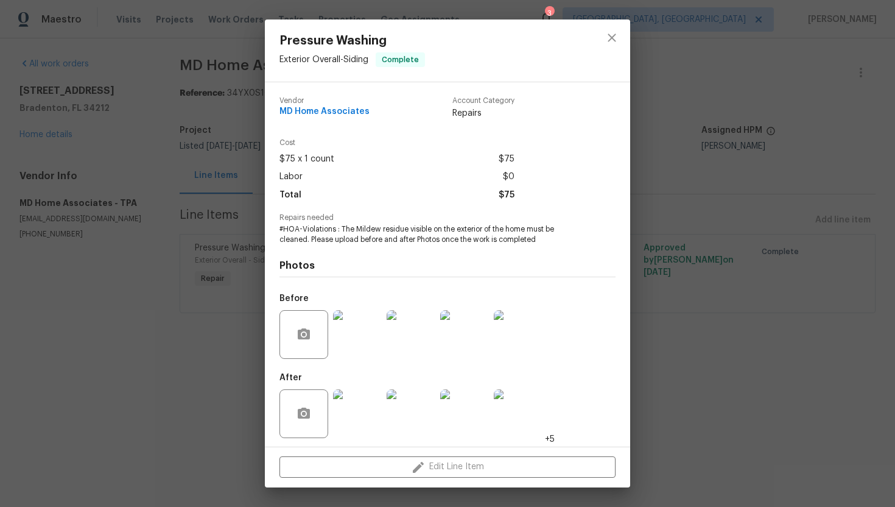
click at [517, 333] on img at bounding box center [518, 334] width 49 height 49
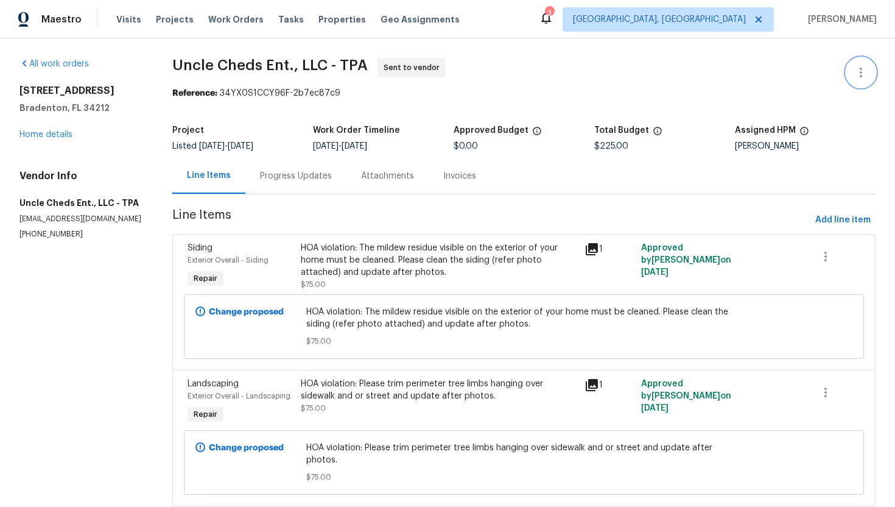
click at [859, 77] on icon "button" at bounding box center [861, 72] width 15 height 15
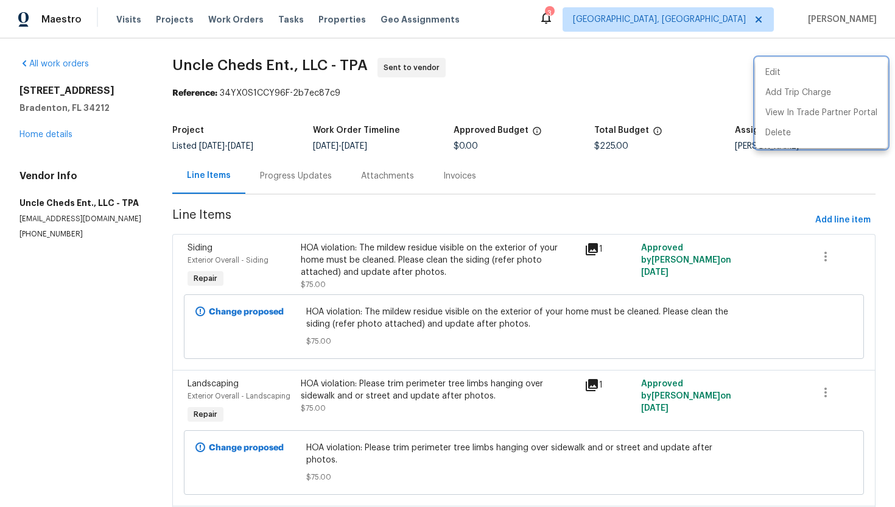
click at [807, 182] on div at bounding box center [447, 253] width 895 height 507
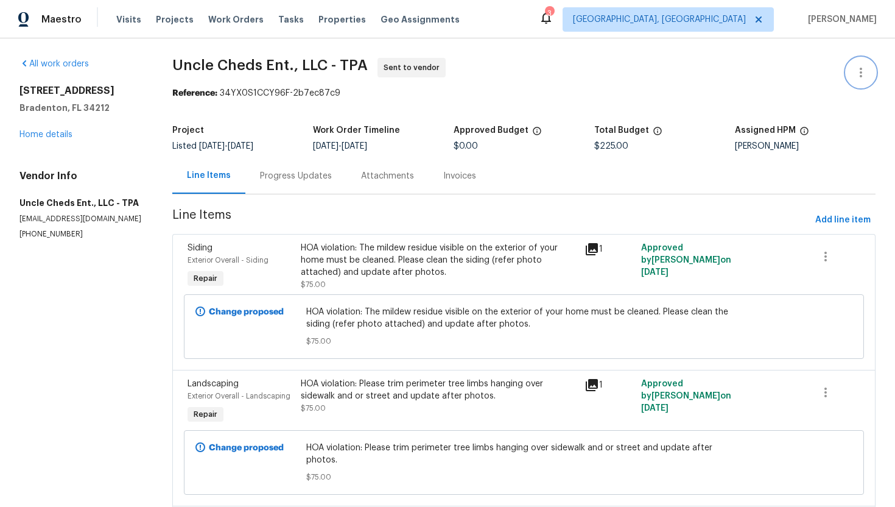
click at [862, 73] on icon "button" at bounding box center [861, 72] width 15 height 15
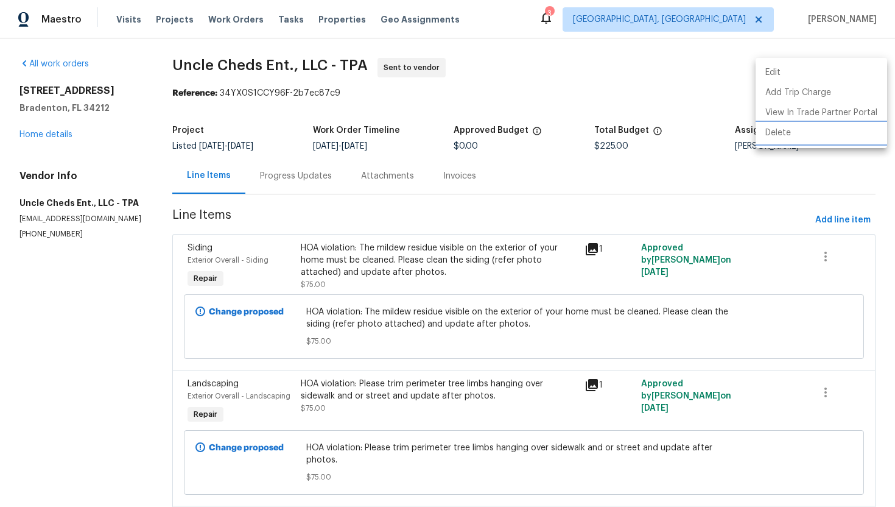
click at [813, 137] on li "Delete" at bounding box center [822, 133] width 132 height 20
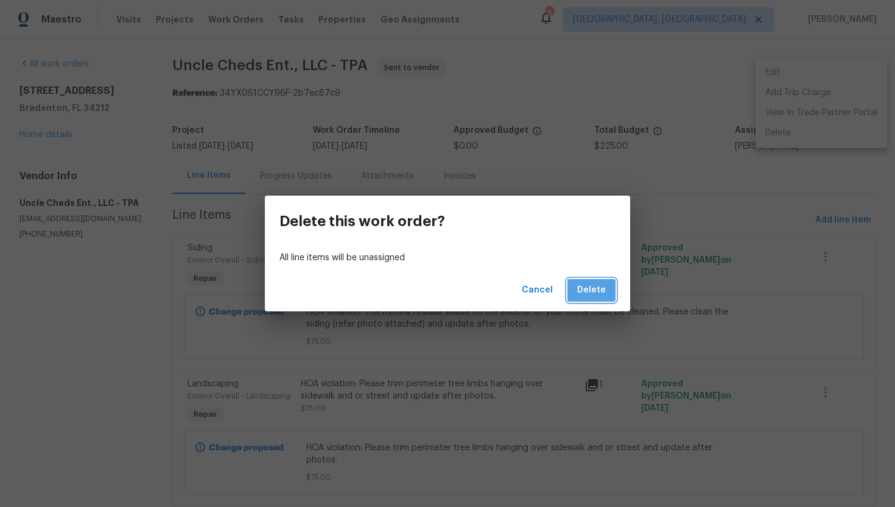
click at [600, 288] on span "Delete" at bounding box center [591, 289] width 29 height 15
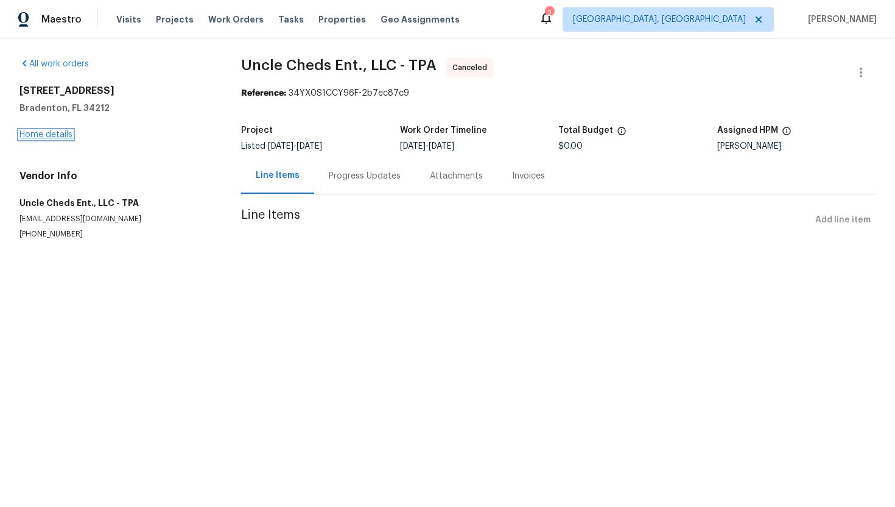
click at [41, 135] on link "Home details" at bounding box center [45, 134] width 53 height 9
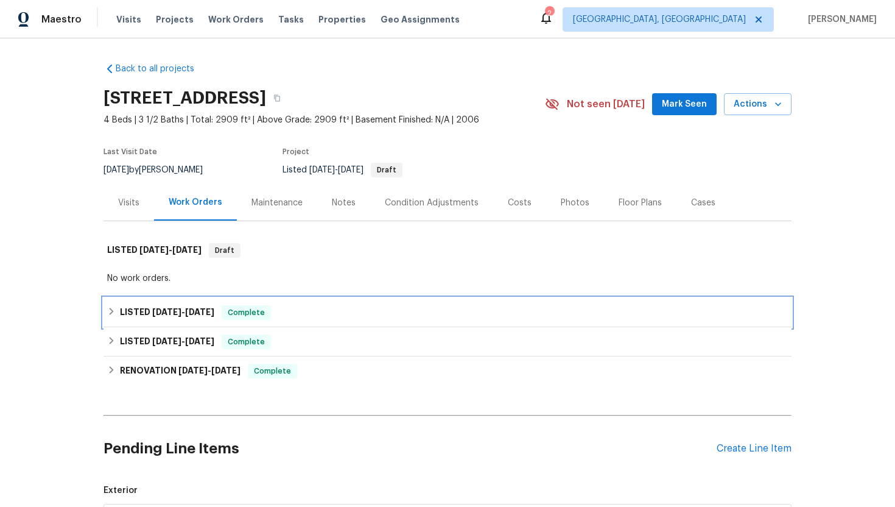
click at [324, 318] on div "LISTED [DATE] - [DATE] Complete" at bounding box center [447, 312] width 681 height 15
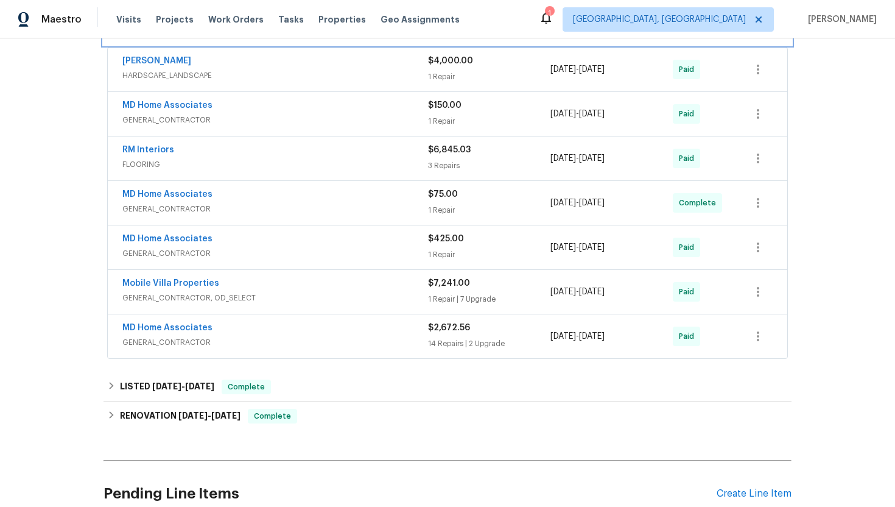
scroll to position [300, 0]
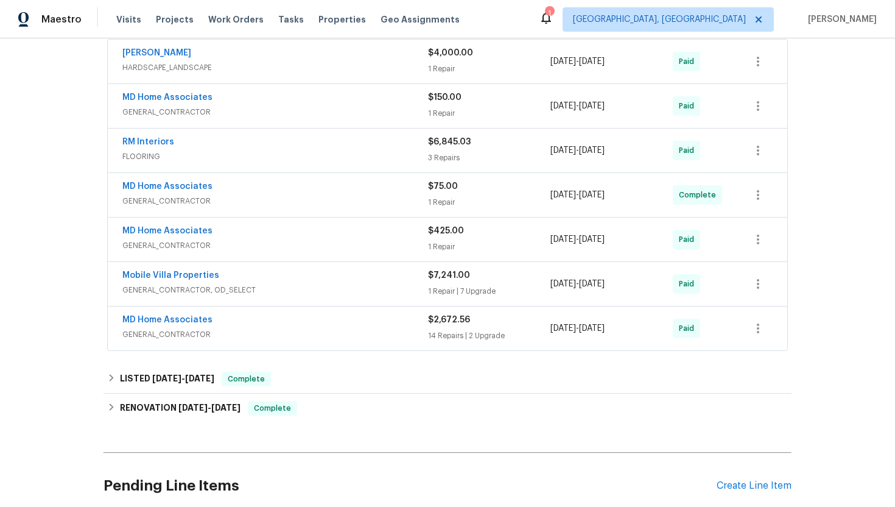
click at [317, 195] on span "GENERAL_CONTRACTOR" at bounding box center [275, 201] width 306 height 12
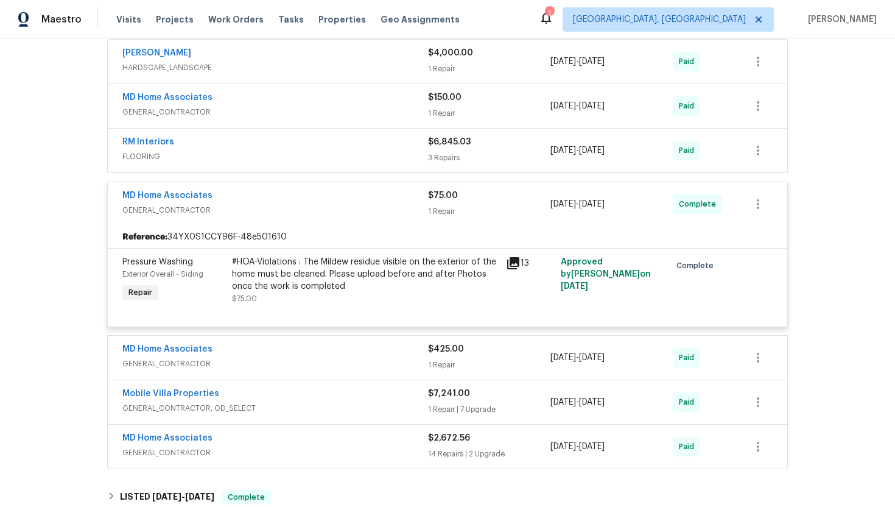
click at [282, 369] on span "GENERAL_CONTRACTOR" at bounding box center [275, 363] width 306 height 12
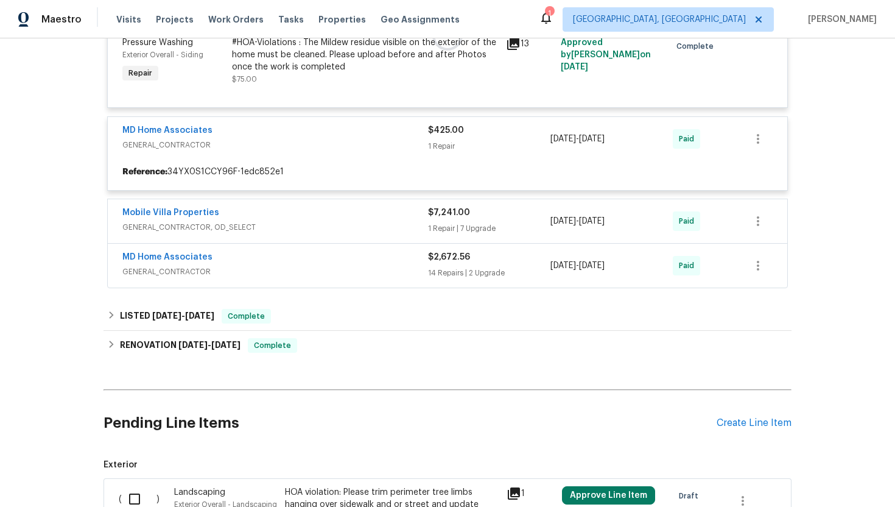
scroll to position [525, 0]
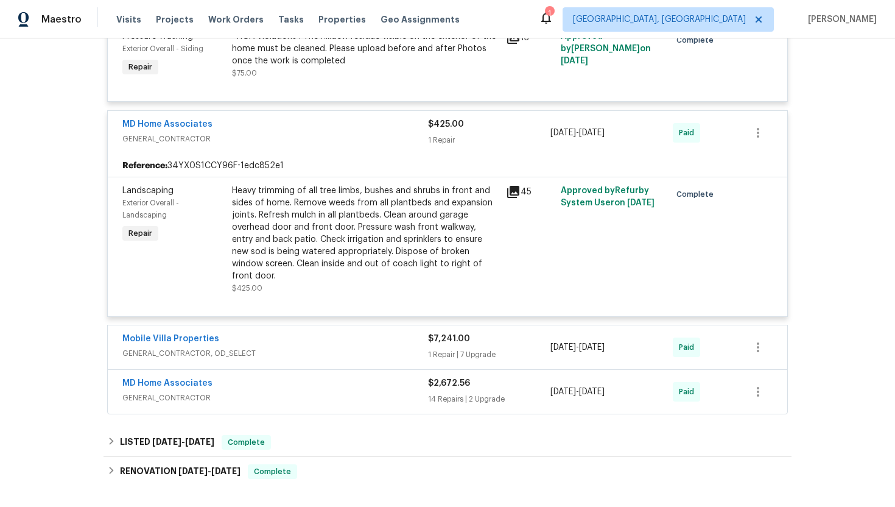
click at [332, 232] on div "Heavy trimming of all tree limbs, bushes and shrubs in front and sides of home.…" at bounding box center [365, 232] width 267 height 97
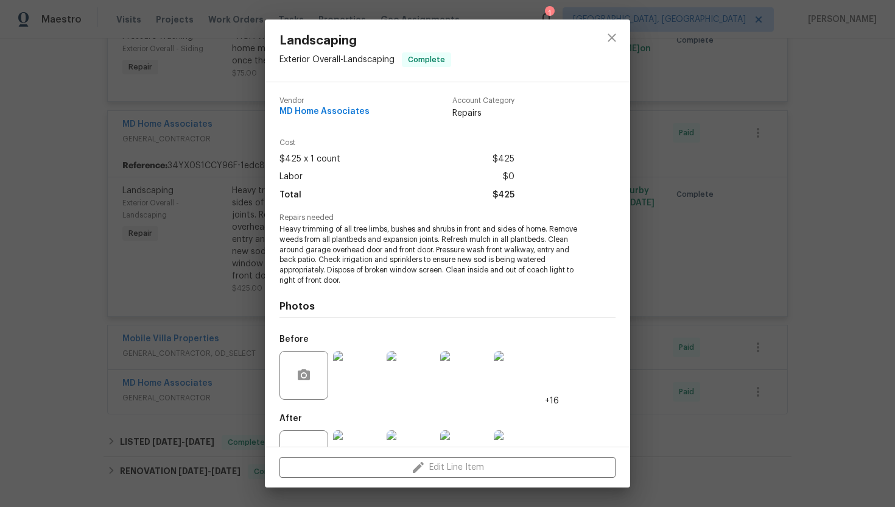
scroll to position [44, 0]
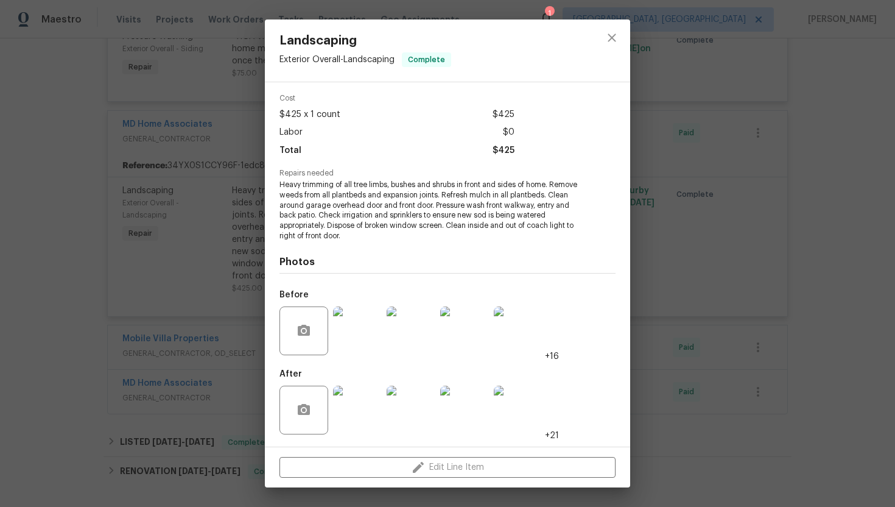
click at [348, 405] on img at bounding box center [357, 409] width 49 height 49
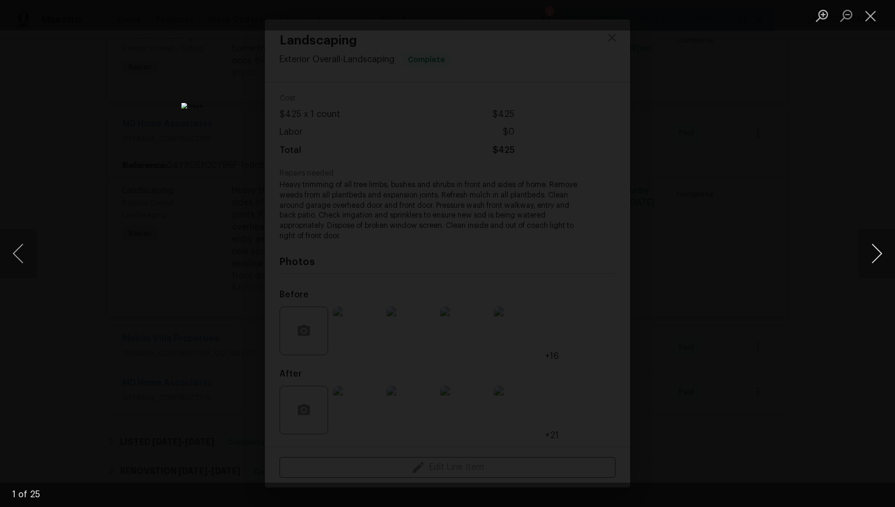
click at [892, 244] on button "Next image" at bounding box center [876, 253] width 37 height 49
click at [869, 247] on button "Next image" at bounding box center [876, 253] width 37 height 49
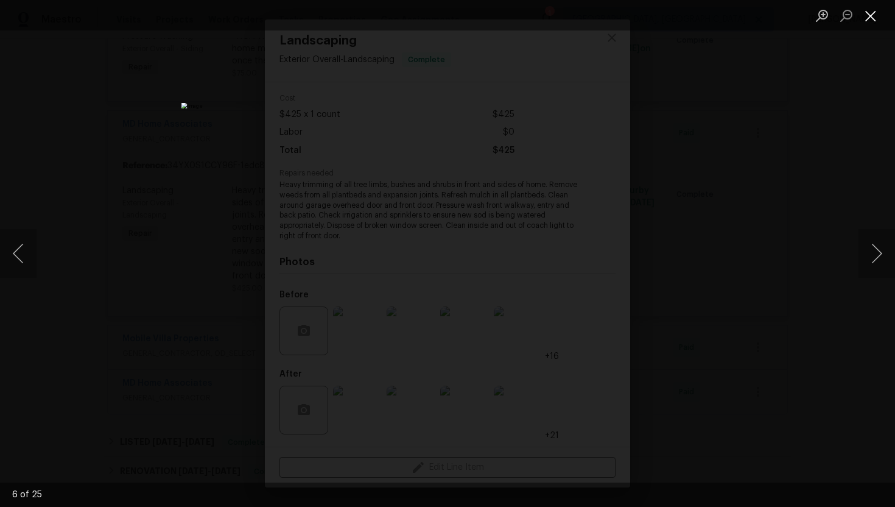
click at [869, 10] on button "Close lightbox" at bounding box center [870, 15] width 24 height 21
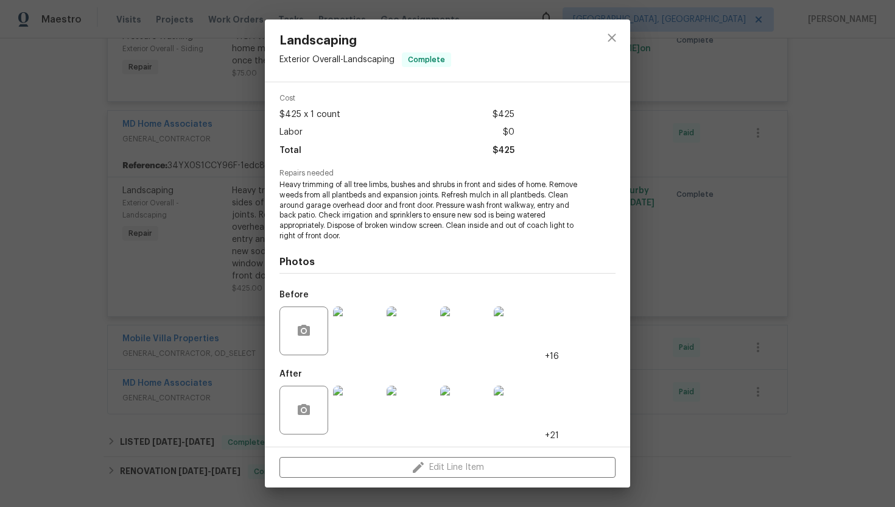
click at [681, 177] on div "Landscaping Exterior Overall - Landscaping Complete Vendor MD Home Associates A…" at bounding box center [447, 253] width 895 height 507
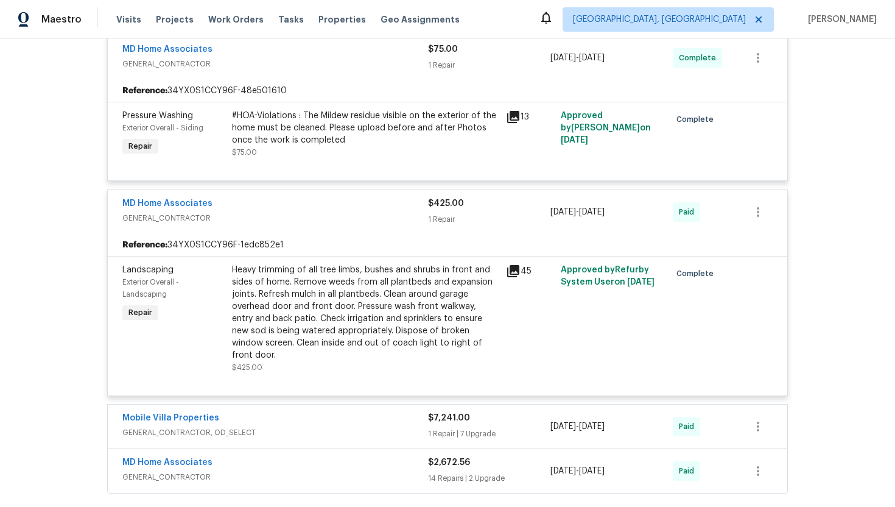
scroll to position [421, 0]
